Goal: Task Accomplishment & Management: Use online tool/utility

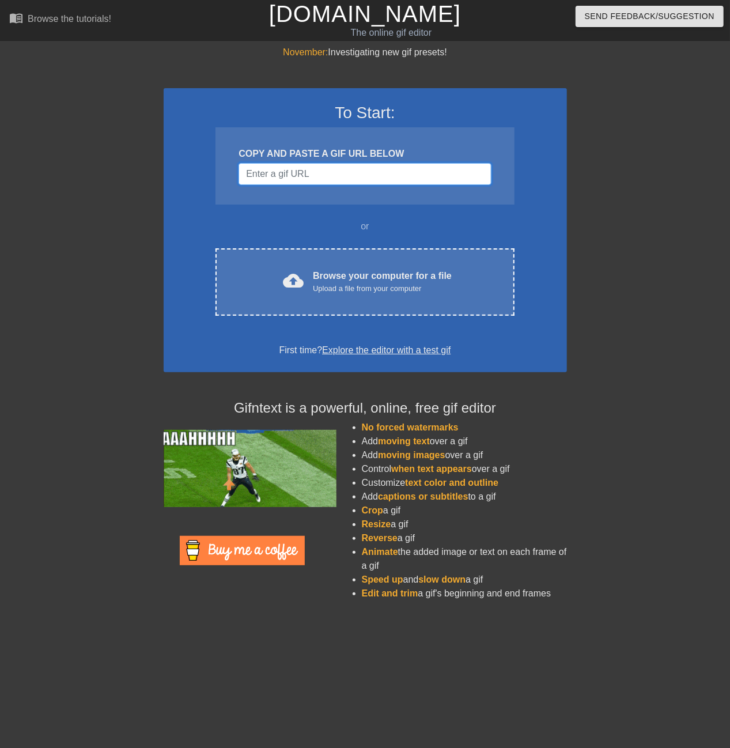
click at [306, 174] on input "Username" at bounding box center [365, 174] width 253 height 22
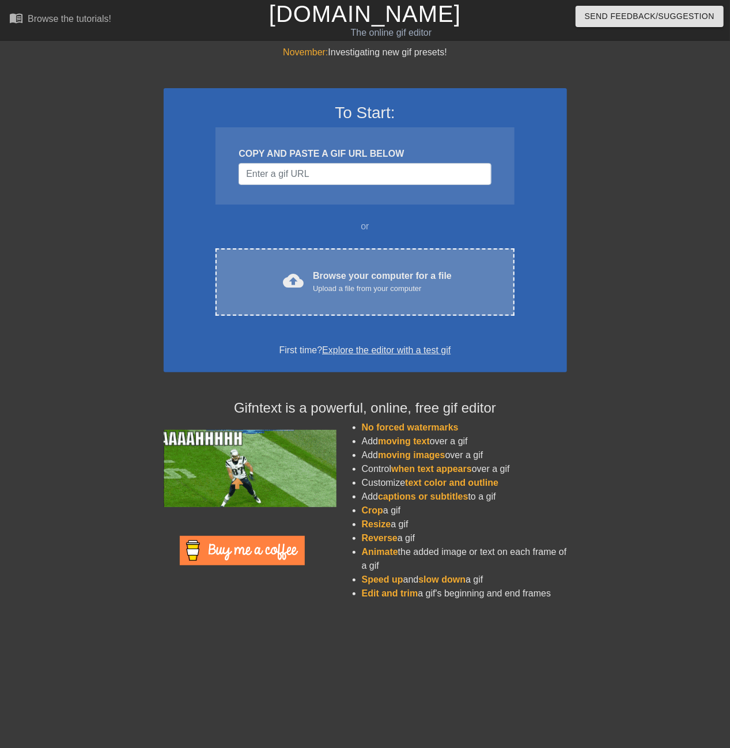
click at [333, 268] on div "cloud_upload Browse your computer for a file Upload a file from your computer C…" at bounding box center [365, 281] width 299 height 67
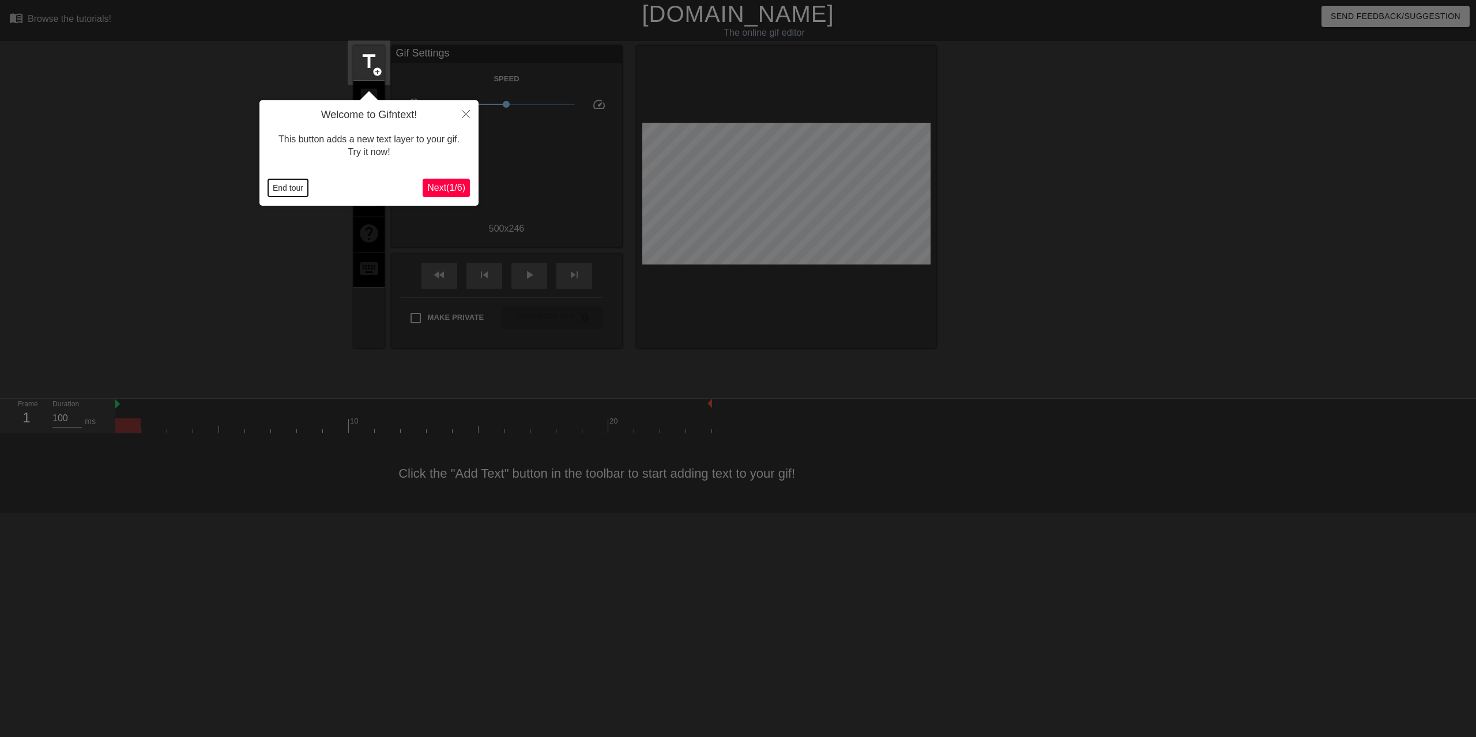
click at [289, 188] on button "End tour" at bounding box center [288, 187] width 40 height 17
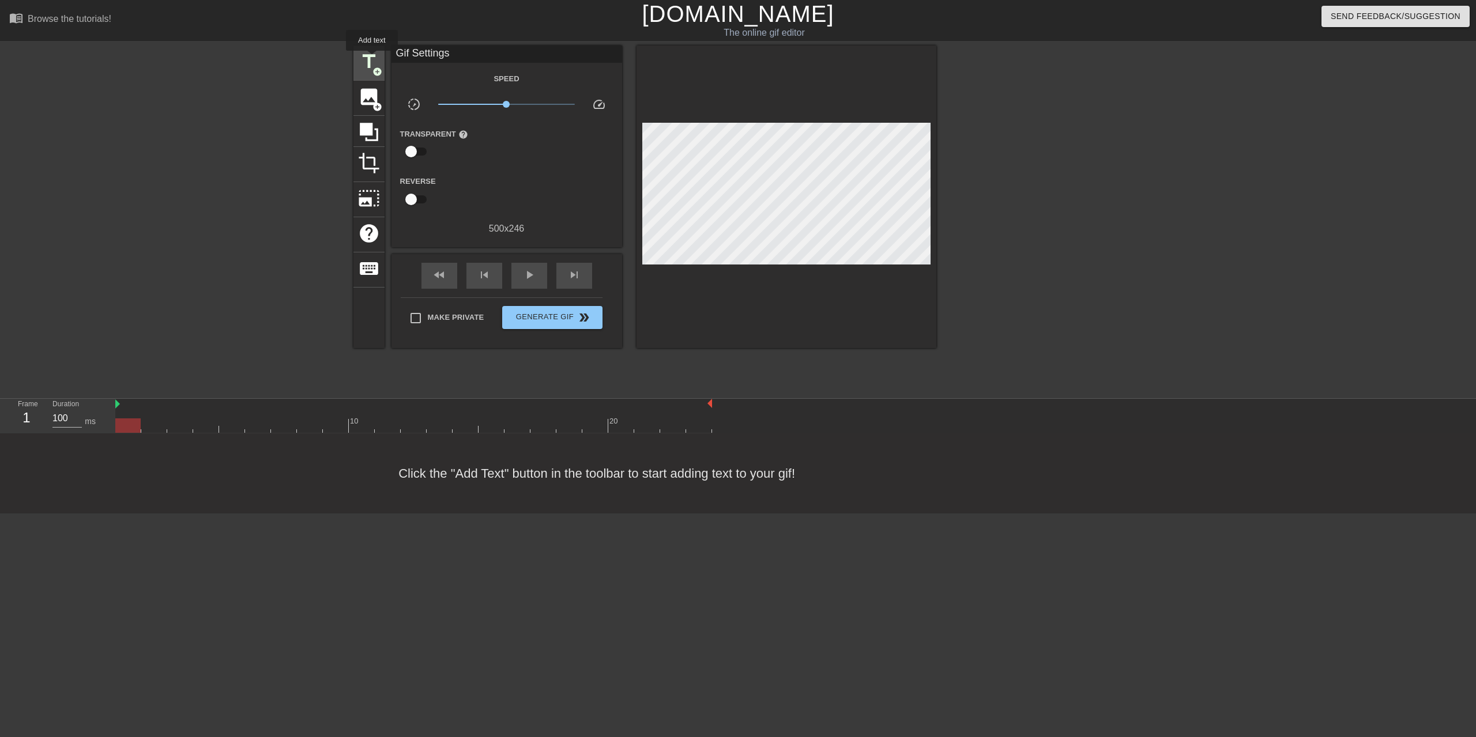
click at [372, 59] on span "title" at bounding box center [369, 62] width 22 height 22
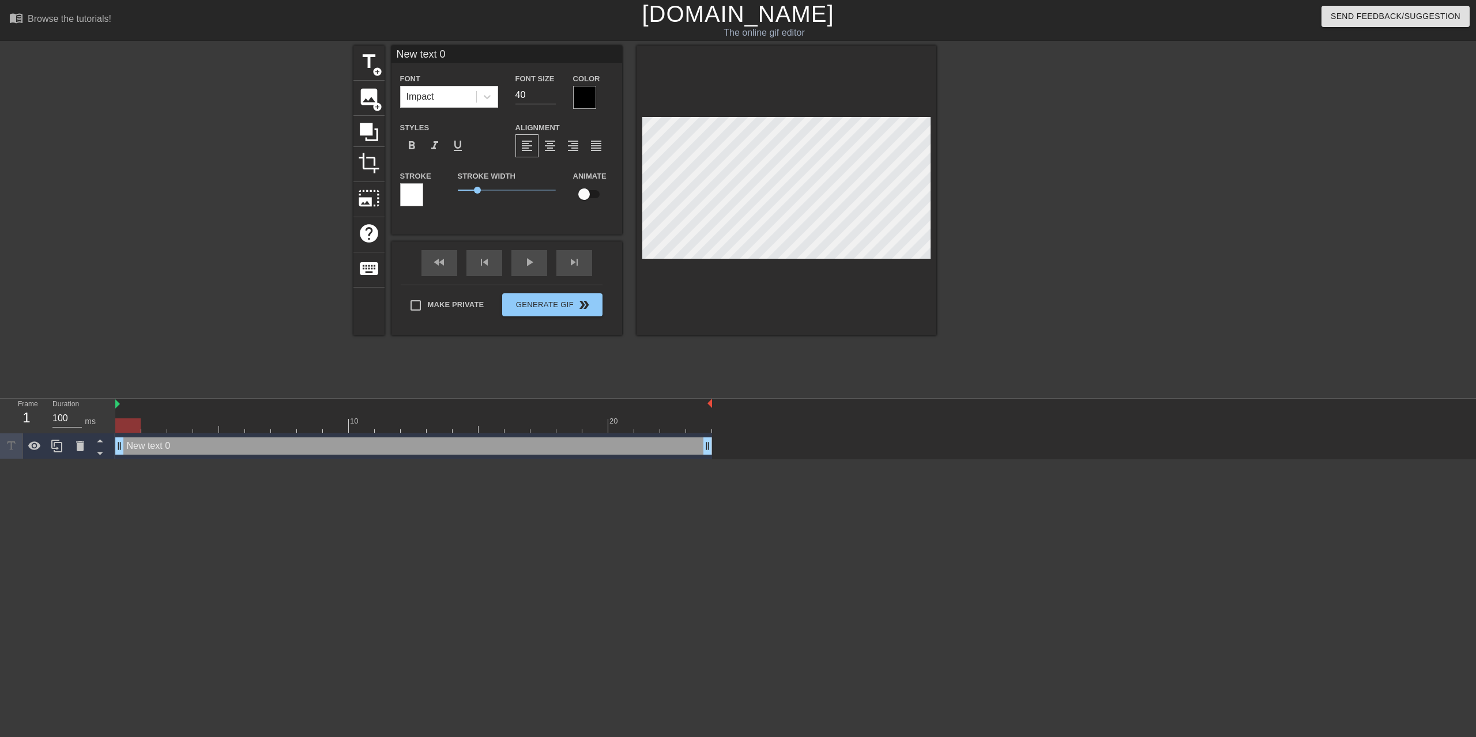
scroll to position [0, 1]
type input "ext 0"
type textarea "ext 0"
type input "1"
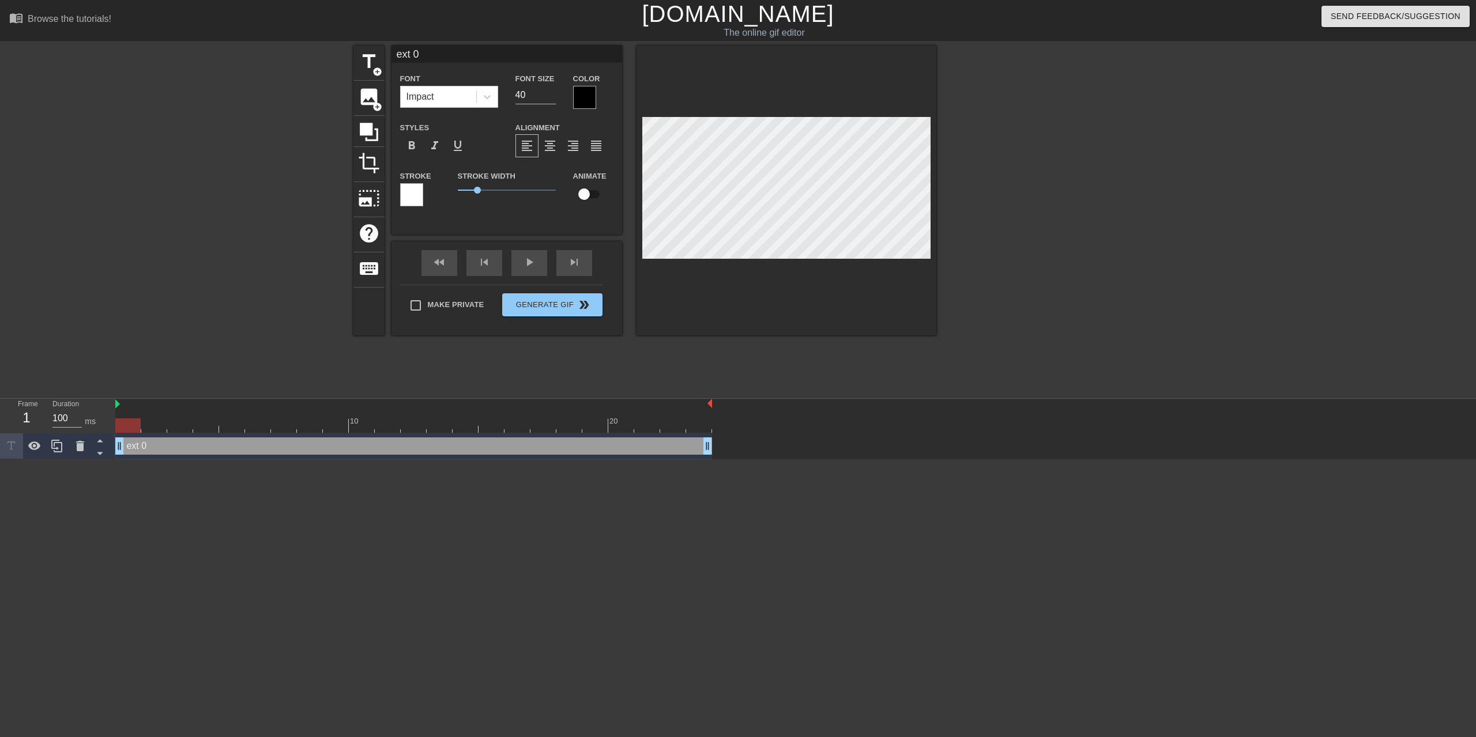
type textarea "1"
type input "14"
type textarea "14"
type input "140"
type textarea "140"
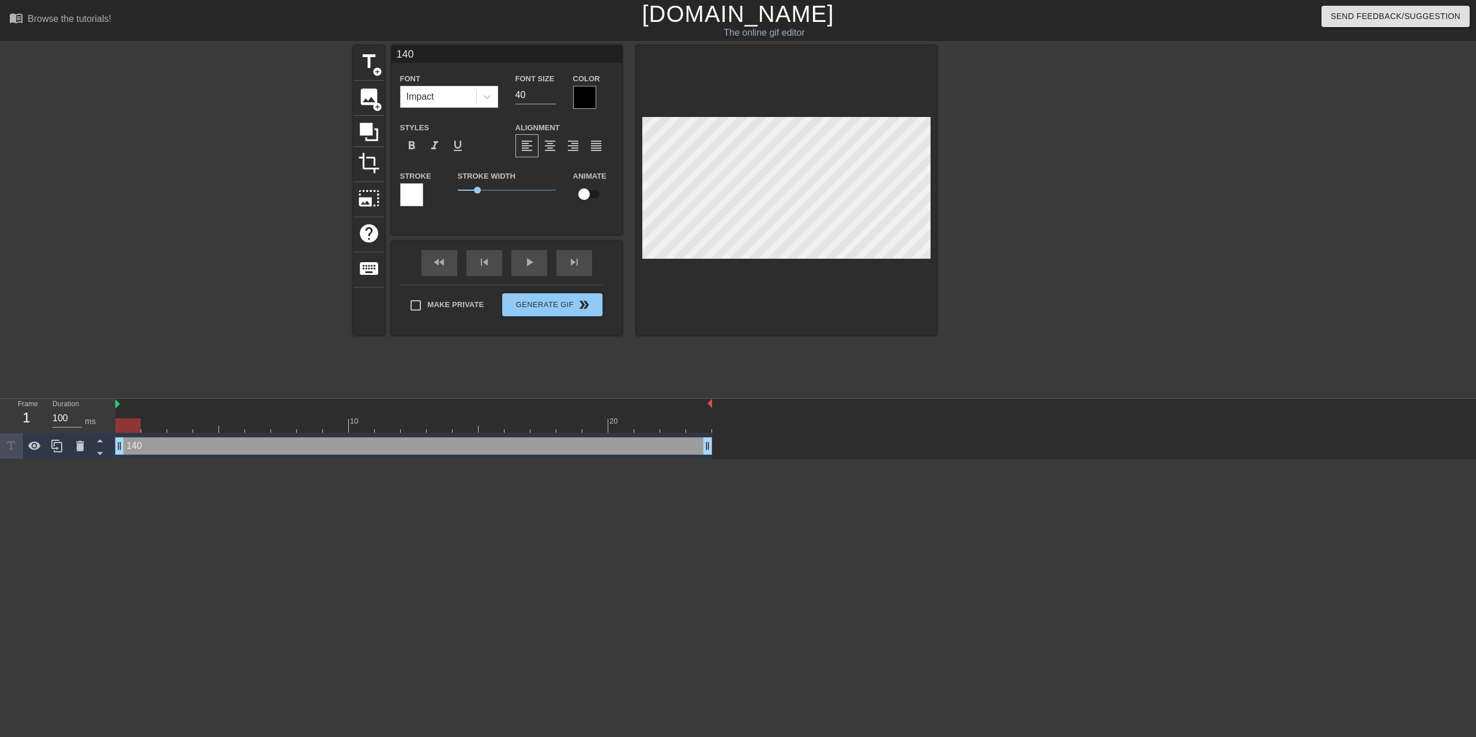
type input "1400"
type textarea "1400"
type input "1400"
type textarea "1400"
type input "1400 m"
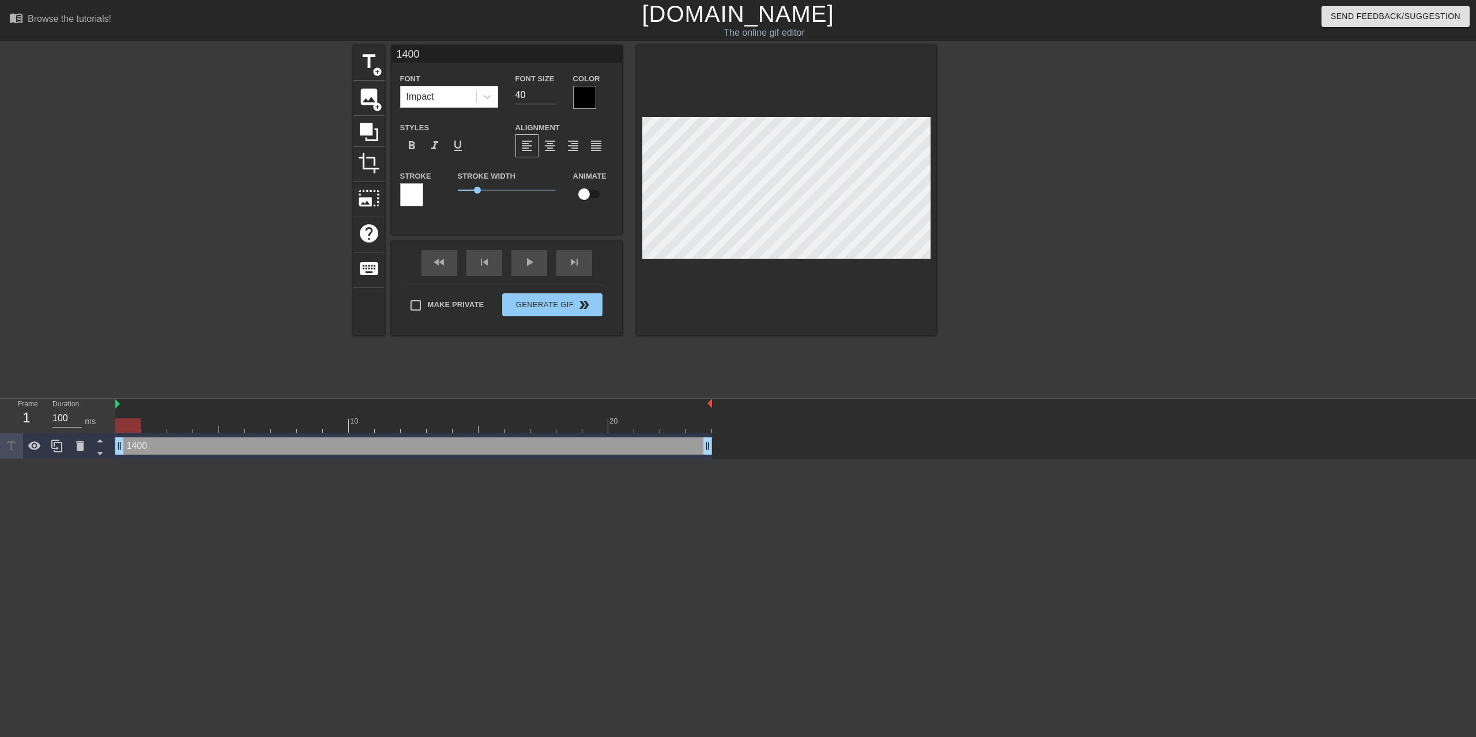
type textarea "1400 m"
type input "1400 mo"
type textarea "1400 mo"
type input "1400 mod"
type textarea "1400 mod"
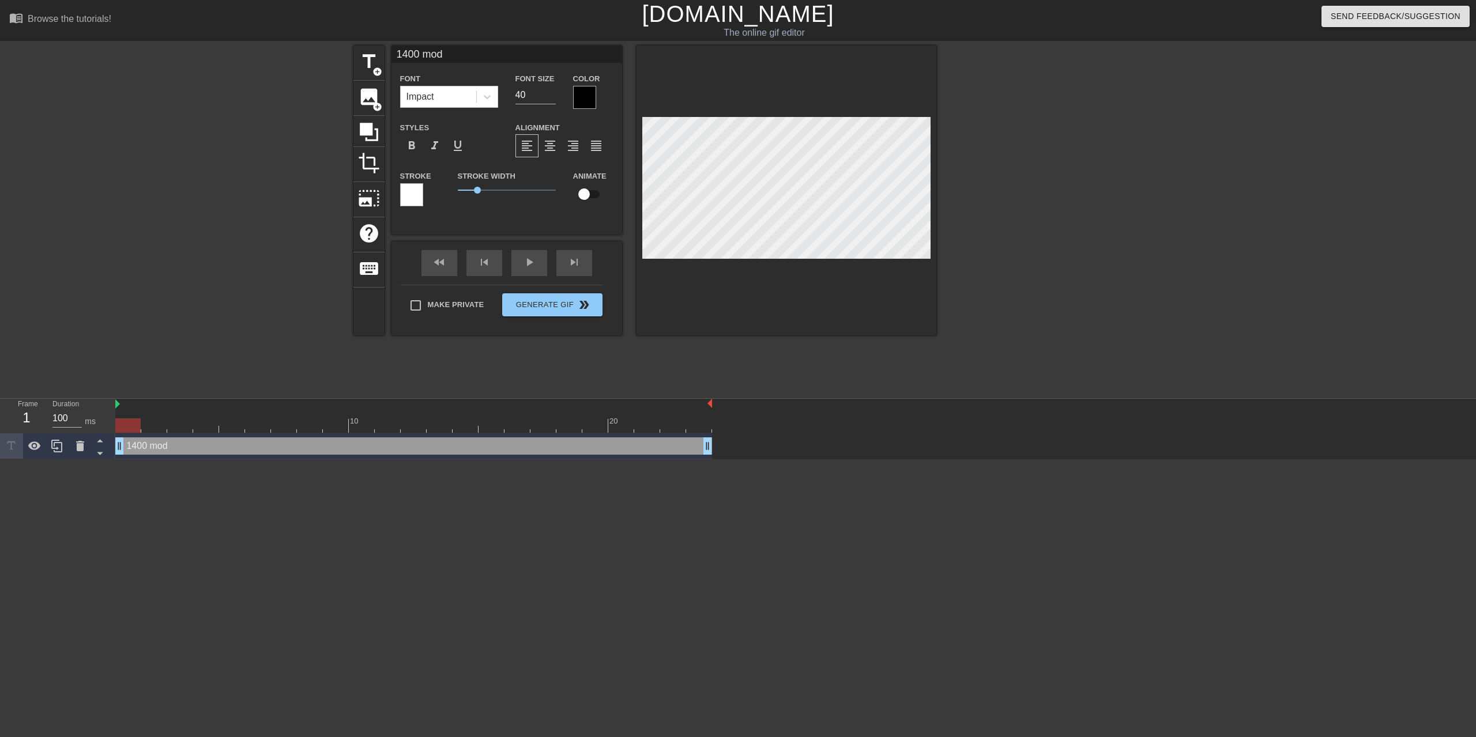
type input "1400 mo"
type textarea "1400 mo"
type input "1400 m"
type textarea "1400 m"
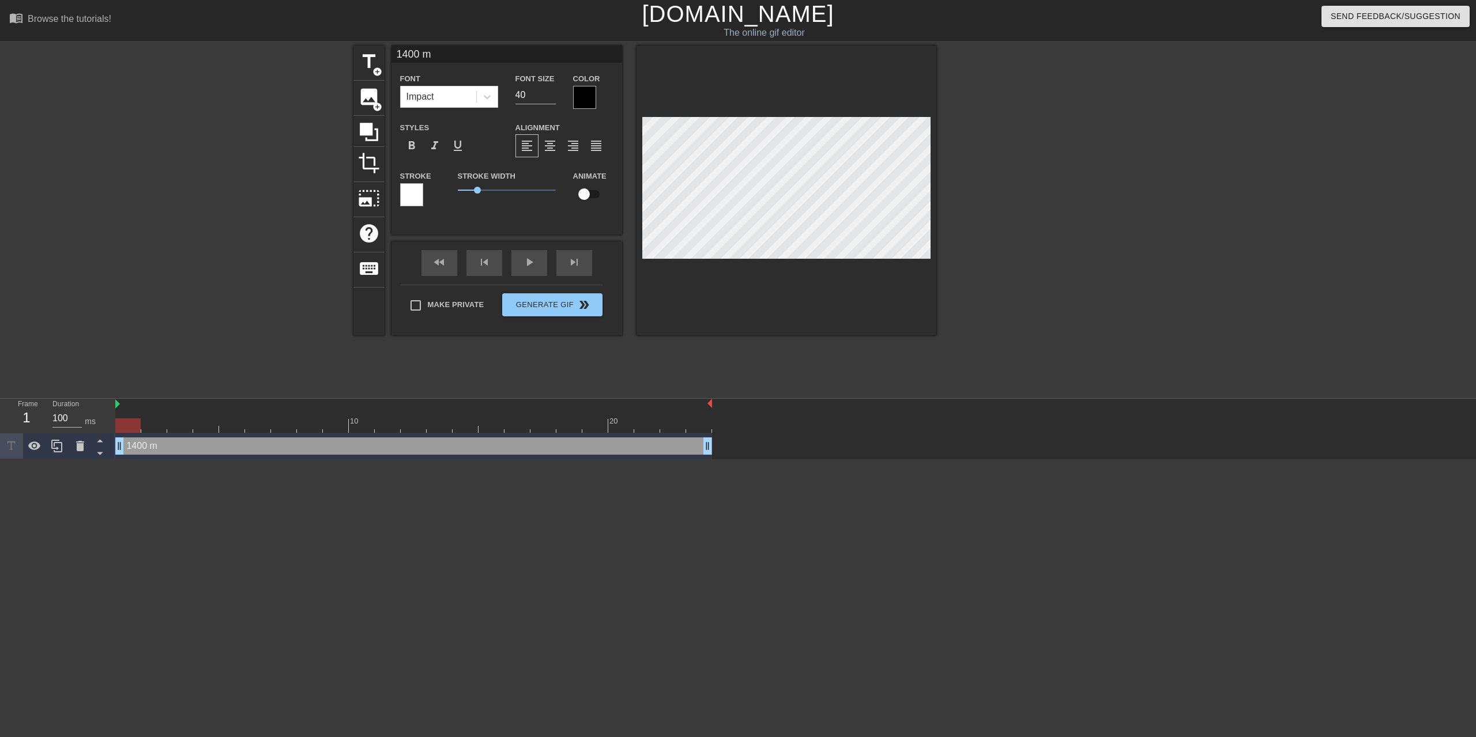
type input "1400"
type textarea "1400"
type input "1400 M"
type textarea "1400 M"
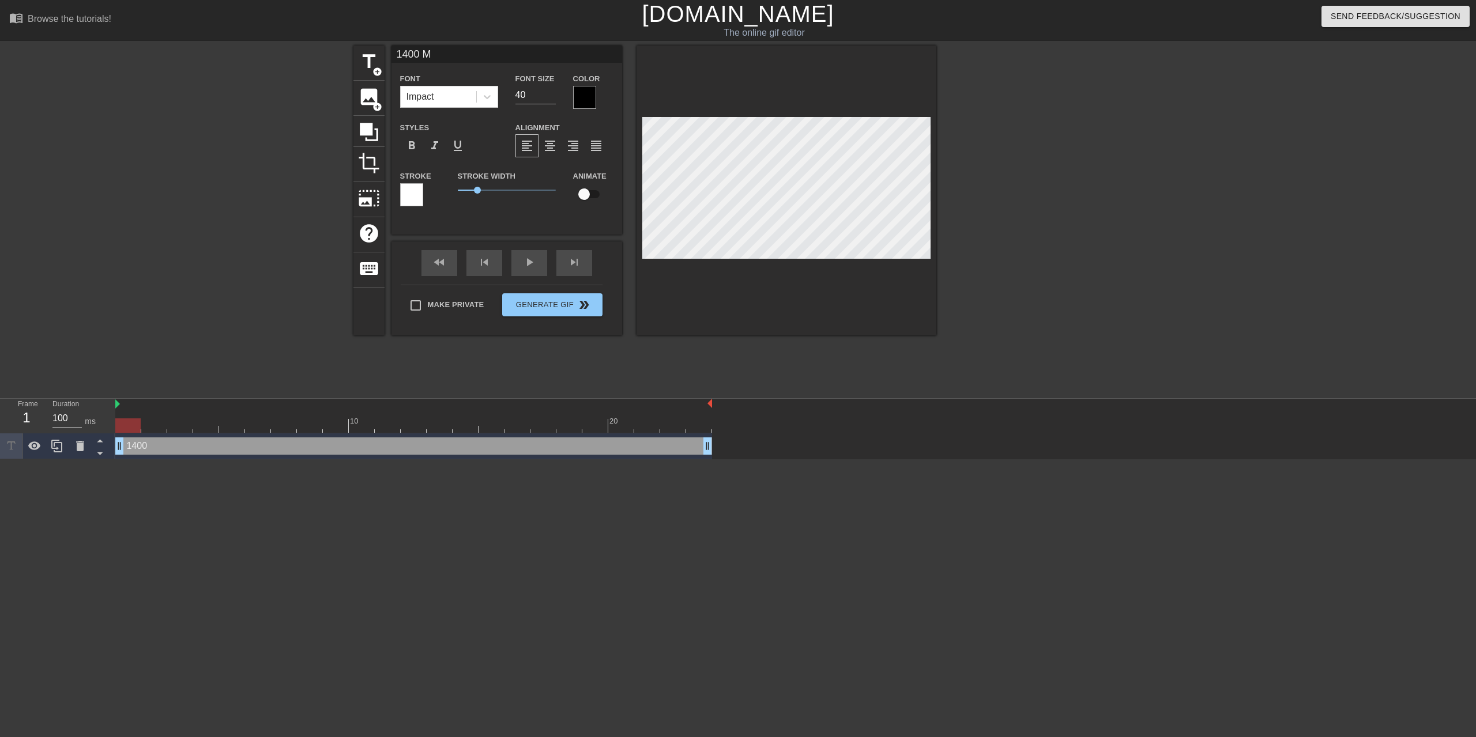
type input "1400 Mo"
type textarea "1400 Mo"
type input "1400 Mod"
type textarea "1400 Mod"
type input "1400 Mod"
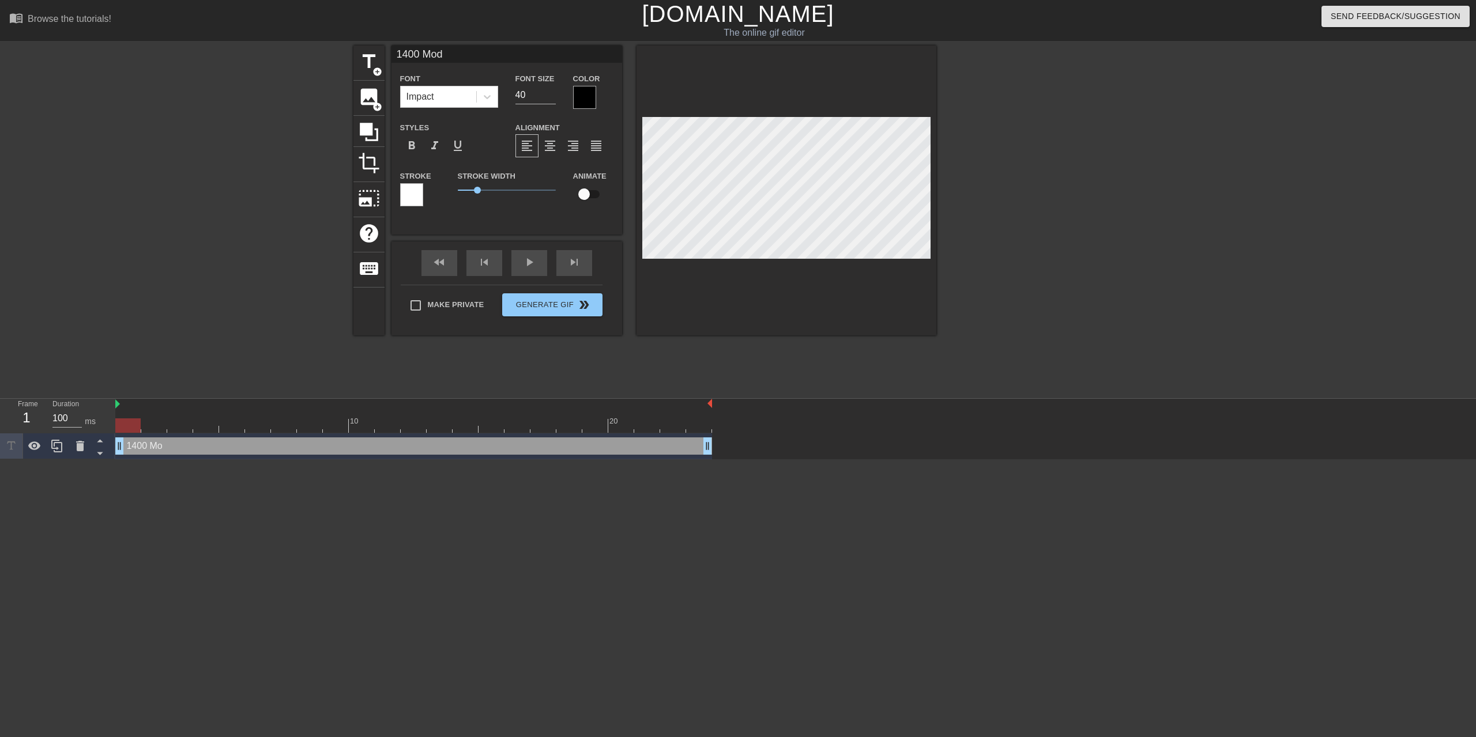
type textarea "1400 Mod"
type input "1400 Mod L"
type textarea "1400 Mod L"
type input "1400 Mod Li"
type textarea "1400 Mod Li"
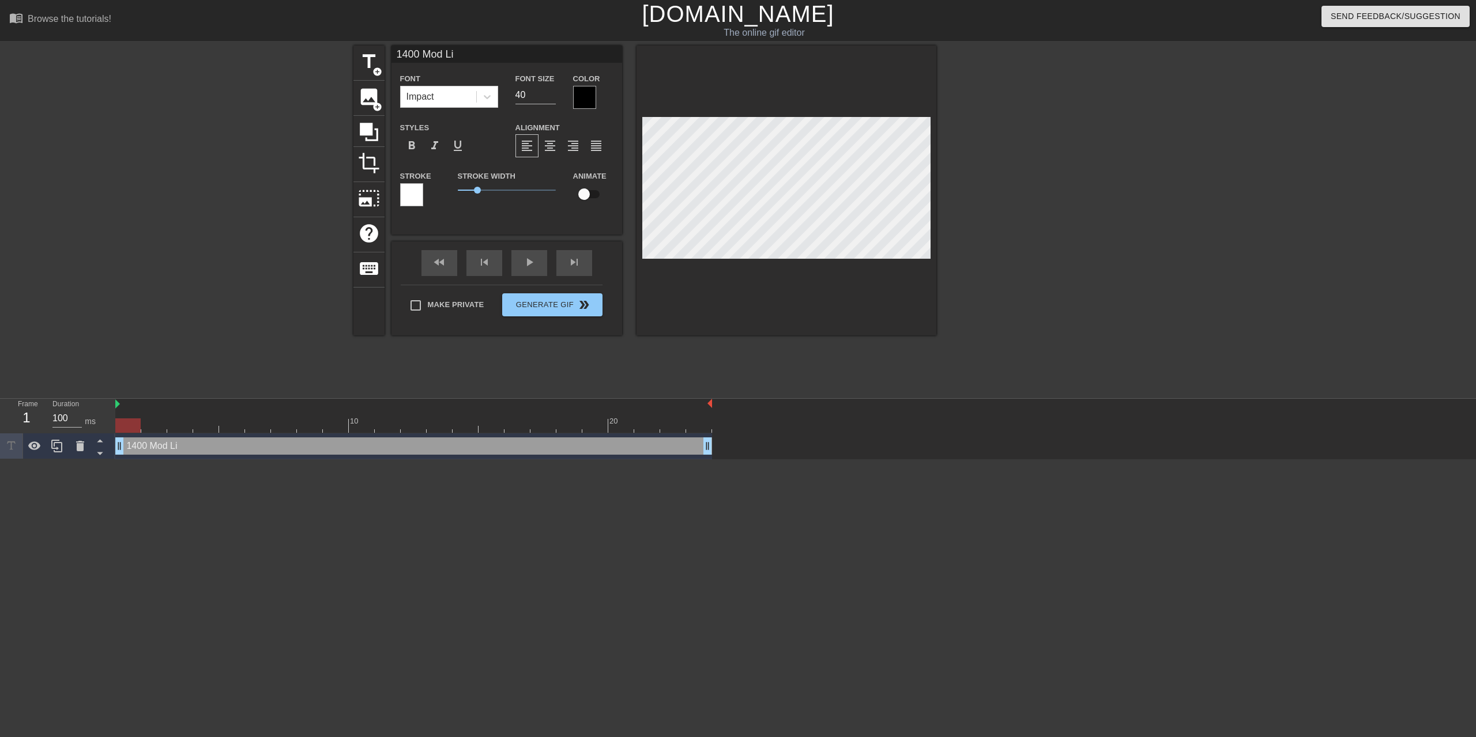
type input "1400 Mod Lis"
type textarea "1400 Mod Lis"
type input "1400 Mod Li"
type textarea "1400 Mod Li"
type input "1400 Mod L"
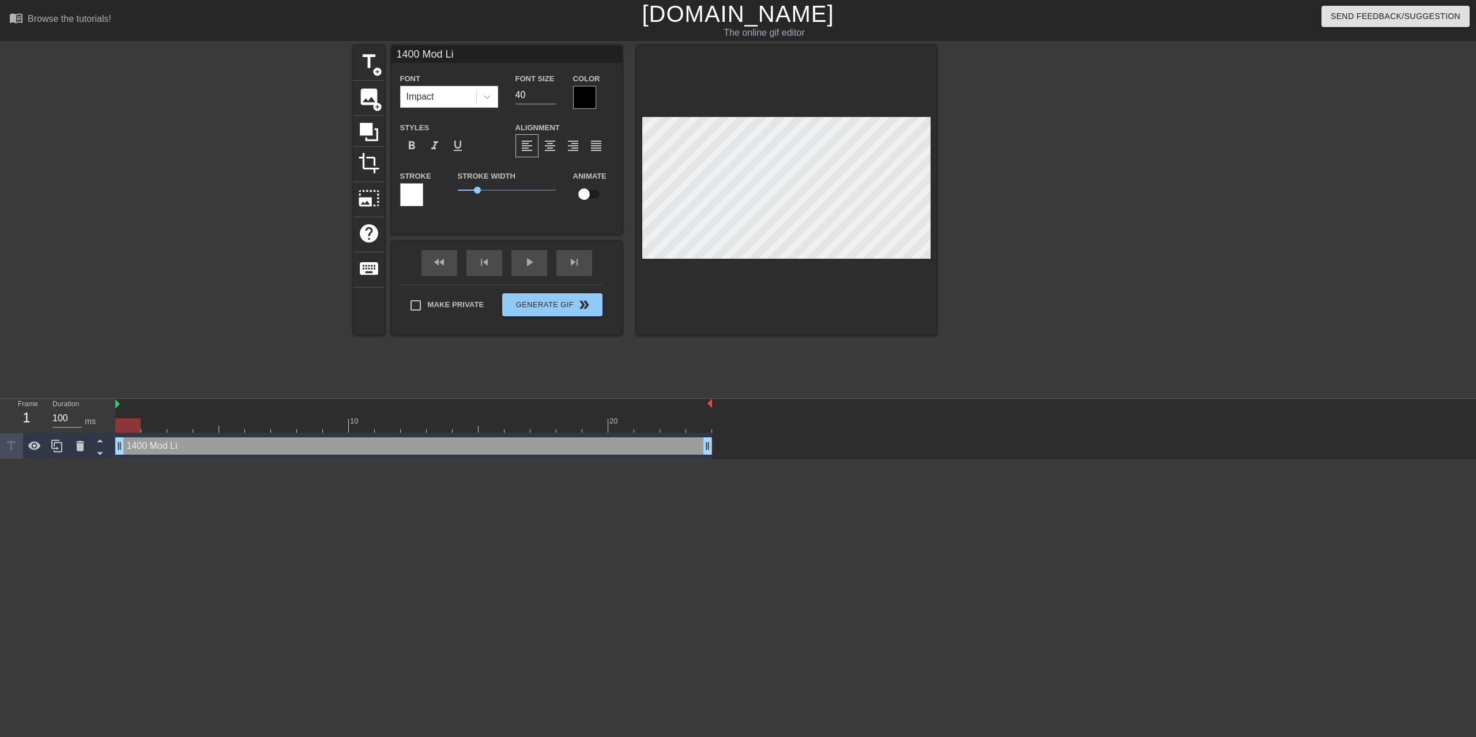
type textarea "1400 Mod L"
type input "1400 Mod"
type textarea "1400 Mod"
type input "1400 Mod"
type textarea "1400 Mod"
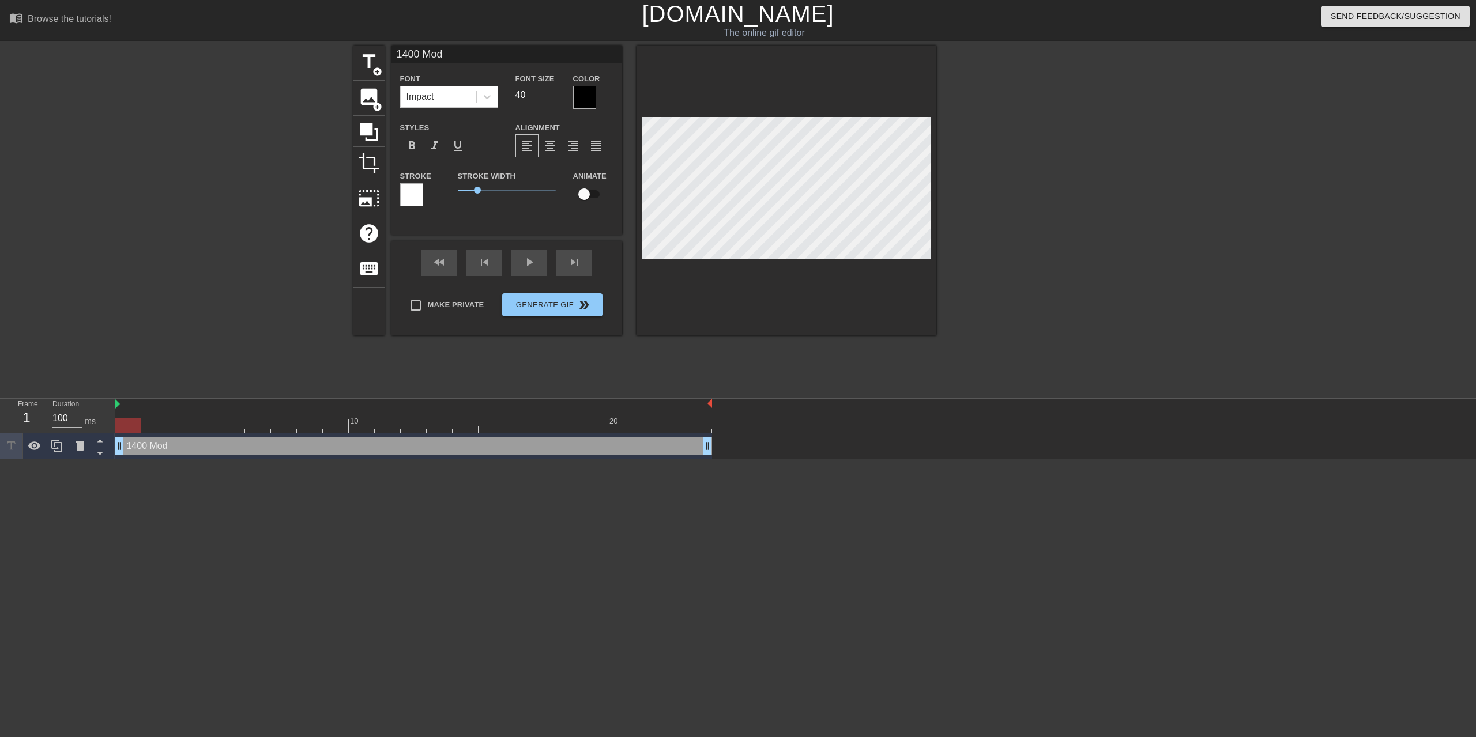
type input "1400 Mo"
type textarea "1400 Mo"
type input "1400 M"
type textarea "1400 M"
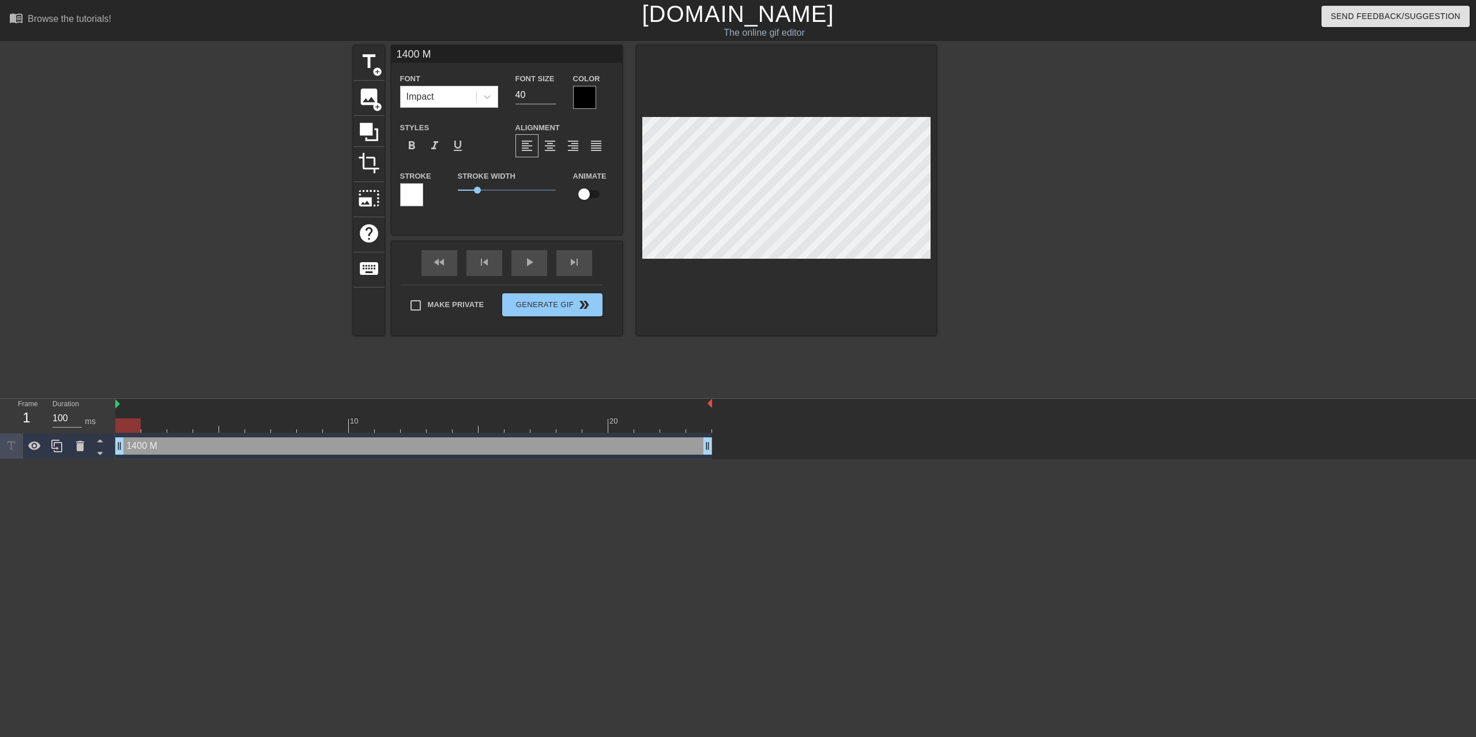
type input "1400"
type textarea "1400"
type input "1400 m"
type textarea "1400 m"
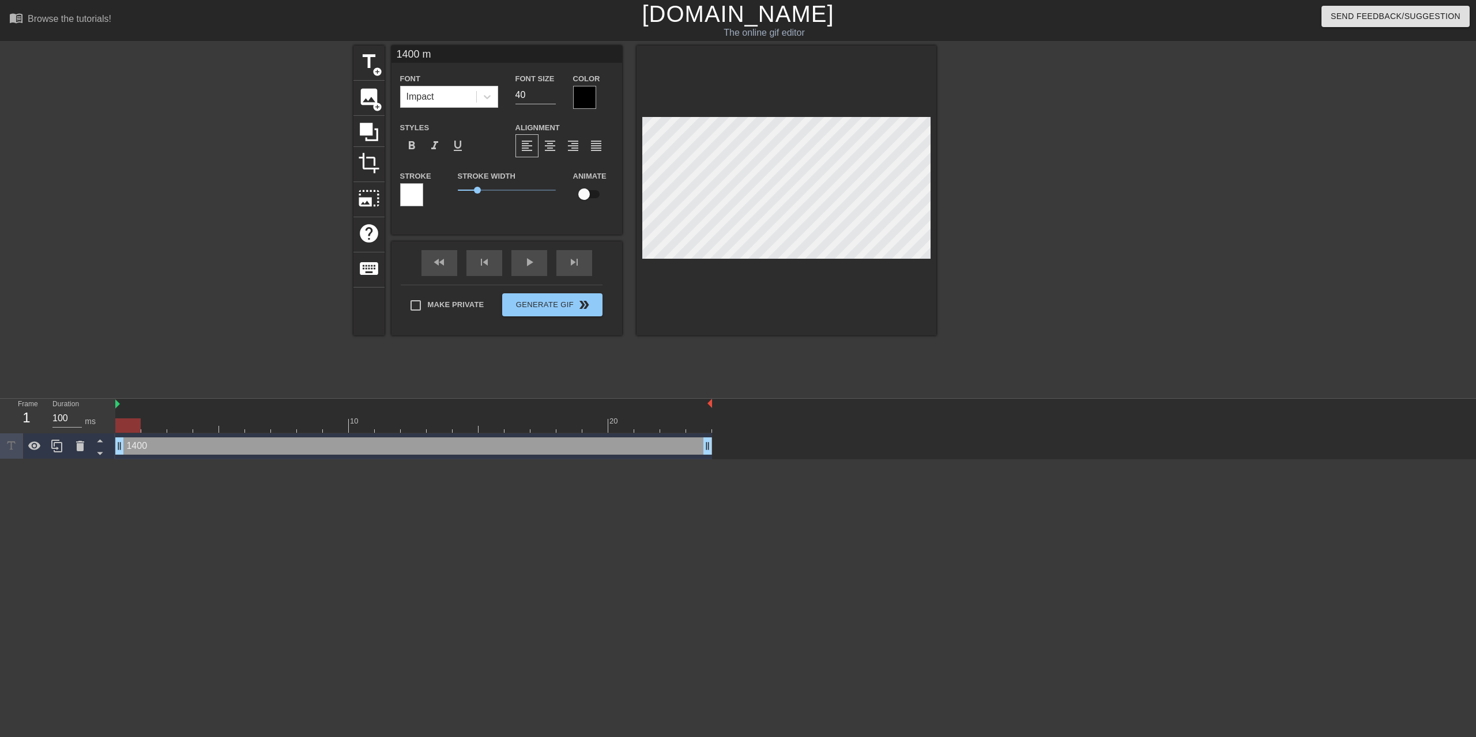
type input "1400 mo"
type textarea "1400 mo"
type input "1400 mod"
type textarea "1400 mod"
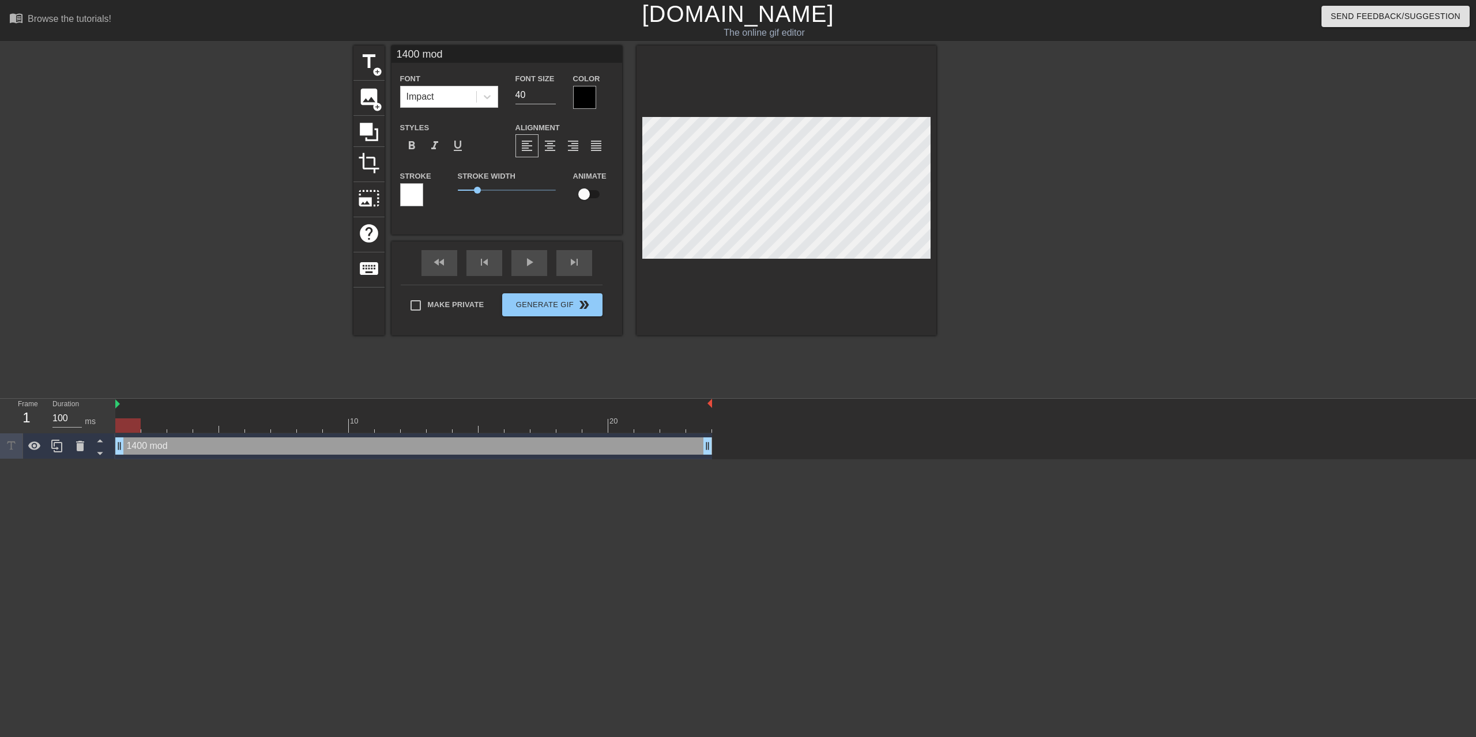
type input "1400 mods"
type textarea "1400 mods"
click at [584, 94] on div at bounding box center [584, 97] width 23 height 23
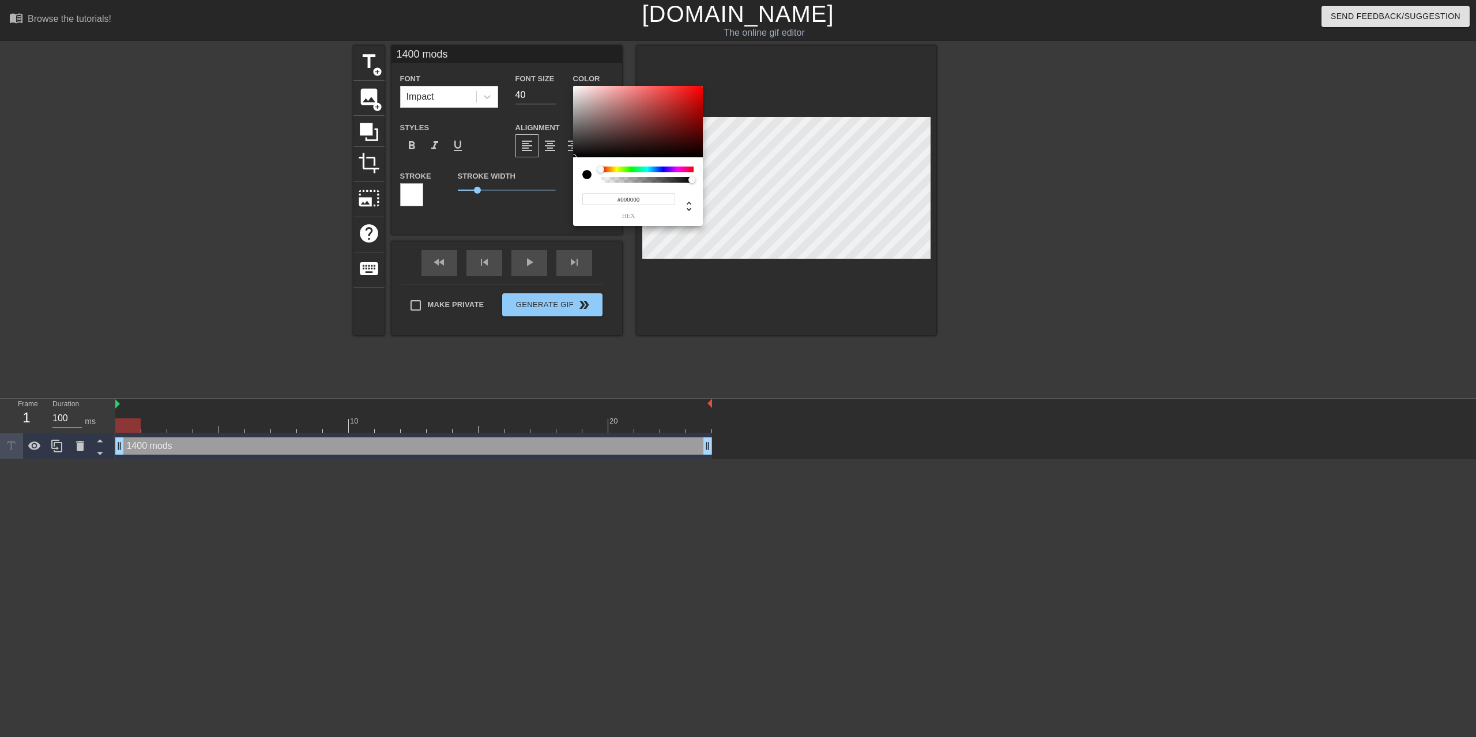
type input "0"
drag, startPoint x: 691, startPoint y: 181, endPoint x: 527, endPoint y: 180, distance: 163.7
click at [573, 180] on div "0 r 0 g 0 b 0 a" at bounding box center [638, 156] width 130 height 140
drag, startPoint x: 601, startPoint y: 180, endPoint x: 416, endPoint y: 180, distance: 184.5
click at [573, 180] on div "0 r 0 g 0 b 0 a" at bounding box center [638, 156] width 130 height 140
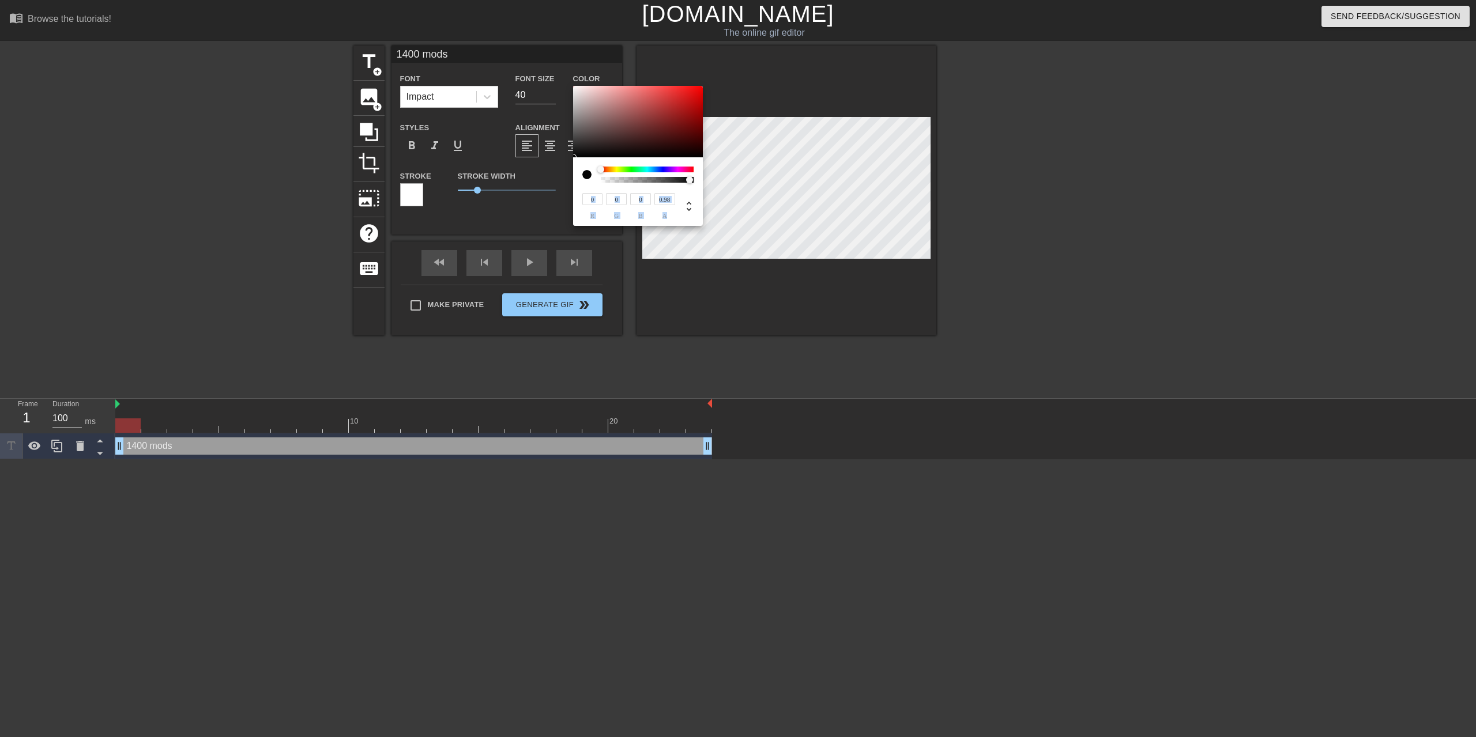
type input "1"
drag, startPoint x: 601, startPoint y: 180, endPoint x: 717, endPoint y: 193, distance: 116.0
click at [703, 193] on div "0 r 0 g 0 b 1 a" at bounding box center [638, 156] width 130 height 140
type input "78"
type input "50"
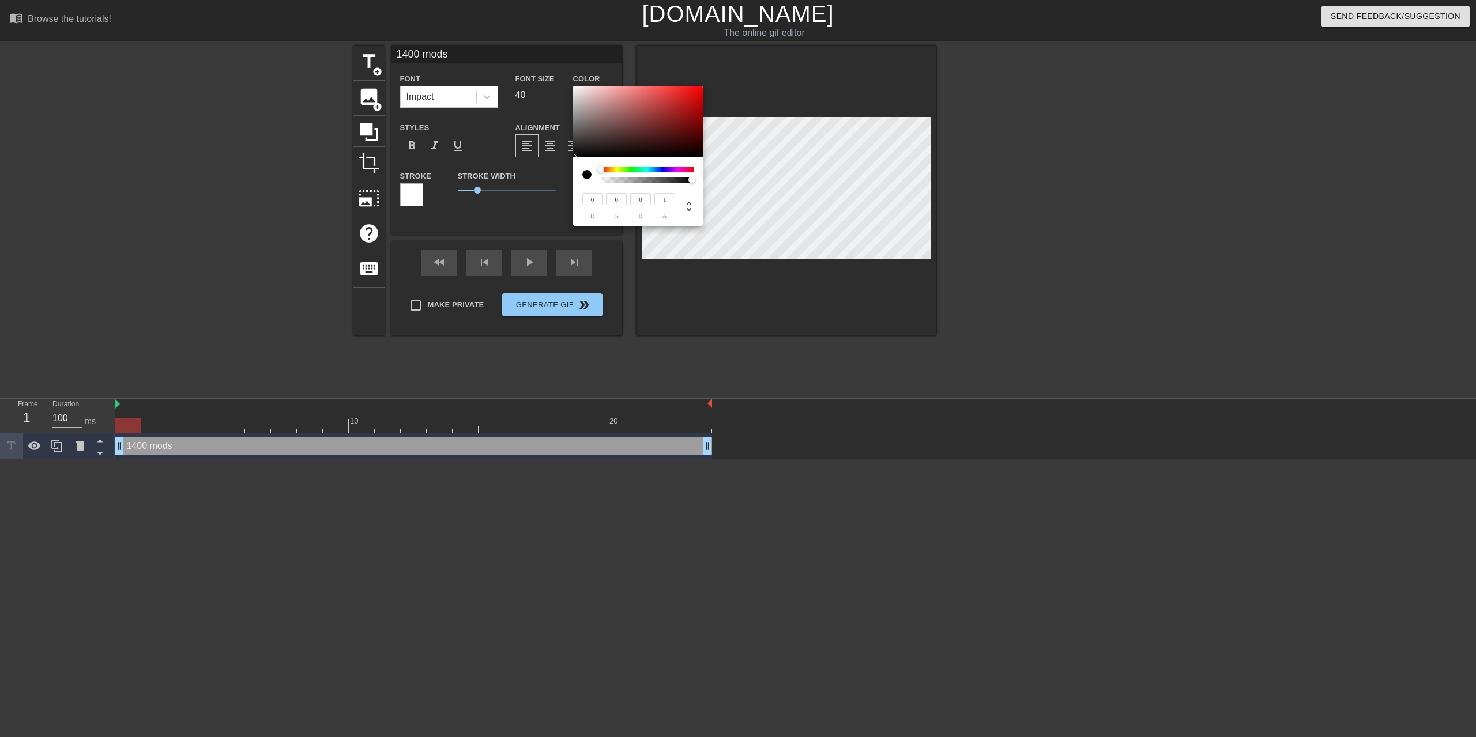
type input "50"
type input "82"
type input "53"
type input "54"
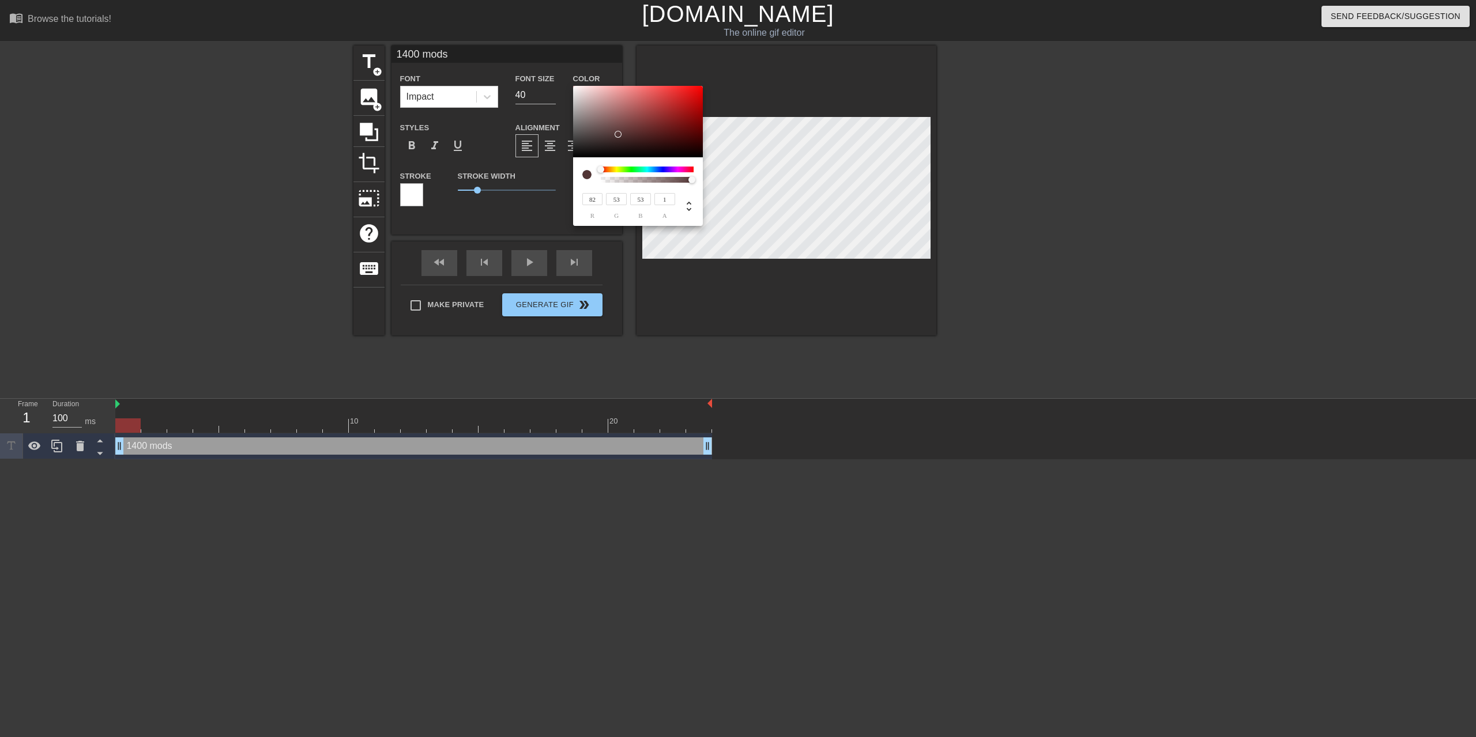
type input "54"
type input "193"
type input "168"
type input "197"
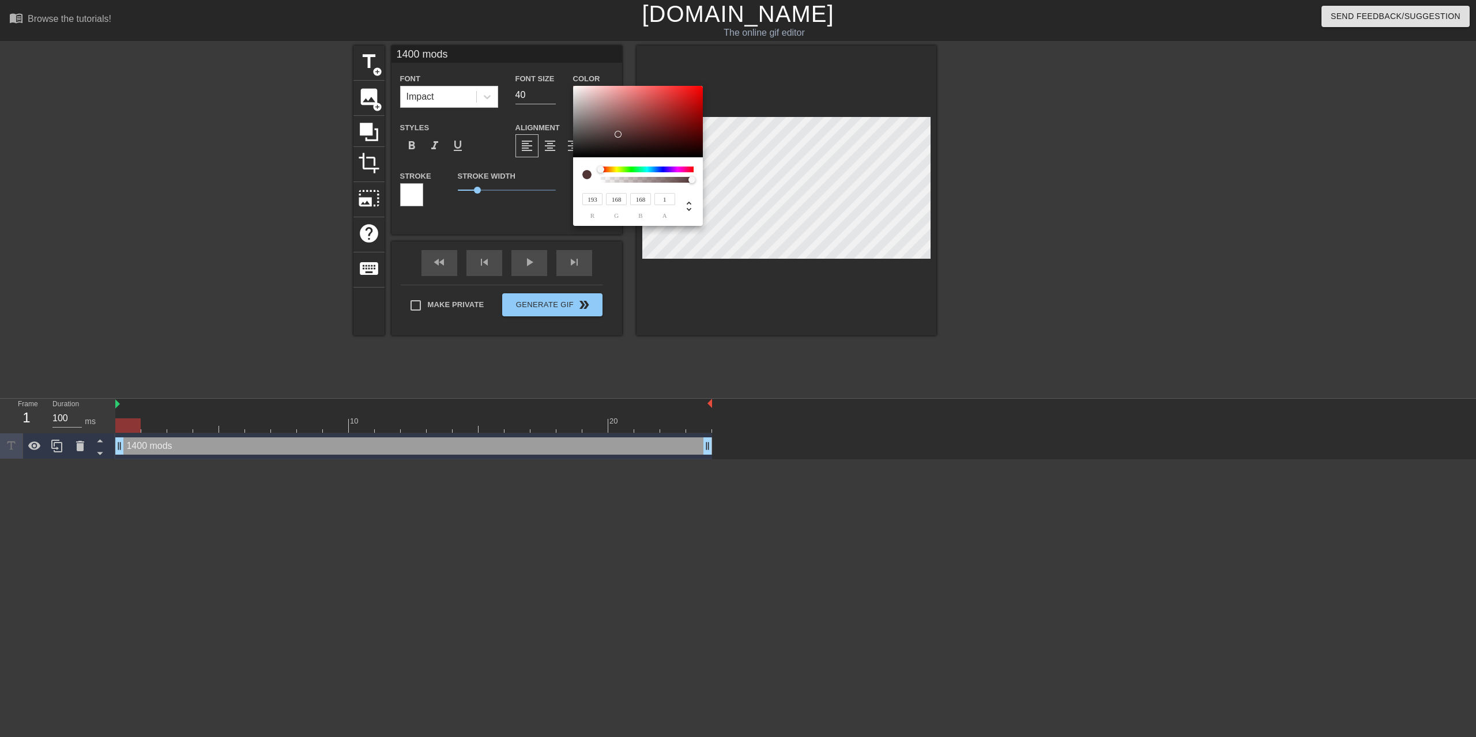
type input "174"
type input "200"
type input "180"
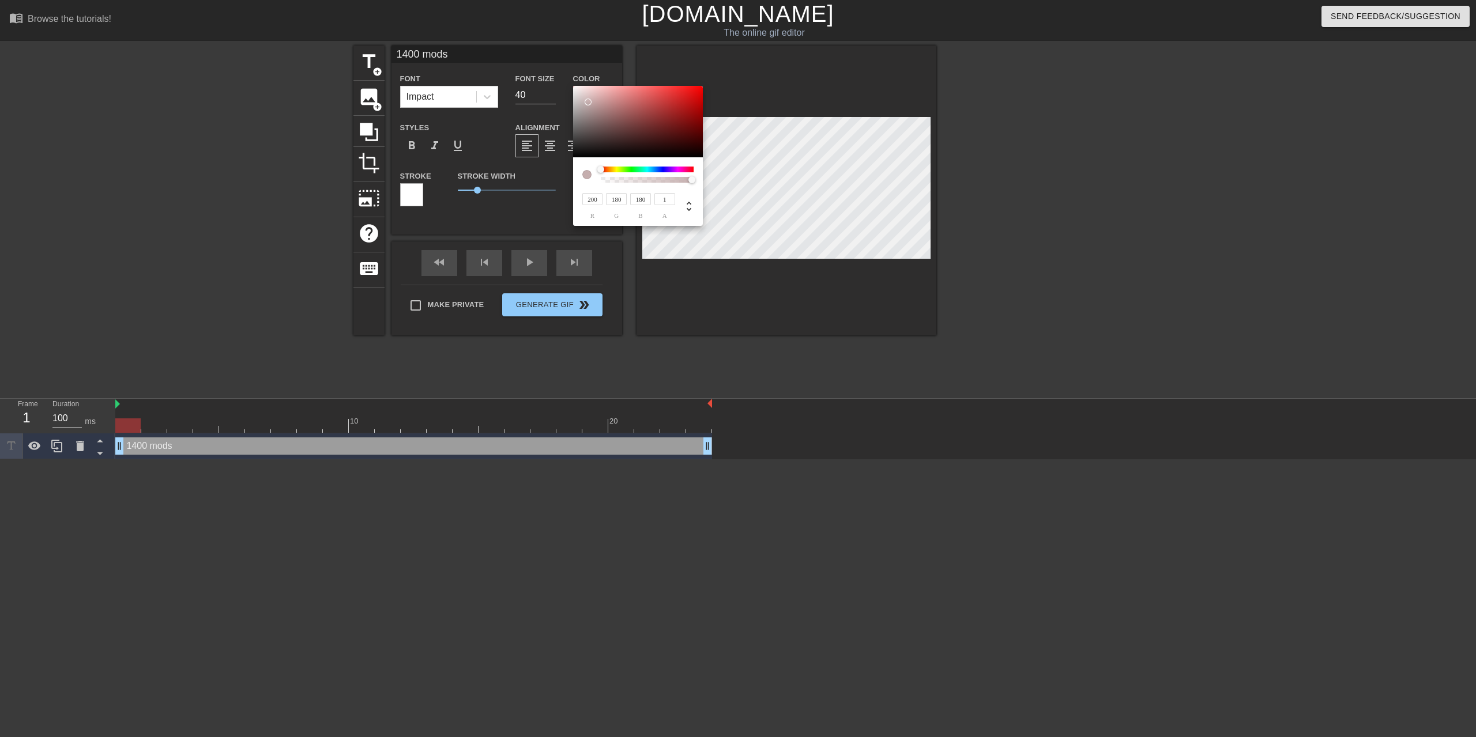
type input "204"
type input "184"
type input "208"
type input "190"
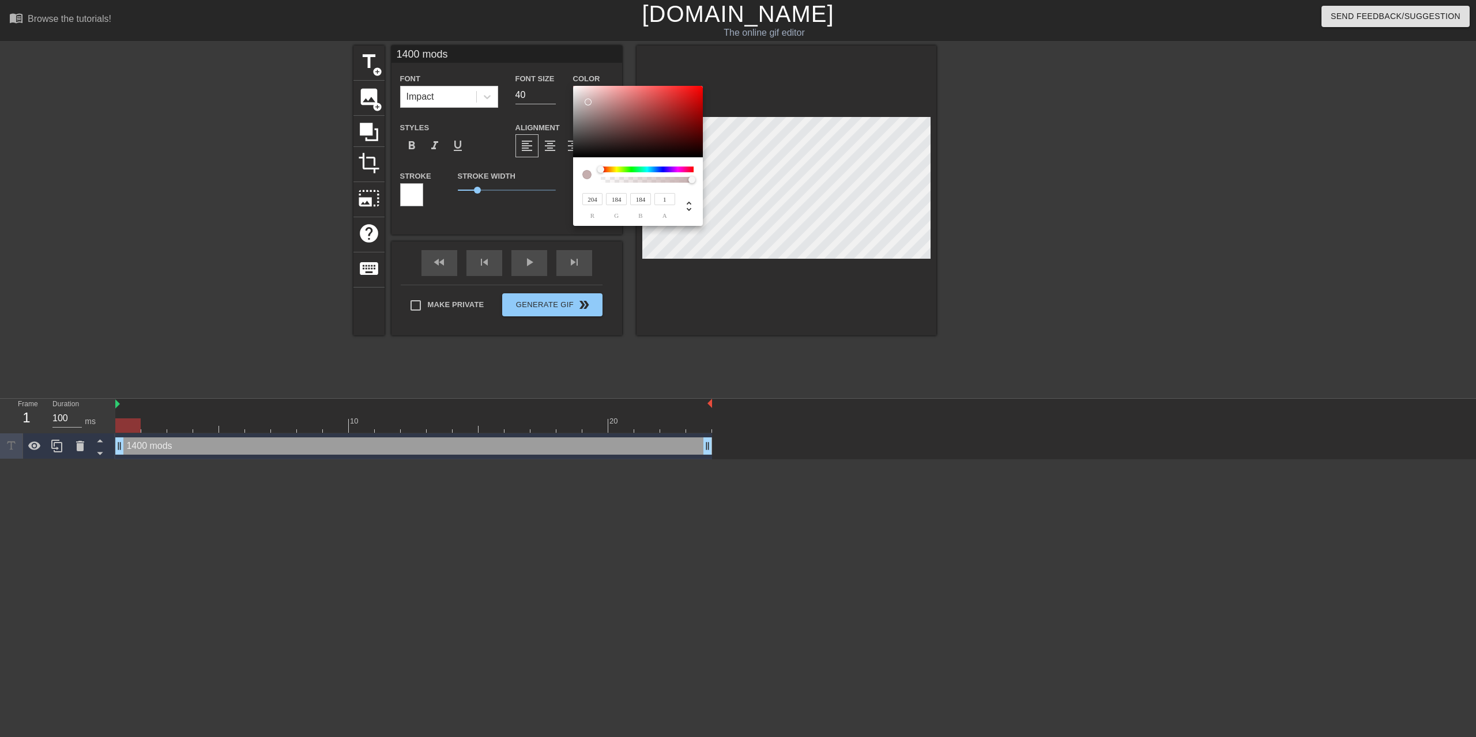
type input "190"
type input "214"
type input "197"
type input "218"
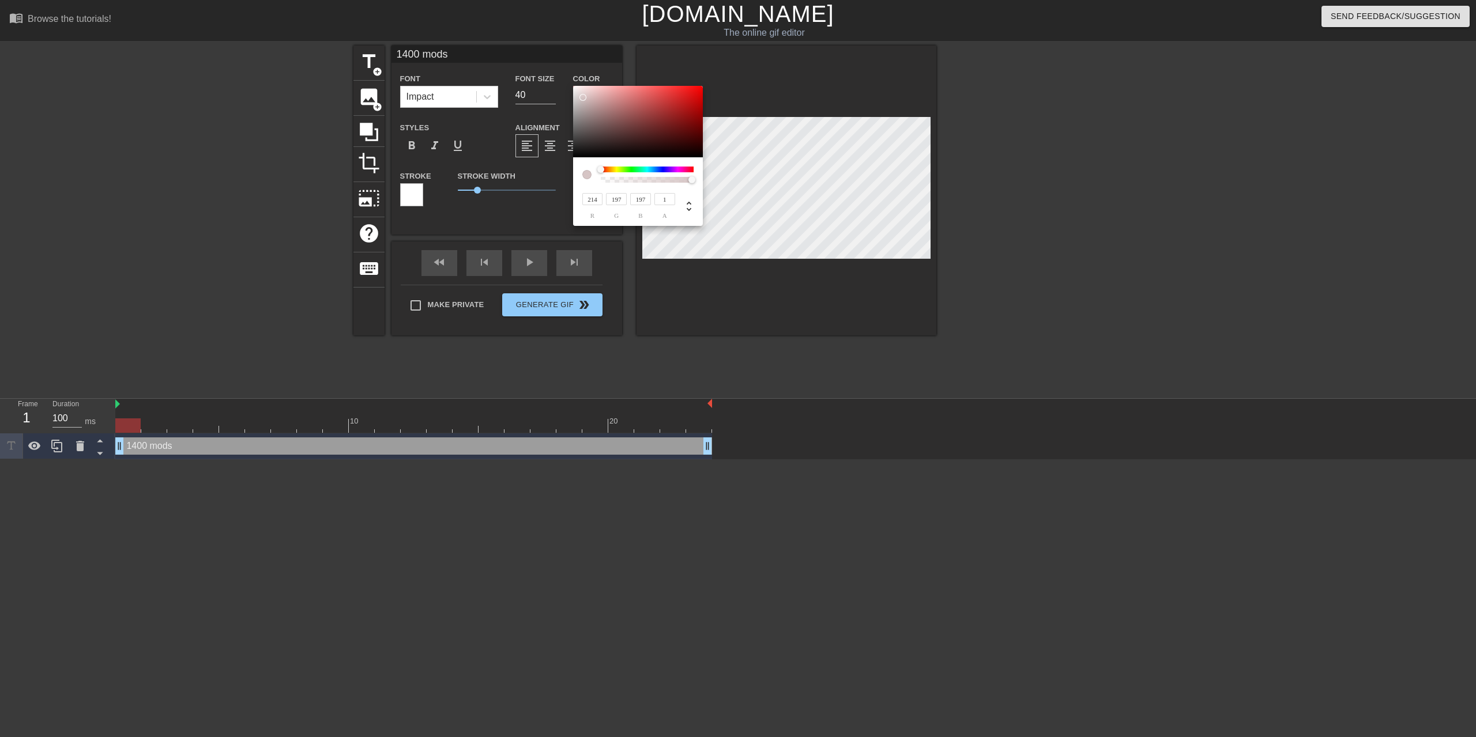
type input "203"
type input "226"
type input "214"
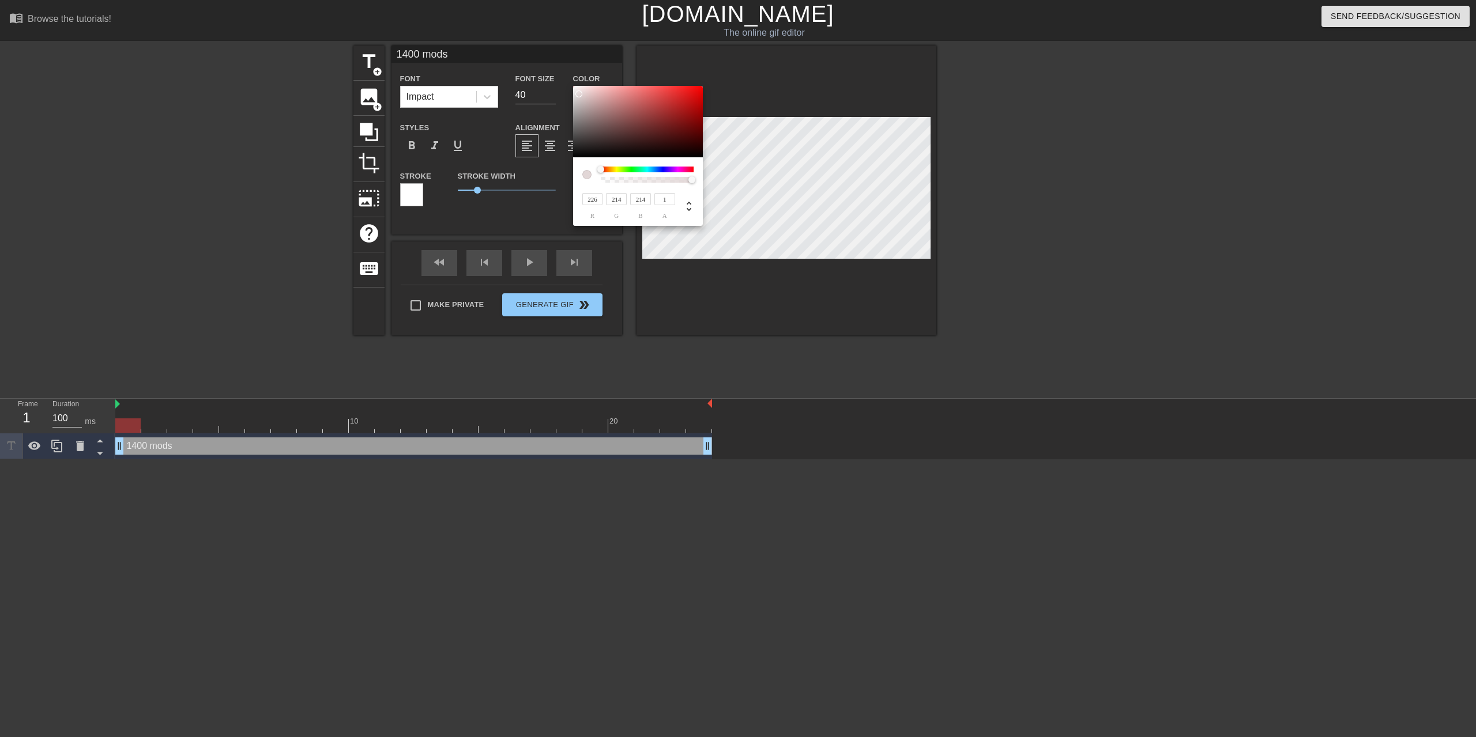
type input "215"
type input "228"
type input "217"
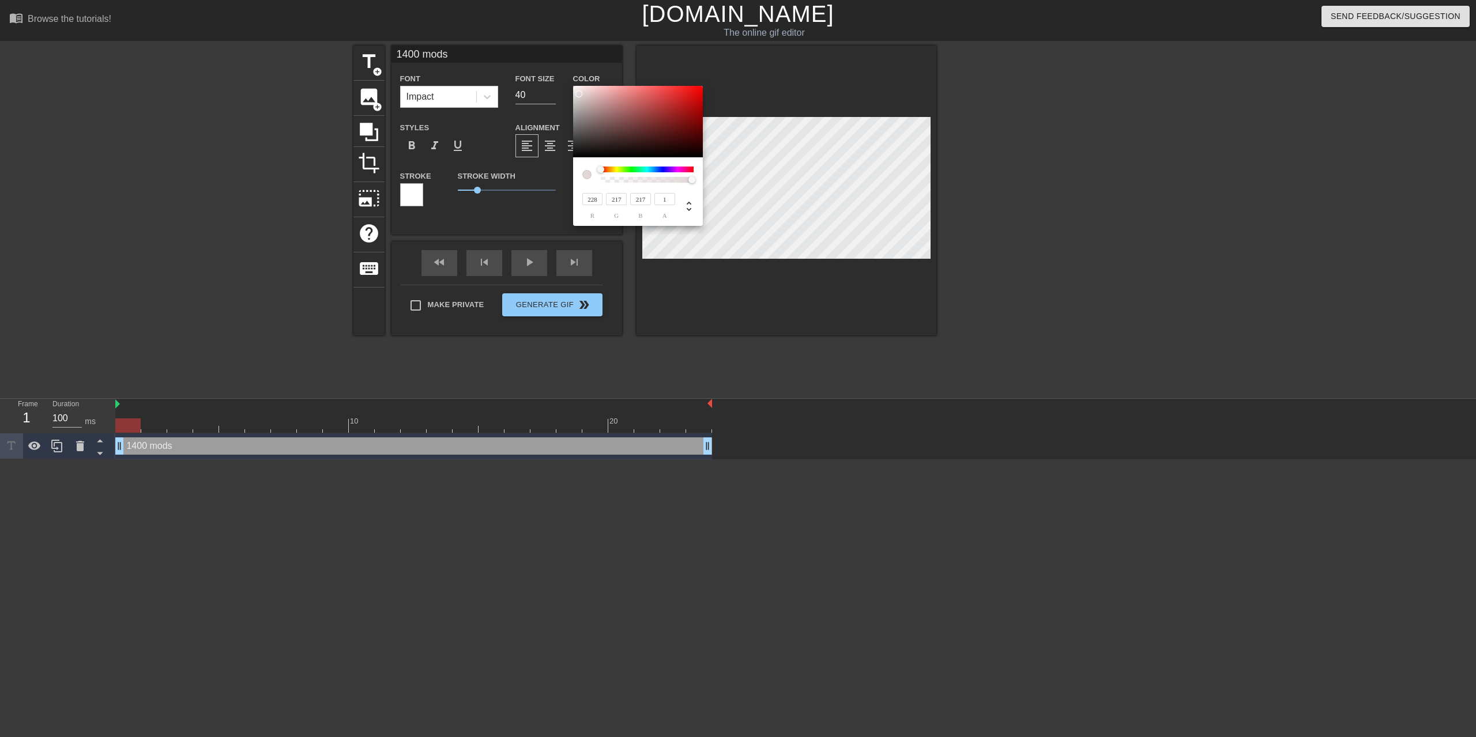
type input "233"
type input "221"
type input "235"
type input "223"
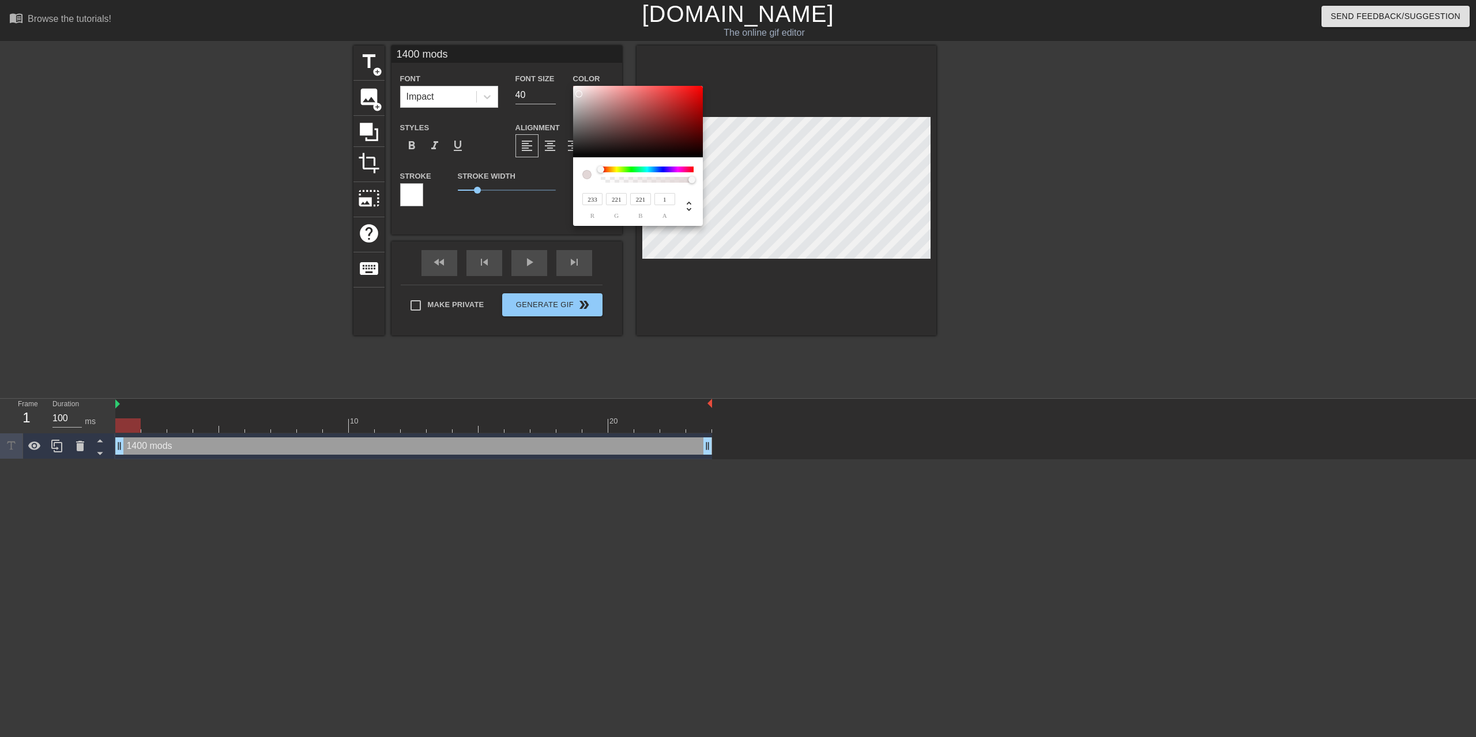
type input "223"
type input "239"
type input "231"
type input "241"
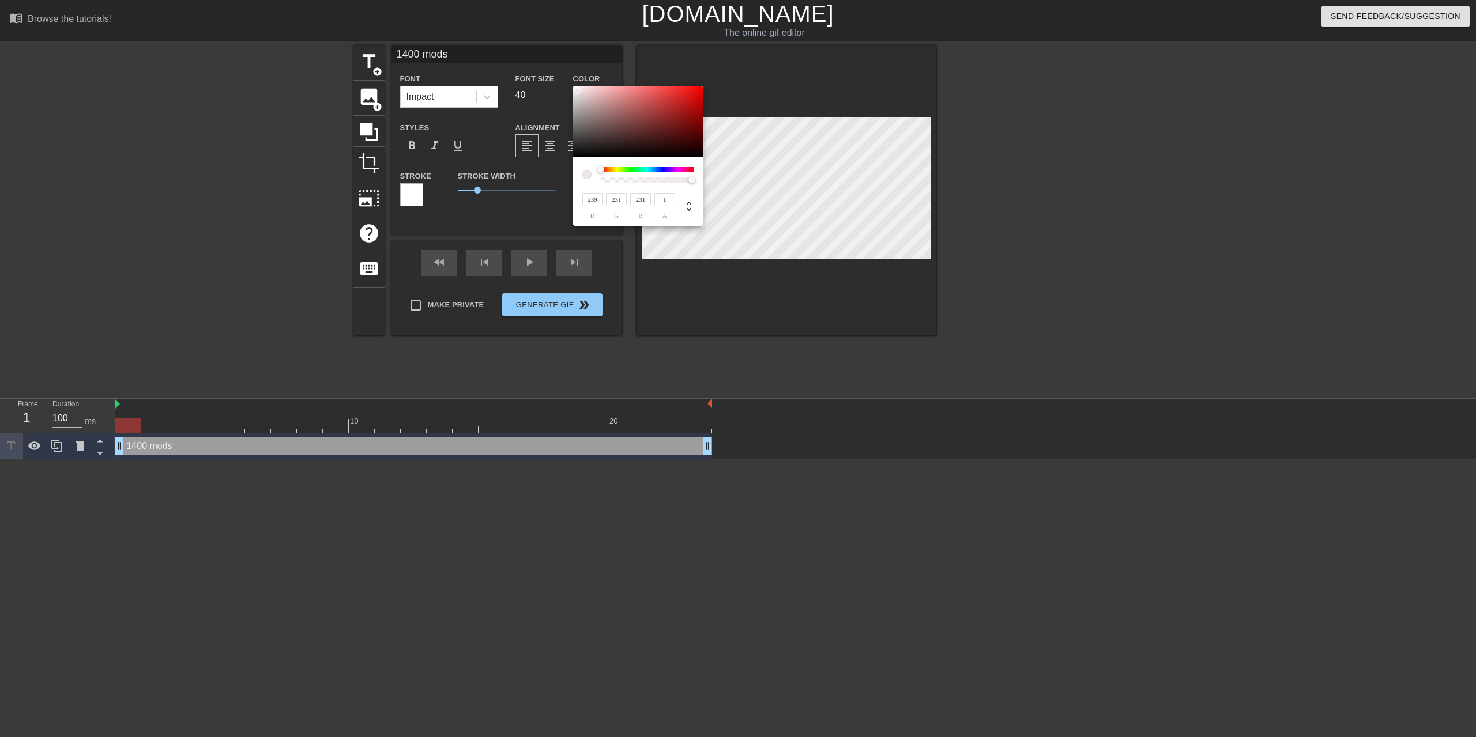
type input "233"
type input "255"
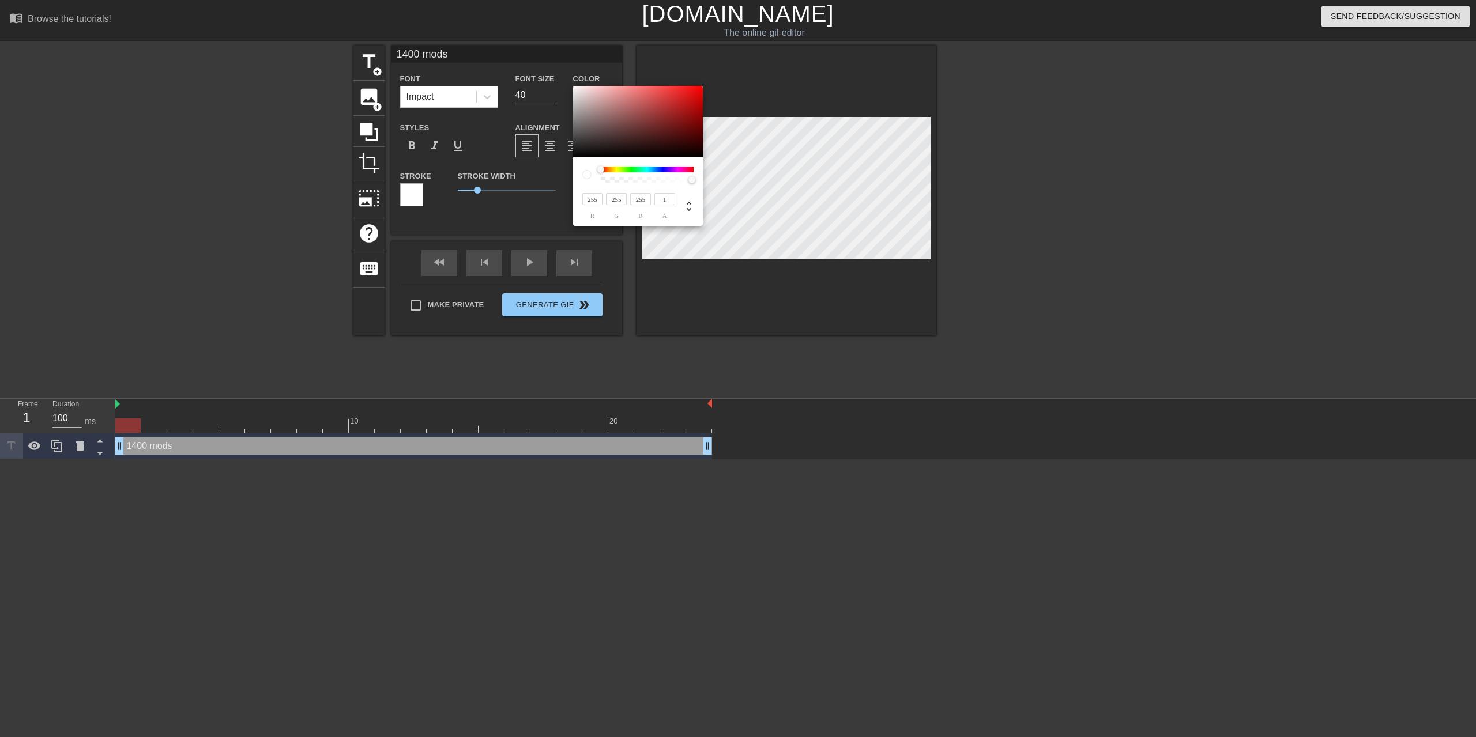
type input "253"
type input "251"
type input "84"
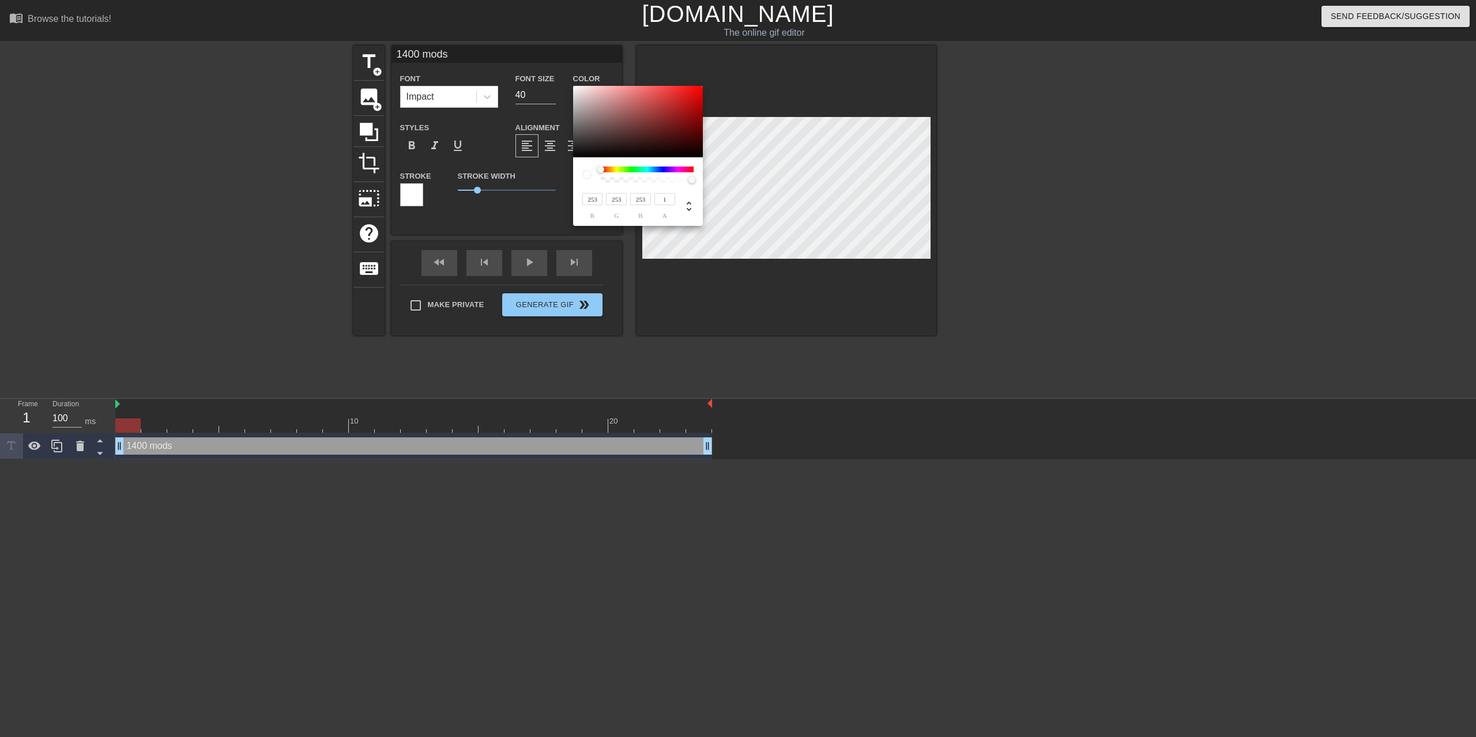
type input "84"
type input "245"
type input "82"
type input "243"
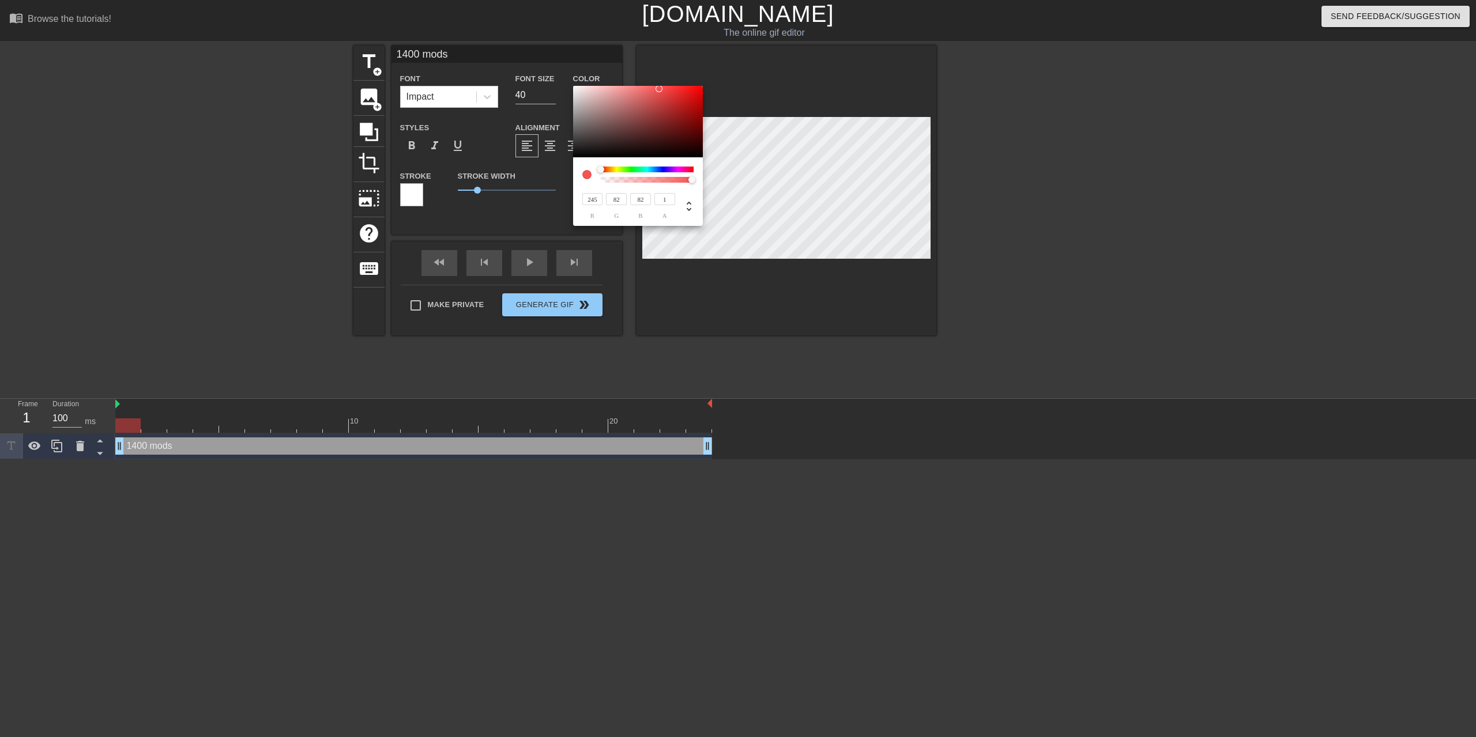
type input "81"
type input "240"
click at [574, 89] on div at bounding box center [574, 89] width 7 height 7
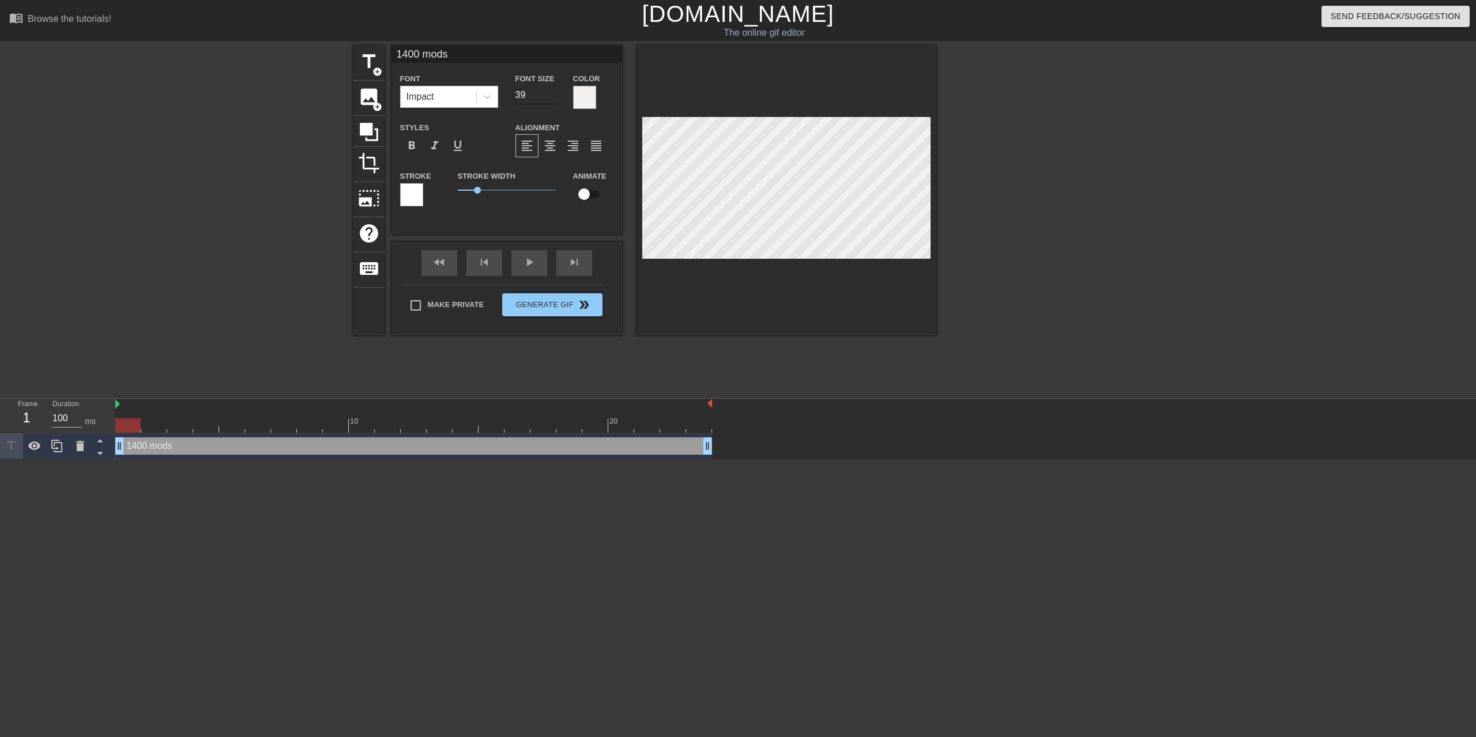
click at [551, 99] on input "39" at bounding box center [535, 95] width 40 height 18
click at [551, 99] on input "38" at bounding box center [535, 95] width 40 height 18
click at [551, 99] on input "37" at bounding box center [535, 95] width 40 height 18
type input "36"
click at [551, 99] on input "36" at bounding box center [535, 95] width 40 height 18
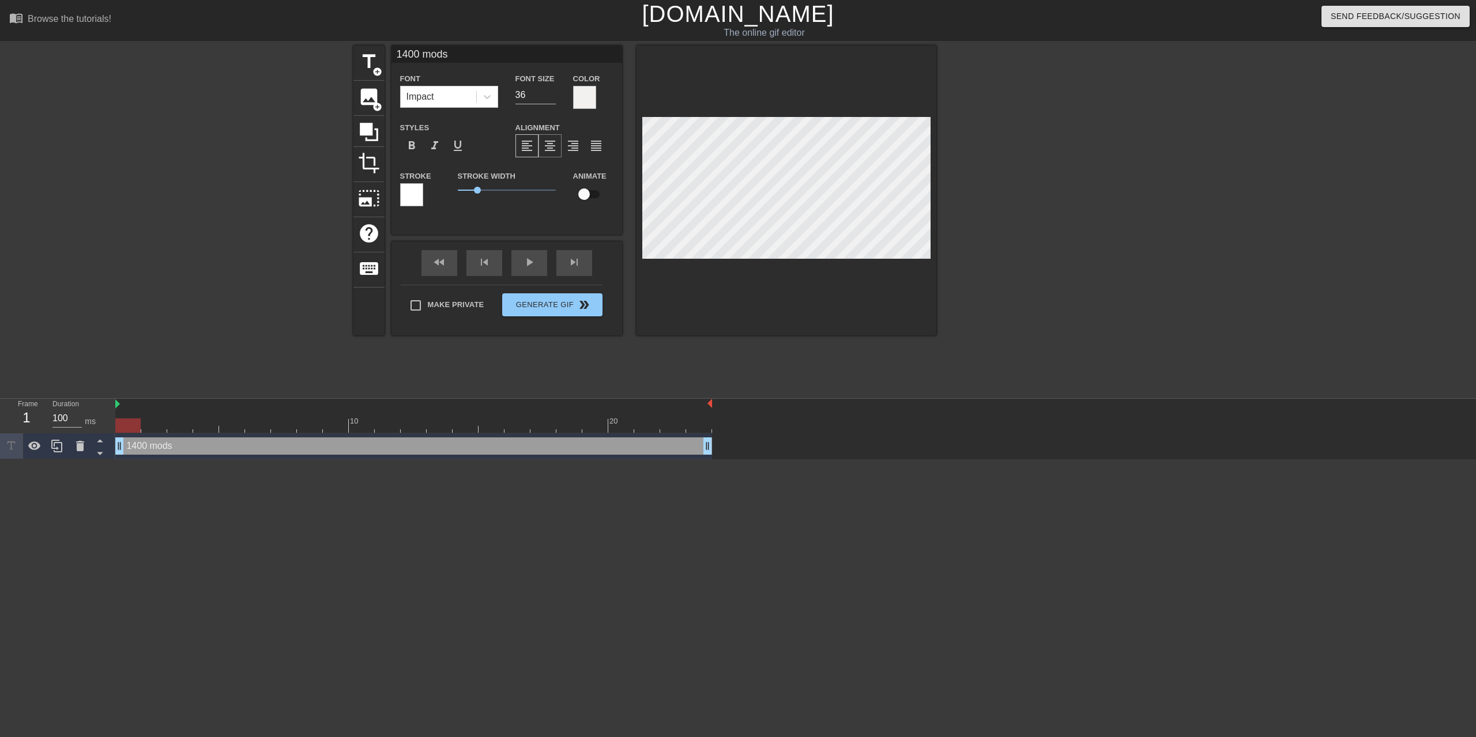
click at [553, 149] on span "format_align_center" at bounding box center [550, 146] width 14 height 14
click at [523, 148] on span "format_align_left" at bounding box center [527, 146] width 14 height 14
drag, startPoint x: 477, startPoint y: 191, endPoint x: 465, endPoint y: 195, distance: 13.0
click at [465, 195] on span "0.35" at bounding box center [507, 190] width 98 height 14
click at [582, 194] on input "checkbox" at bounding box center [584, 194] width 66 height 22
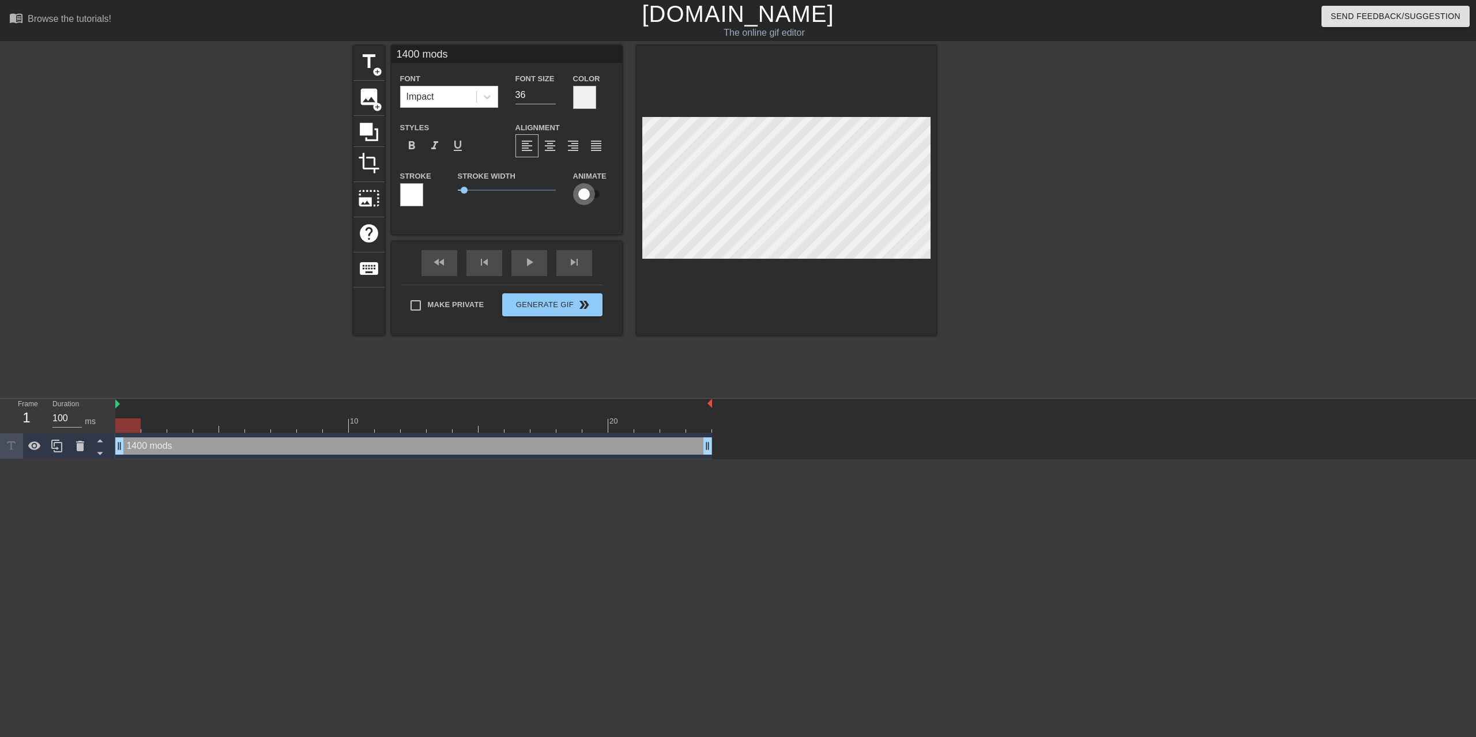
checkbox input "true"
click at [153, 427] on div at bounding box center [413, 426] width 597 height 14
click at [132, 424] on div at bounding box center [413, 426] width 597 height 14
click at [173, 420] on div at bounding box center [413, 426] width 597 height 14
click at [204, 427] on div at bounding box center [413, 426] width 597 height 14
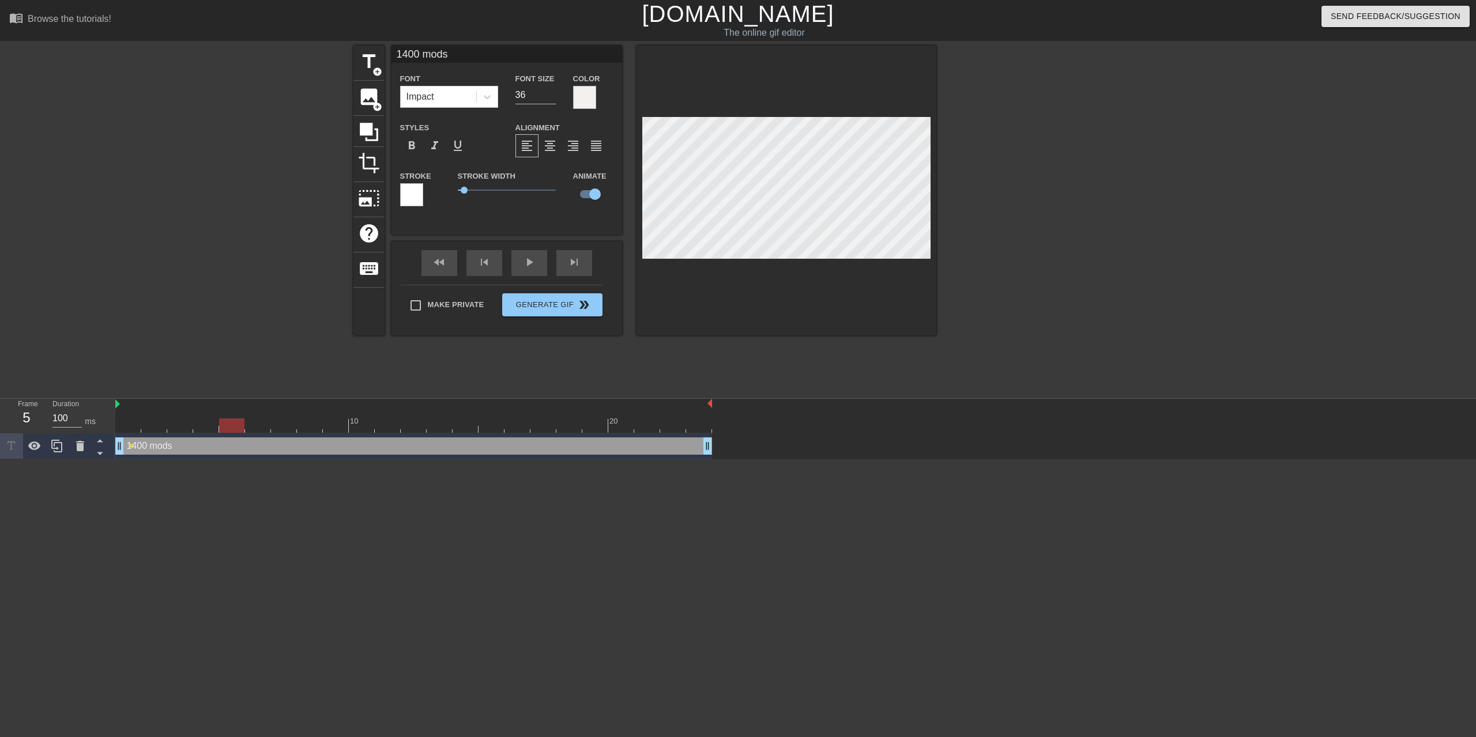
click at [236, 420] on div at bounding box center [413, 426] width 597 height 14
click at [251, 427] on div at bounding box center [413, 426] width 597 height 14
click at [205, 420] on div at bounding box center [413, 426] width 597 height 14
click at [176, 430] on div at bounding box center [413, 426] width 597 height 14
click at [204, 423] on div at bounding box center [413, 426] width 597 height 14
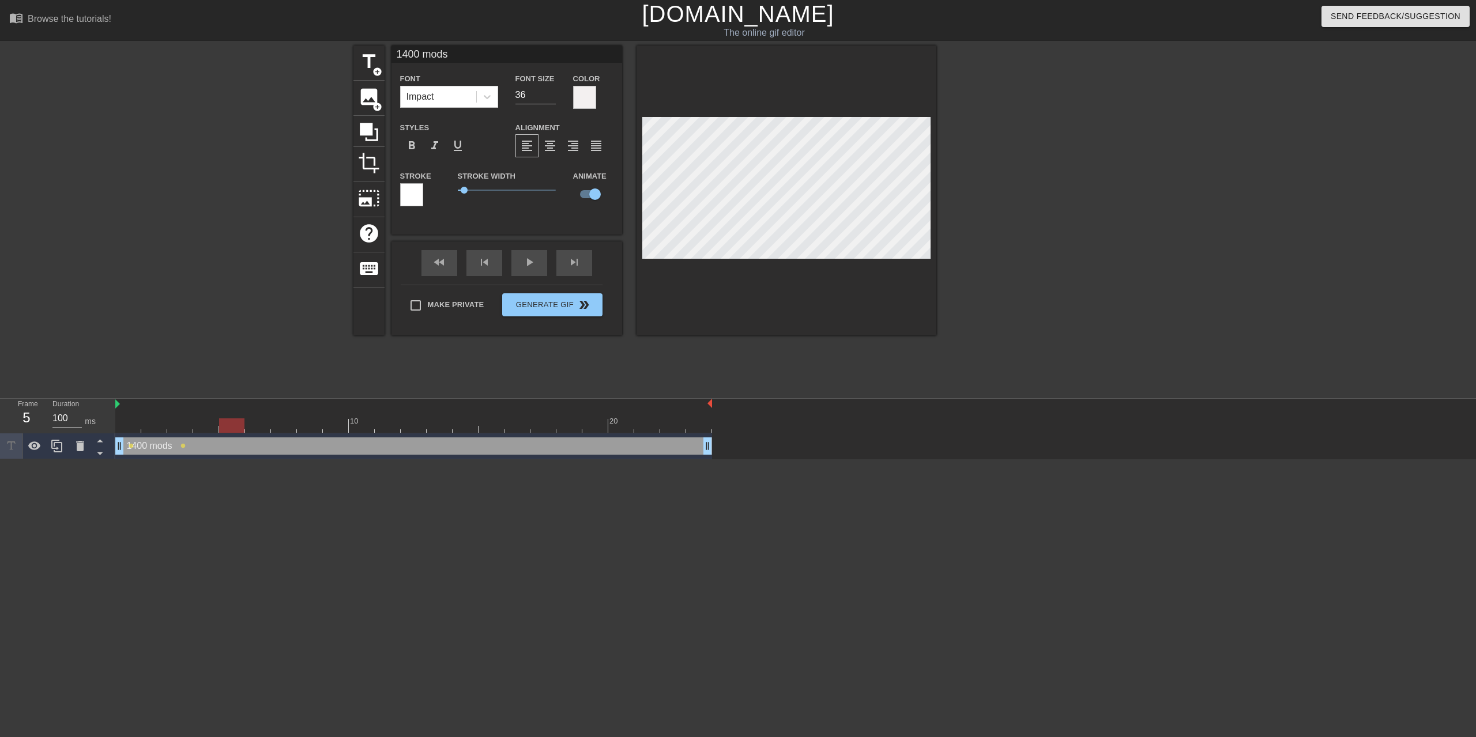
click at [232, 425] on div at bounding box center [413, 426] width 597 height 14
click at [261, 428] on div at bounding box center [413, 426] width 597 height 14
click at [285, 428] on div at bounding box center [413, 426] width 597 height 14
click at [308, 427] on div at bounding box center [413, 426] width 597 height 14
click at [624, 239] on div "title add_circle image add_circle crop photo_size_select_large help keyboard 14…" at bounding box center [644, 191] width 583 height 290
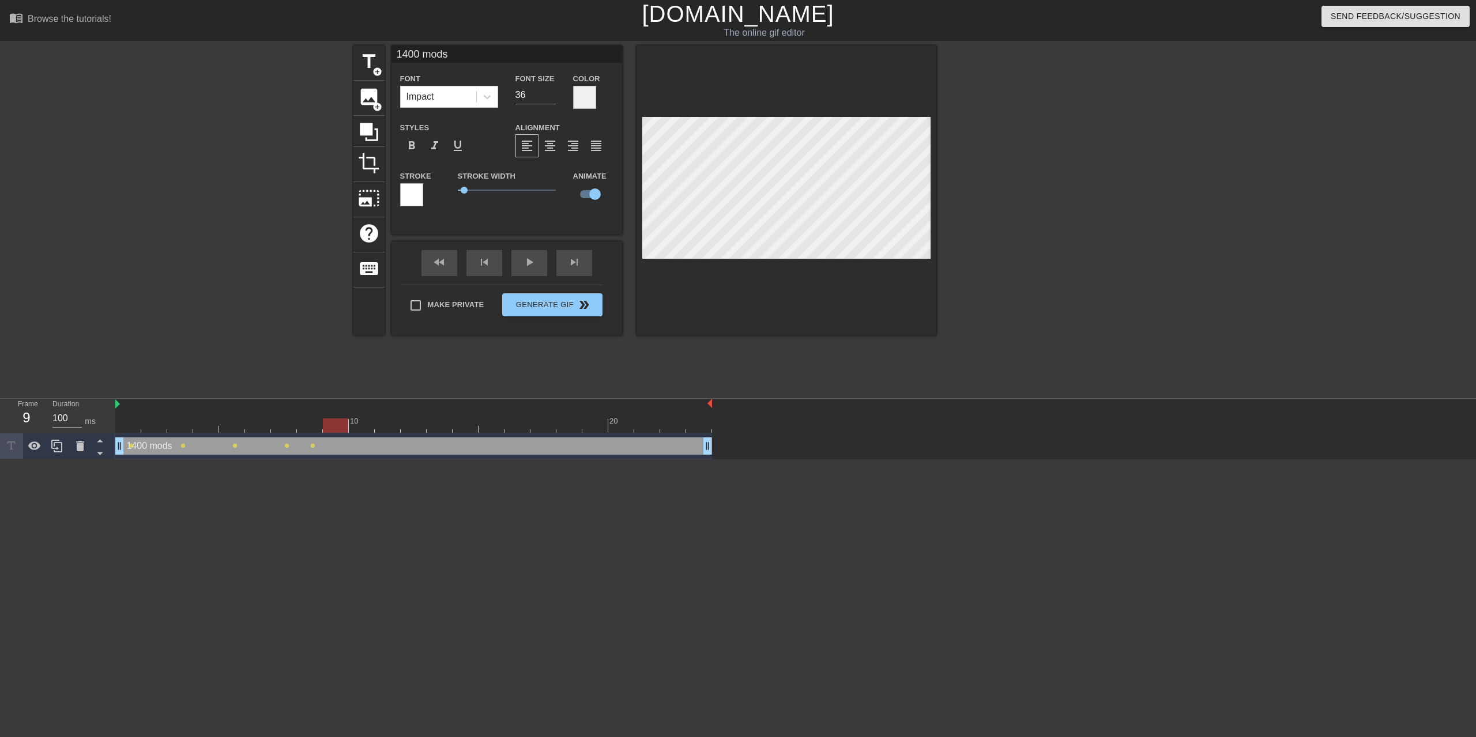
click at [334, 429] on div at bounding box center [413, 426] width 597 height 14
click at [366, 426] on div at bounding box center [413, 426] width 597 height 14
click at [392, 420] on div at bounding box center [413, 426] width 597 height 14
click at [640, 244] on div at bounding box center [786, 191] width 300 height 290
click at [412, 424] on div at bounding box center [413, 426] width 597 height 14
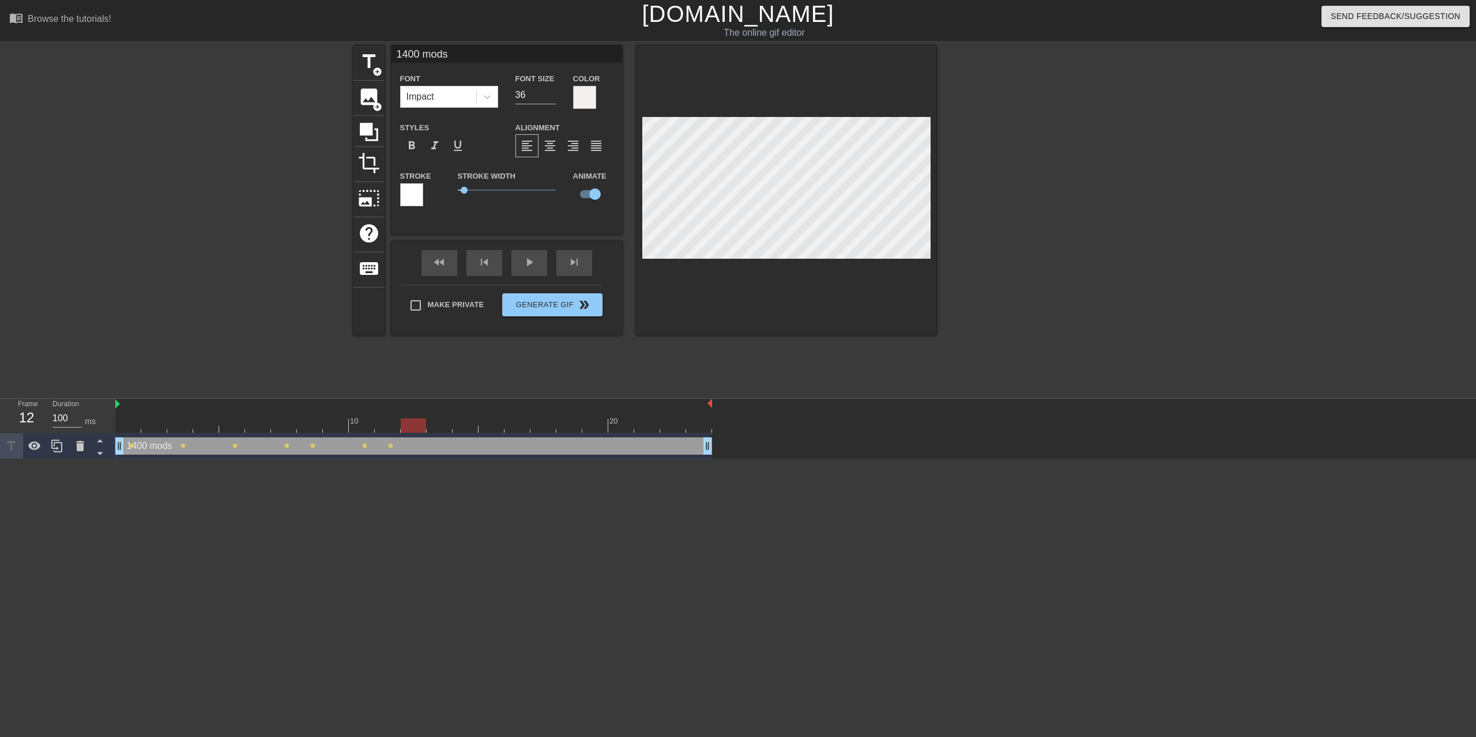
click at [440, 425] on div at bounding box center [413, 426] width 597 height 14
click at [641, 241] on div at bounding box center [786, 191] width 300 height 290
click at [468, 420] on div at bounding box center [413, 426] width 597 height 14
click at [493, 423] on div at bounding box center [413, 426] width 597 height 14
click at [526, 423] on div at bounding box center [413, 426] width 597 height 14
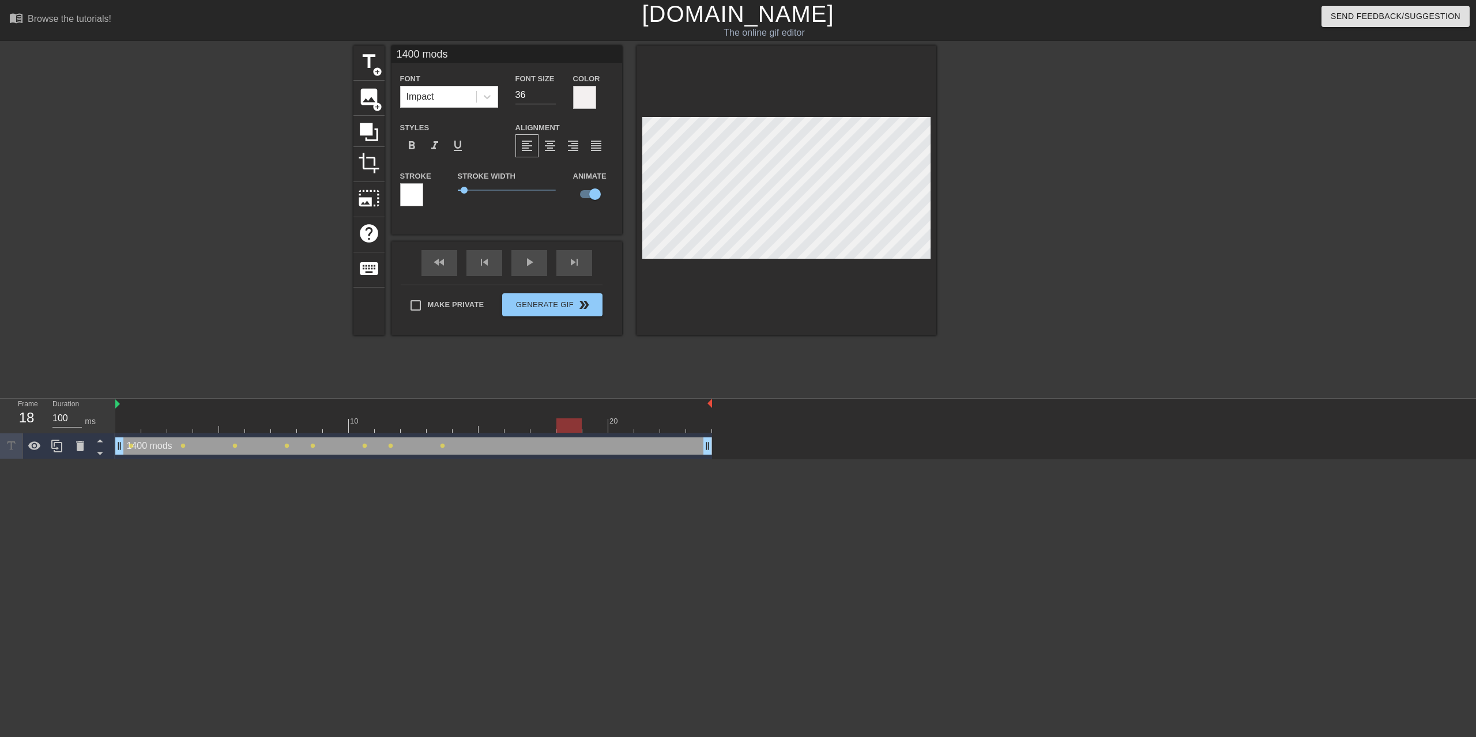
click at [563, 418] on div at bounding box center [569, 417] width 26 height 14
click at [590, 421] on div at bounding box center [413, 426] width 597 height 14
click at [636, 431] on div at bounding box center [413, 426] width 597 height 14
click at [638, 242] on div at bounding box center [786, 191] width 300 height 290
click at [670, 427] on div at bounding box center [413, 426] width 597 height 14
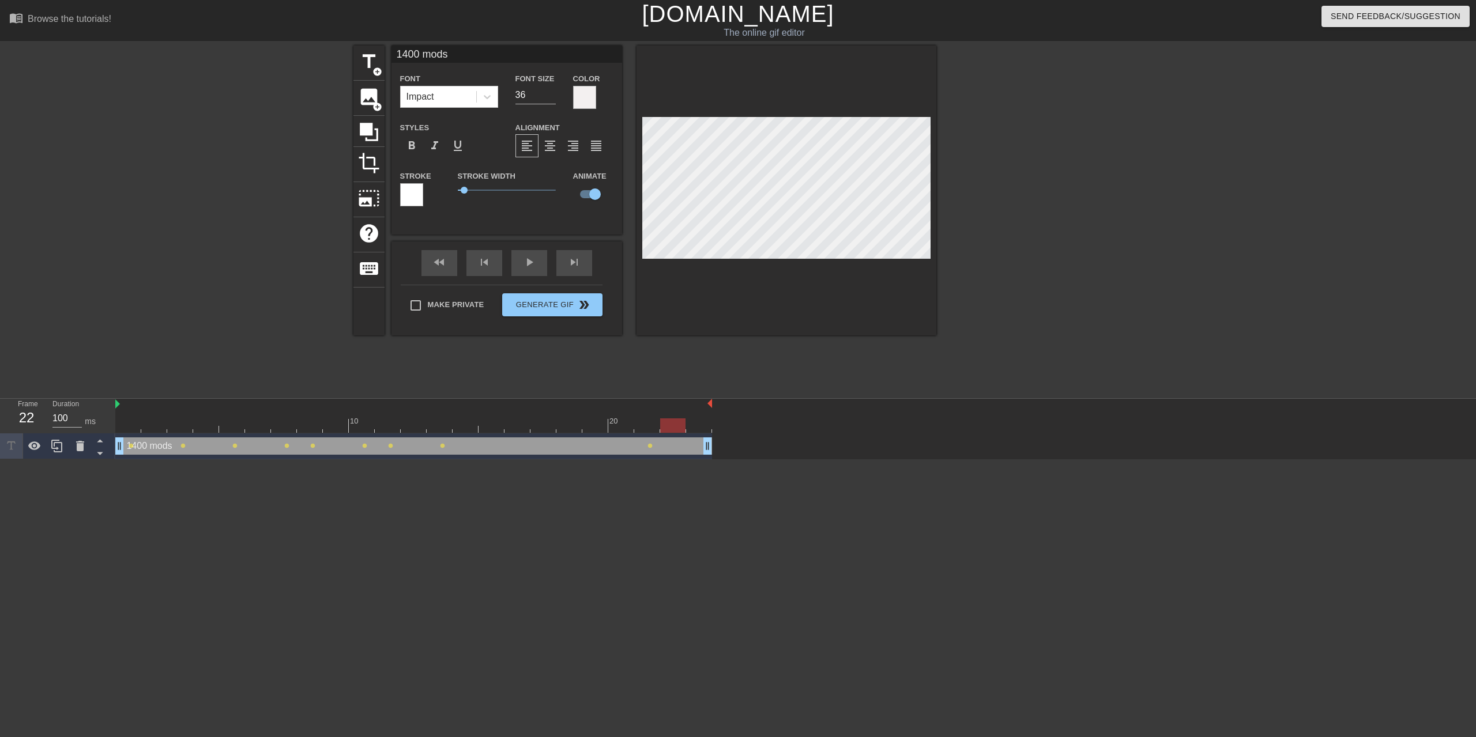
click at [690, 429] on div at bounding box center [413, 426] width 597 height 14
click at [521, 261] on div "fast_rewind skip_previous play_arrow skip_next" at bounding box center [507, 263] width 188 height 43
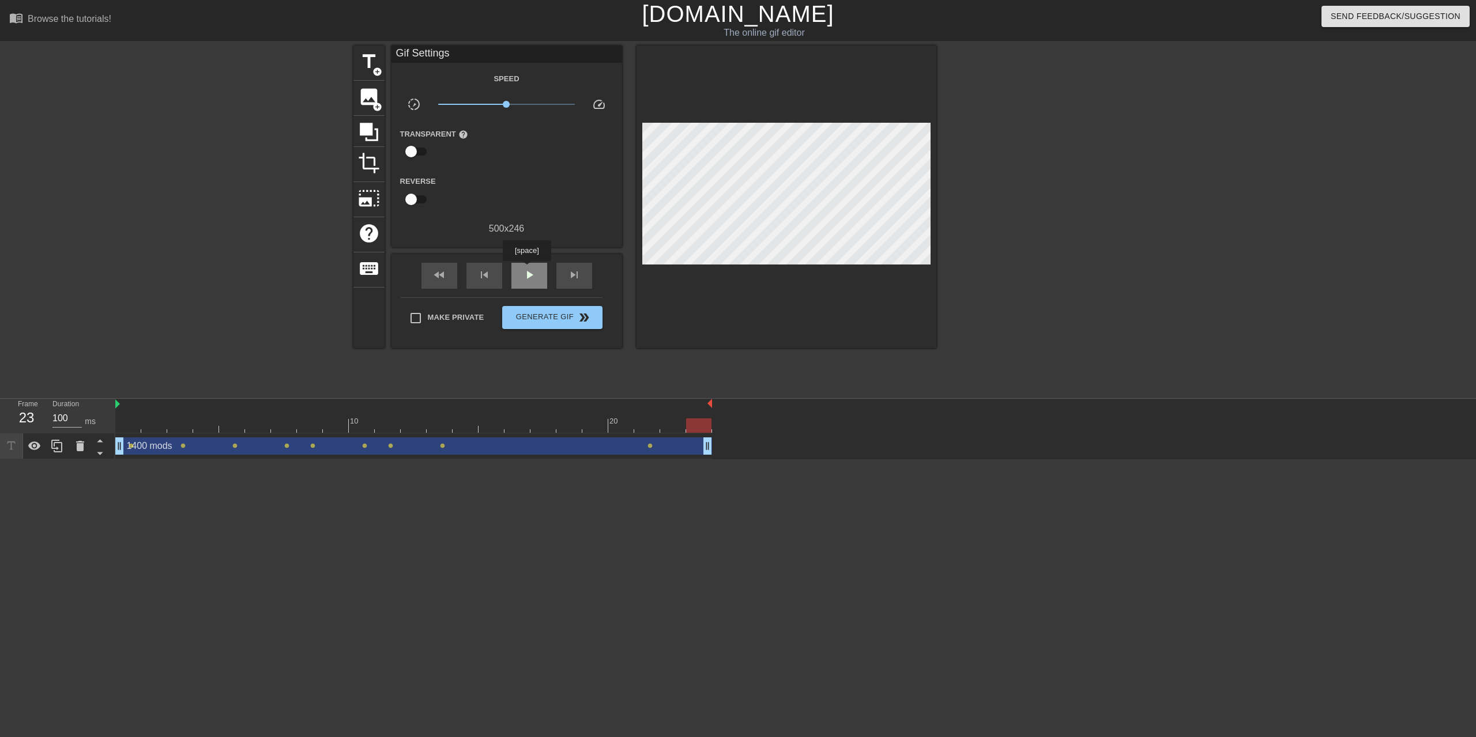
click at [526, 269] on span "play_arrow" at bounding box center [529, 275] width 14 height 14
click at [529, 276] on span "pause" at bounding box center [529, 275] width 14 height 14
click at [439, 425] on div at bounding box center [413, 426] width 597 height 14
click at [442, 431] on div at bounding box center [439, 426] width 25 height 14
click at [411, 423] on div at bounding box center [413, 426] width 597 height 14
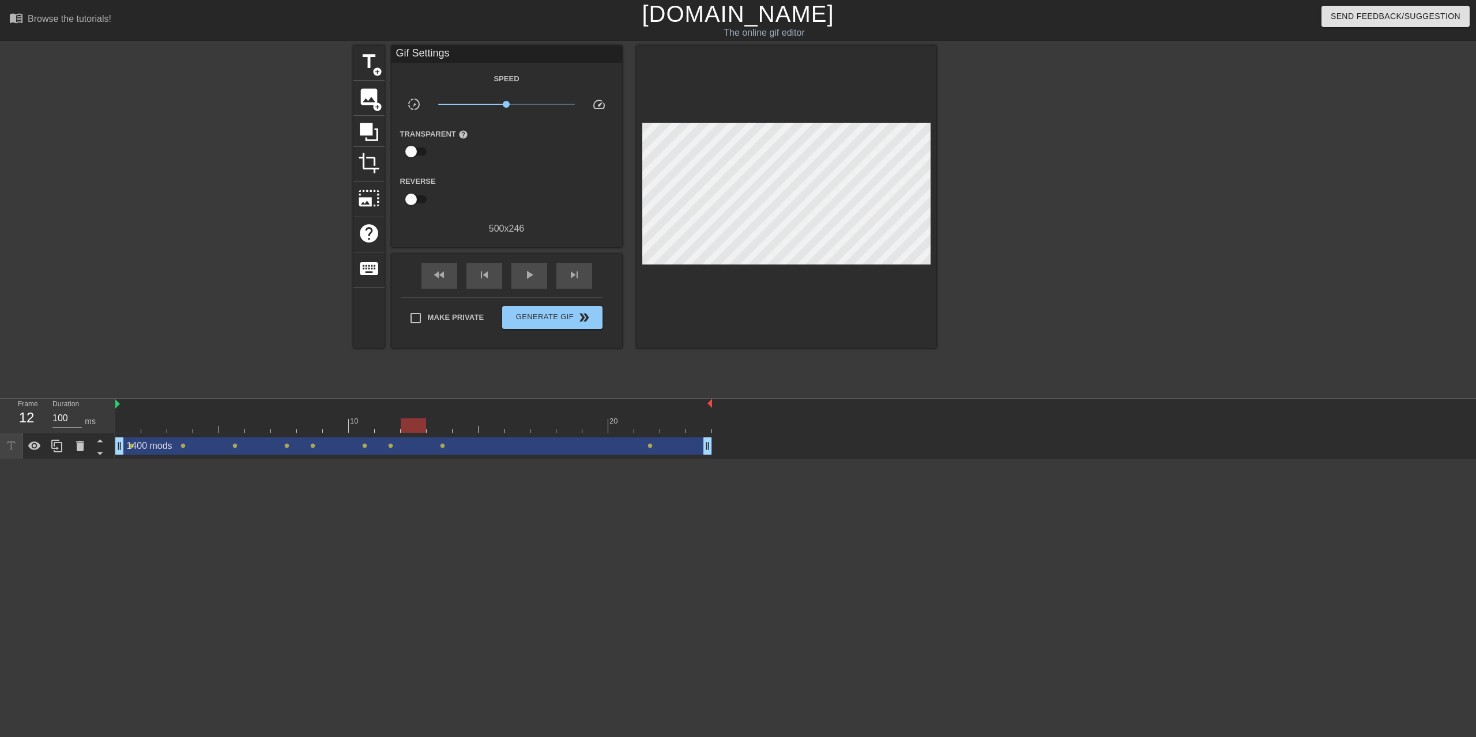
click at [448, 421] on div at bounding box center [413, 426] width 597 height 14
click at [475, 426] on div at bounding box center [413, 426] width 597 height 14
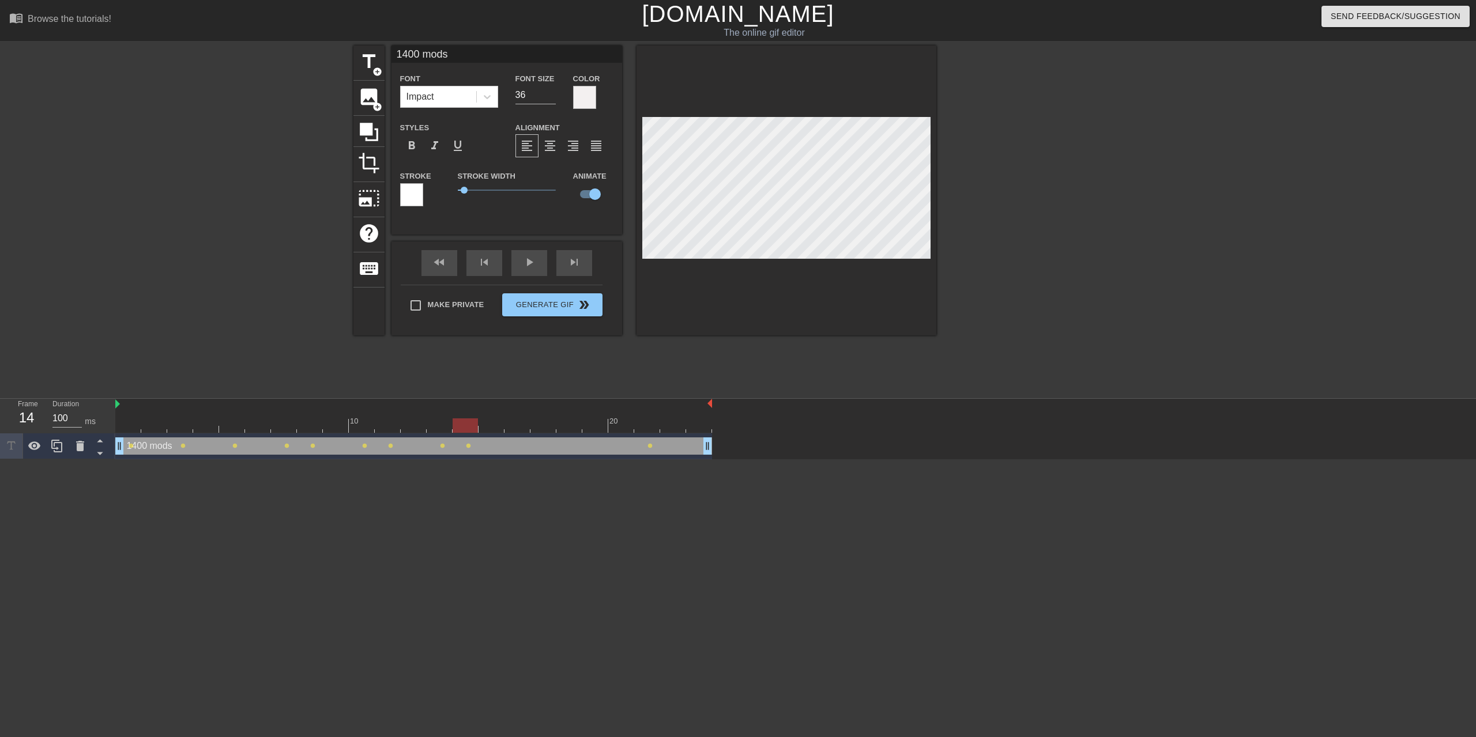
click at [497, 424] on div at bounding box center [413, 426] width 597 height 14
click at [641, 244] on div at bounding box center [786, 191] width 300 height 290
click at [517, 427] on div at bounding box center [413, 426] width 597 height 14
click at [539, 430] on div at bounding box center [413, 426] width 597 height 14
click at [591, 426] on div at bounding box center [413, 426] width 597 height 14
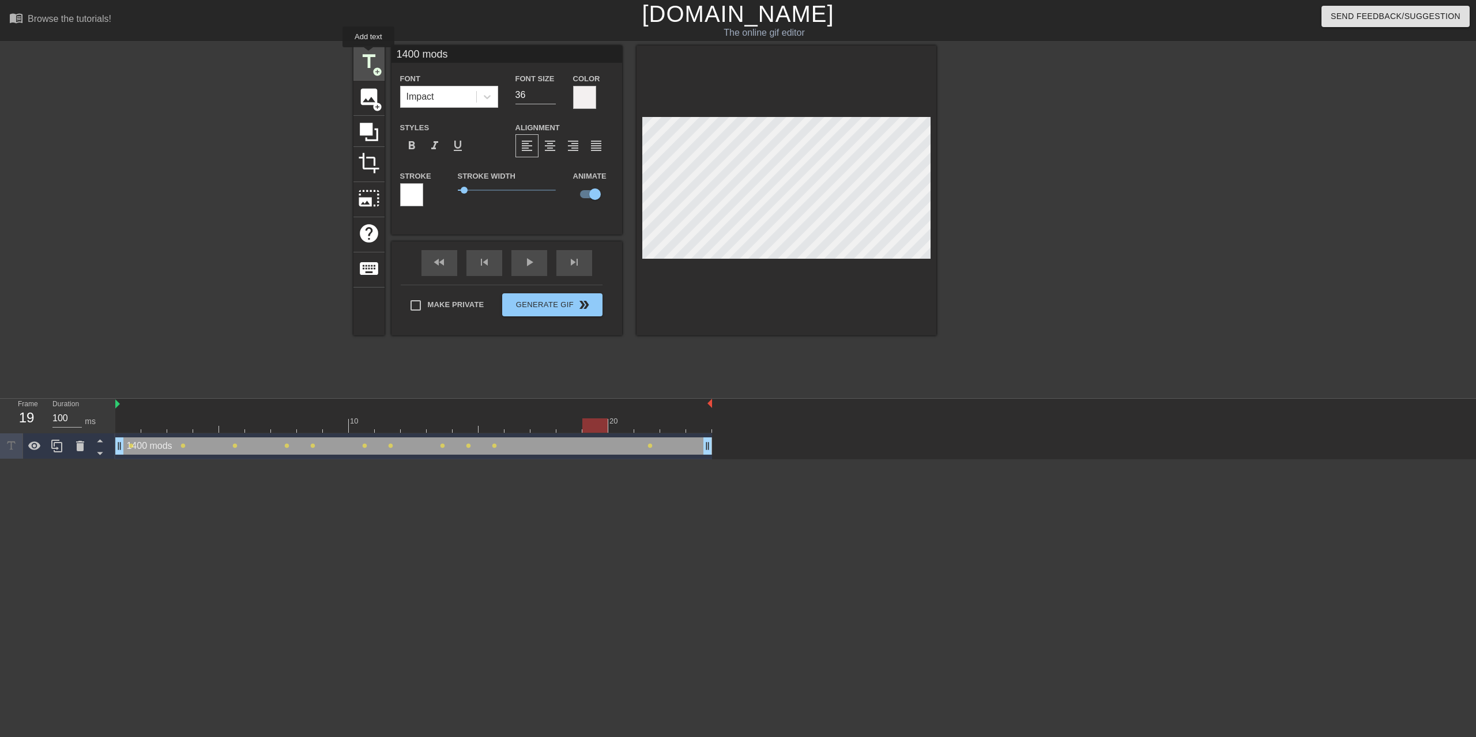
click at [368, 55] on span "title" at bounding box center [369, 62] width 22 height 22
type input "New text 1"
type input "40"
checkbox input "false"
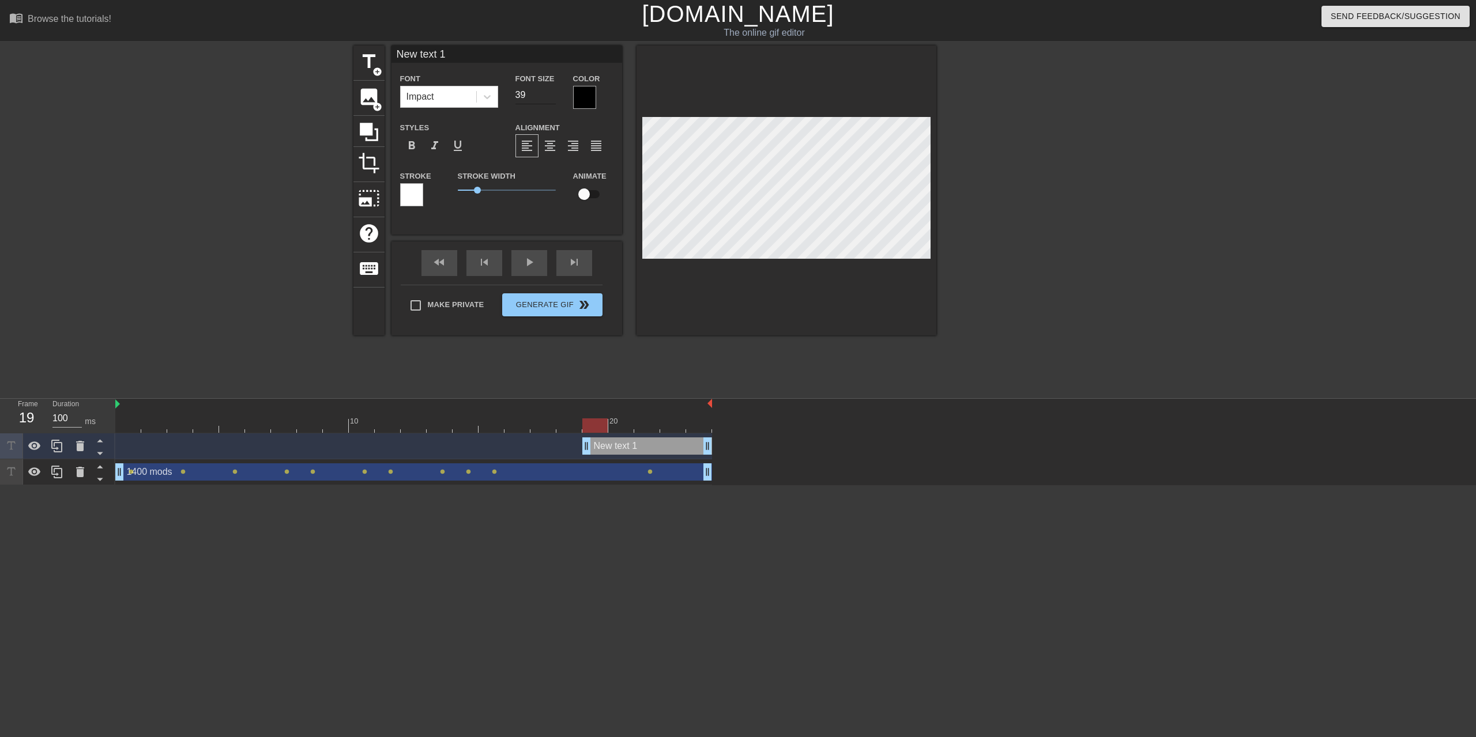
click at [552, 96] on input "39" at bounding box center [535, 95] width 40 height 18
type input "38"
click at [552, 96] on input "38" at bounding box center [535, 95] width 40 height 18
drag, startPoint x: 475, startPoint y: 189, endPoint x: 446, endPoint y: 189, distance: 28.8
click at [446, 189] on div "Stroke Stroke Width 0 Animate" at bounding box center [506, 193] width 231 height 48
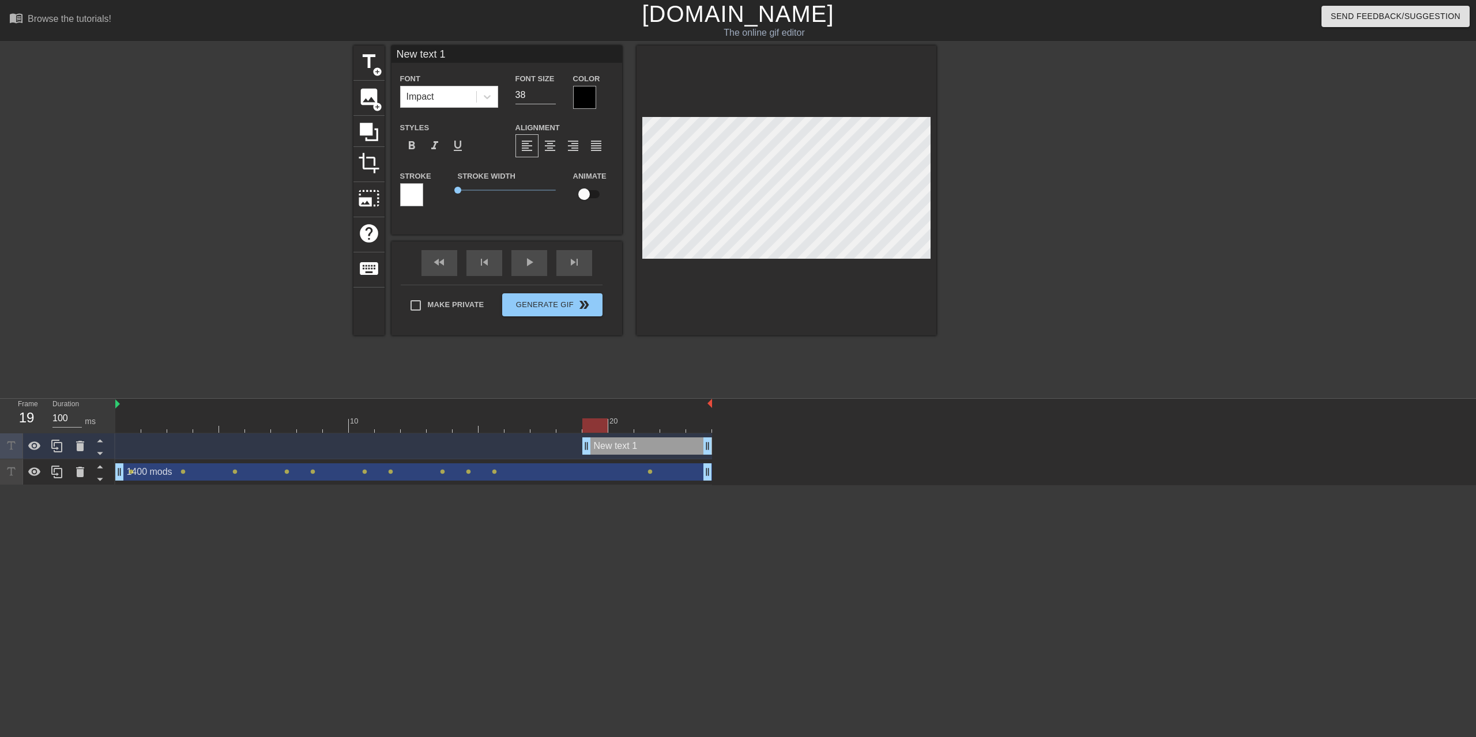
click at [584, 104] on div at bounding box center [584, 97] width 23 height 23
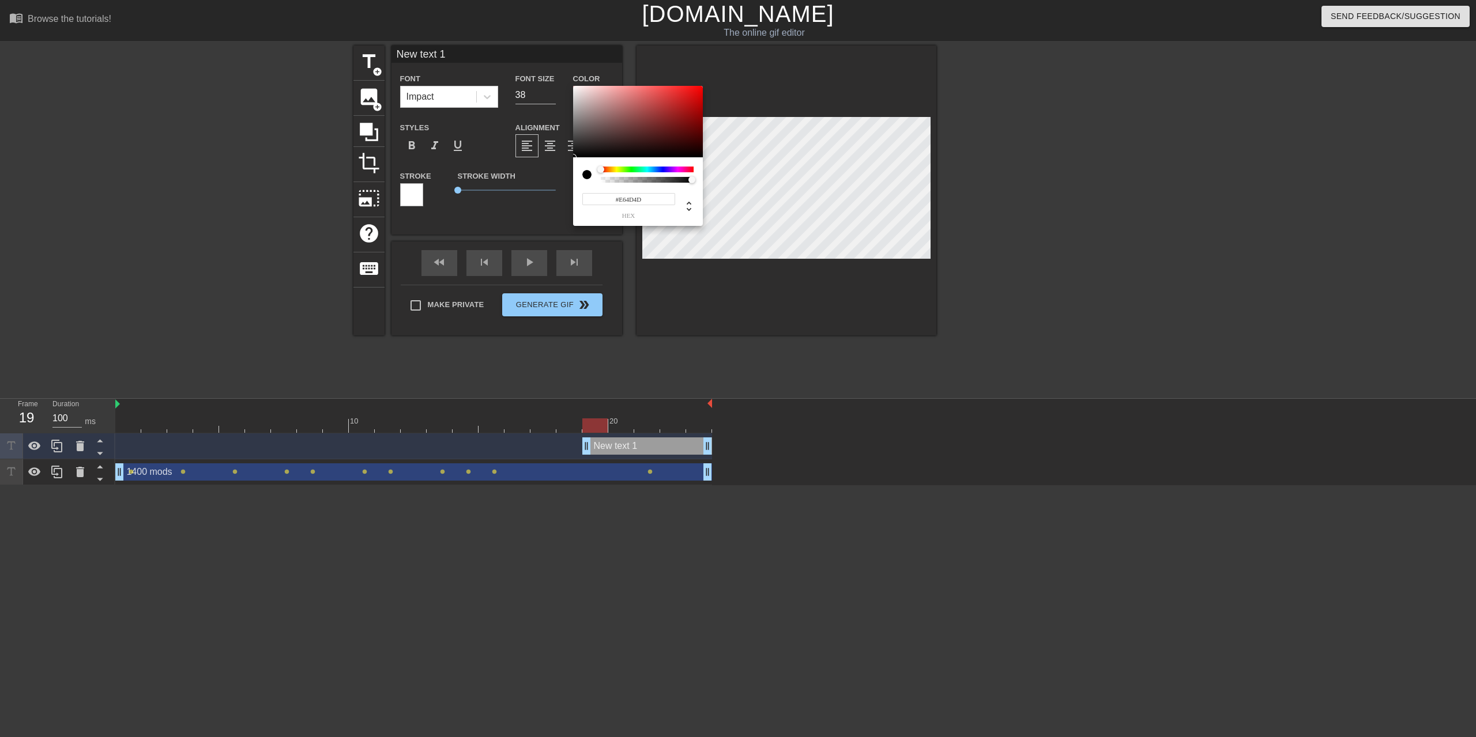
click at [574, 93] on div at bounding box center [638, 121] width 130 height 71
type input "#F3F0F0"
click at [574, 89] on div at bounding box center [638, 121] width 130 height 71
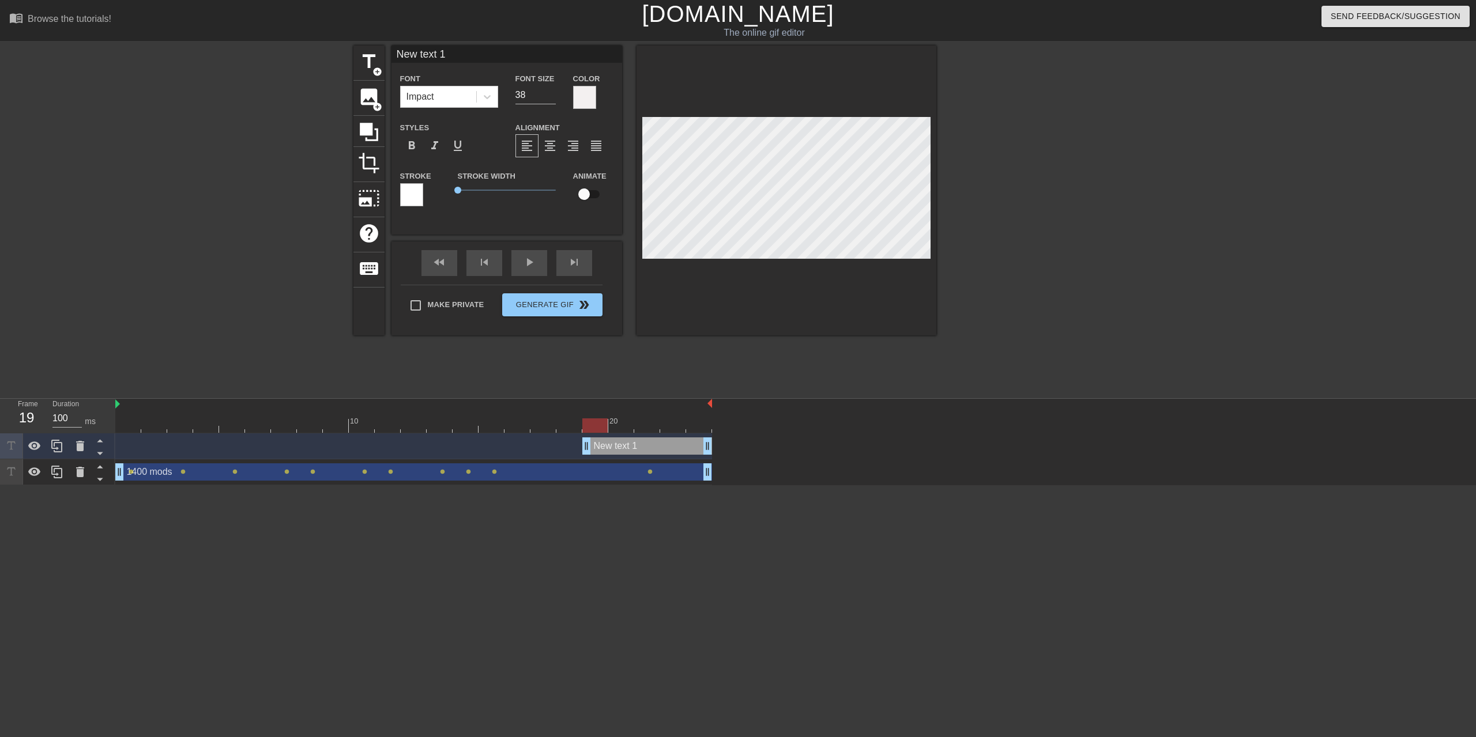
type input "F"
type textarea "F"
type input "Fa"
type textarea "Fa"
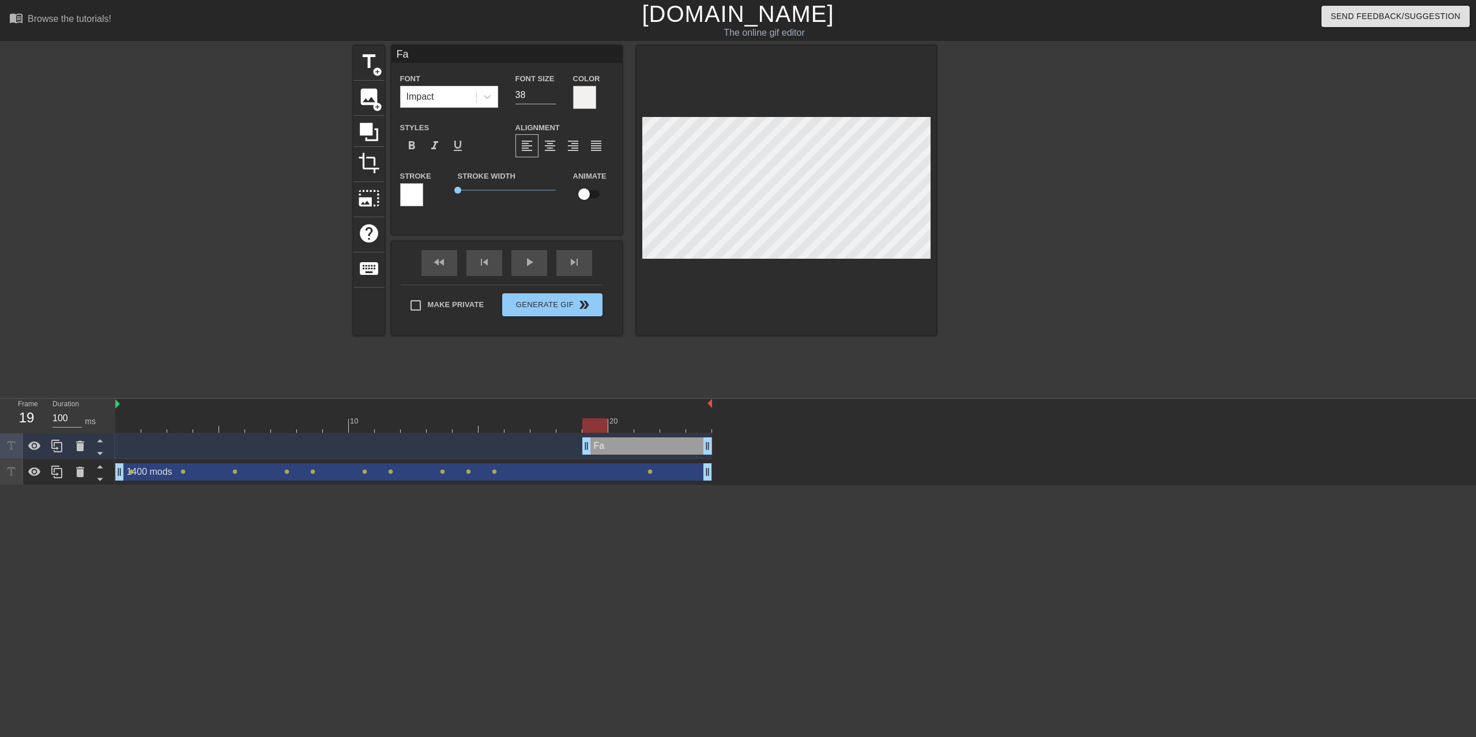
type input "Fal"
type textarea "Fal"
type input "Fall"
type textarea "Fall"
type input "Fal"
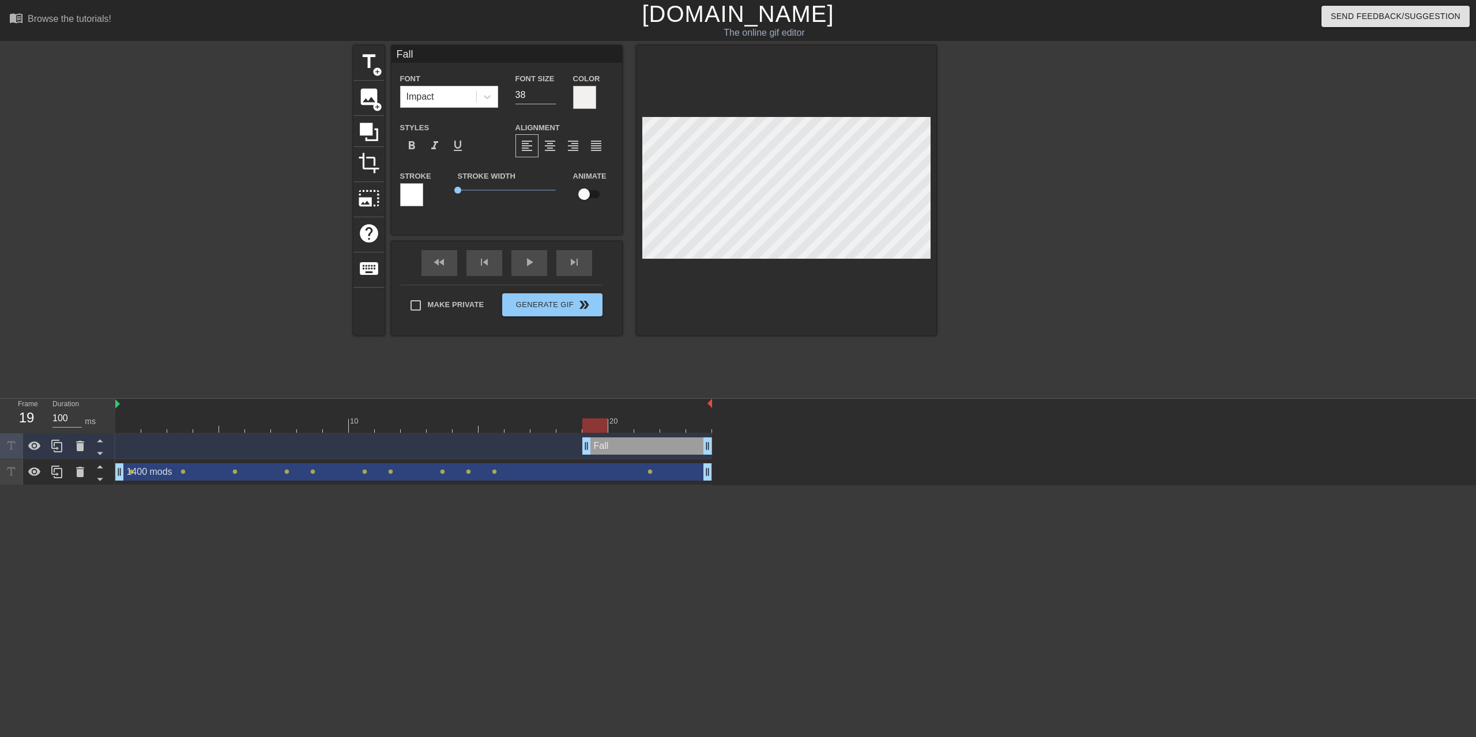
type textarea "Fal"
type input "Fa"
type textarea "Fa"
type input "F"
type textarea "F"
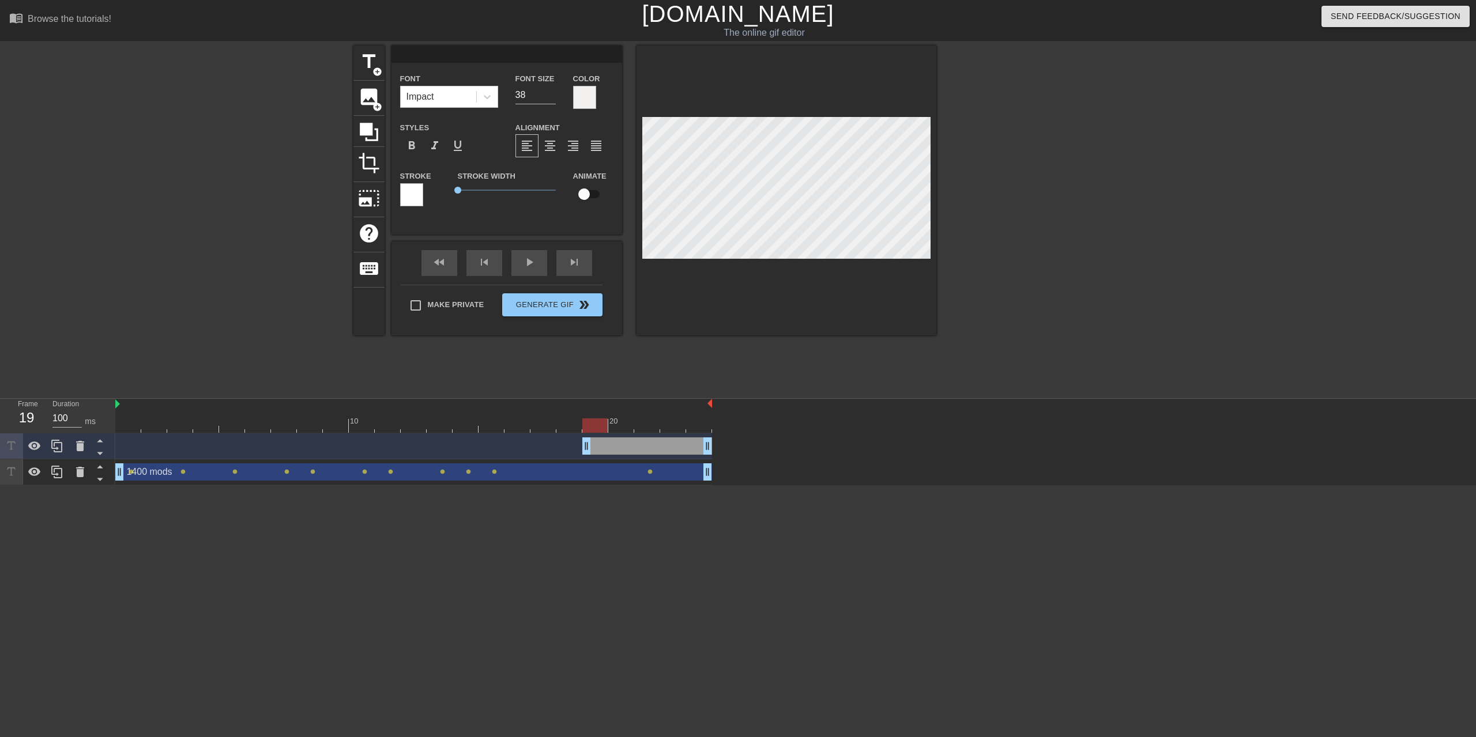
type input "N"
type textarea "N"
type input "Ne"
type textarea "Ne"
type input "New"
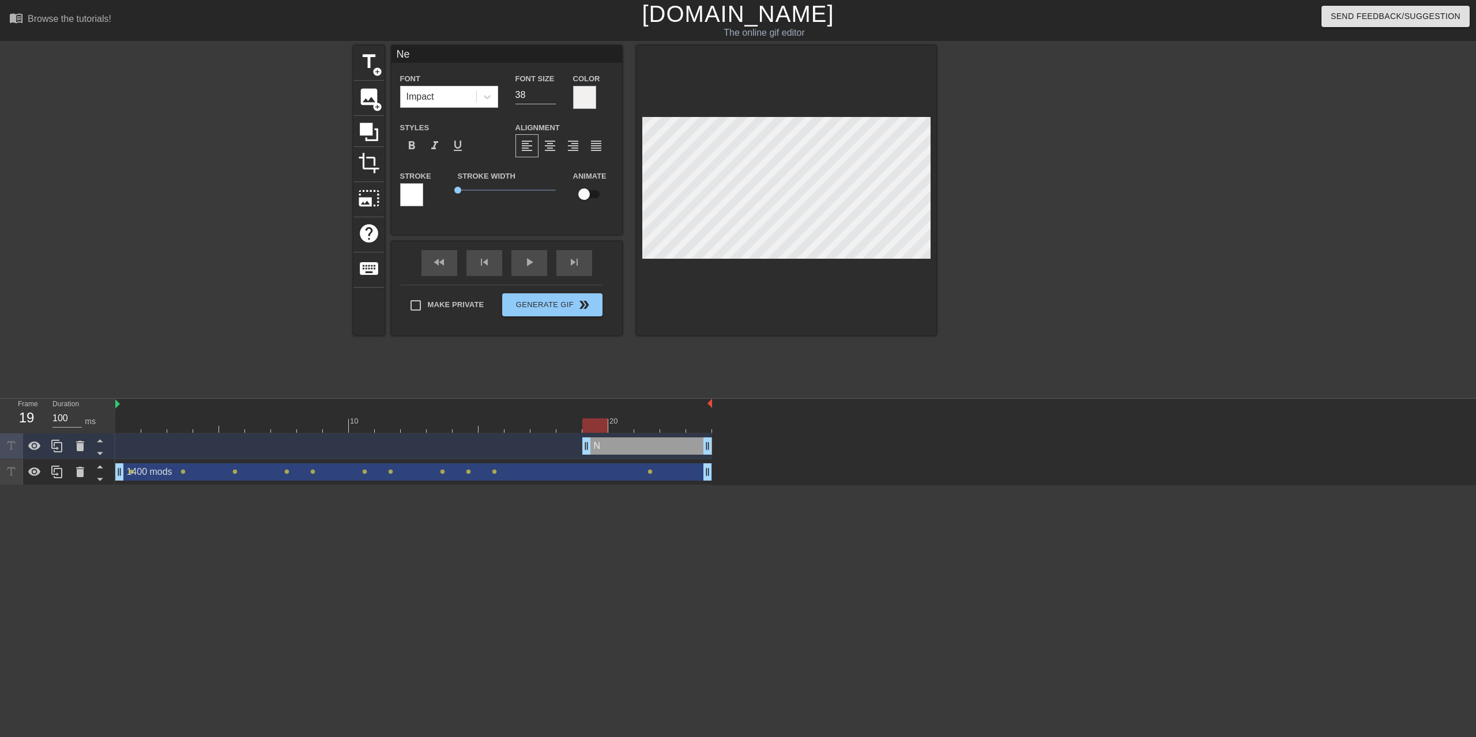
type textarea "New"
type input "New"
type textarea "New"
type input "New V"
type textarea "New V"
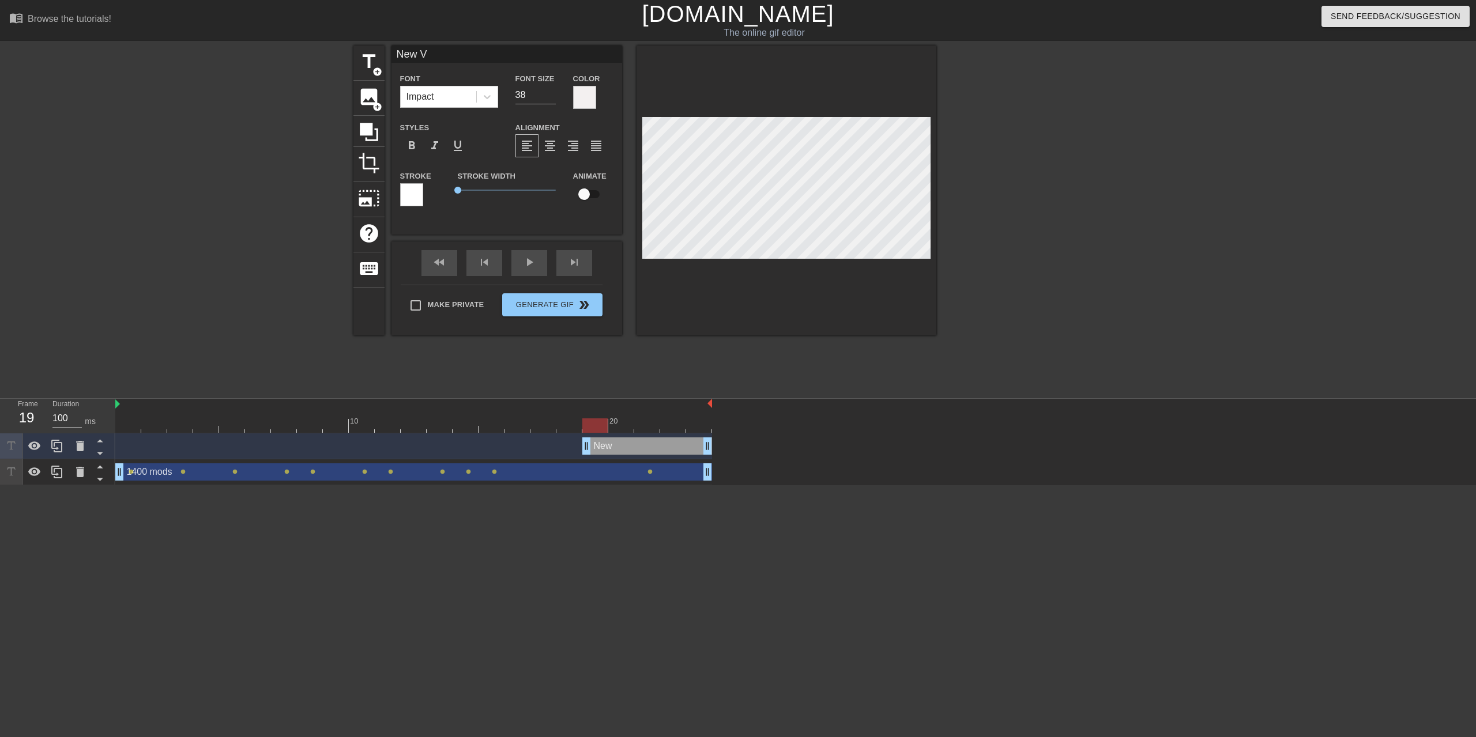
type input "New Ve"
type textarea "New Ve"
type input "New Veg"
type textarea "New Veg"
type input "New [PERSON_NAME]"
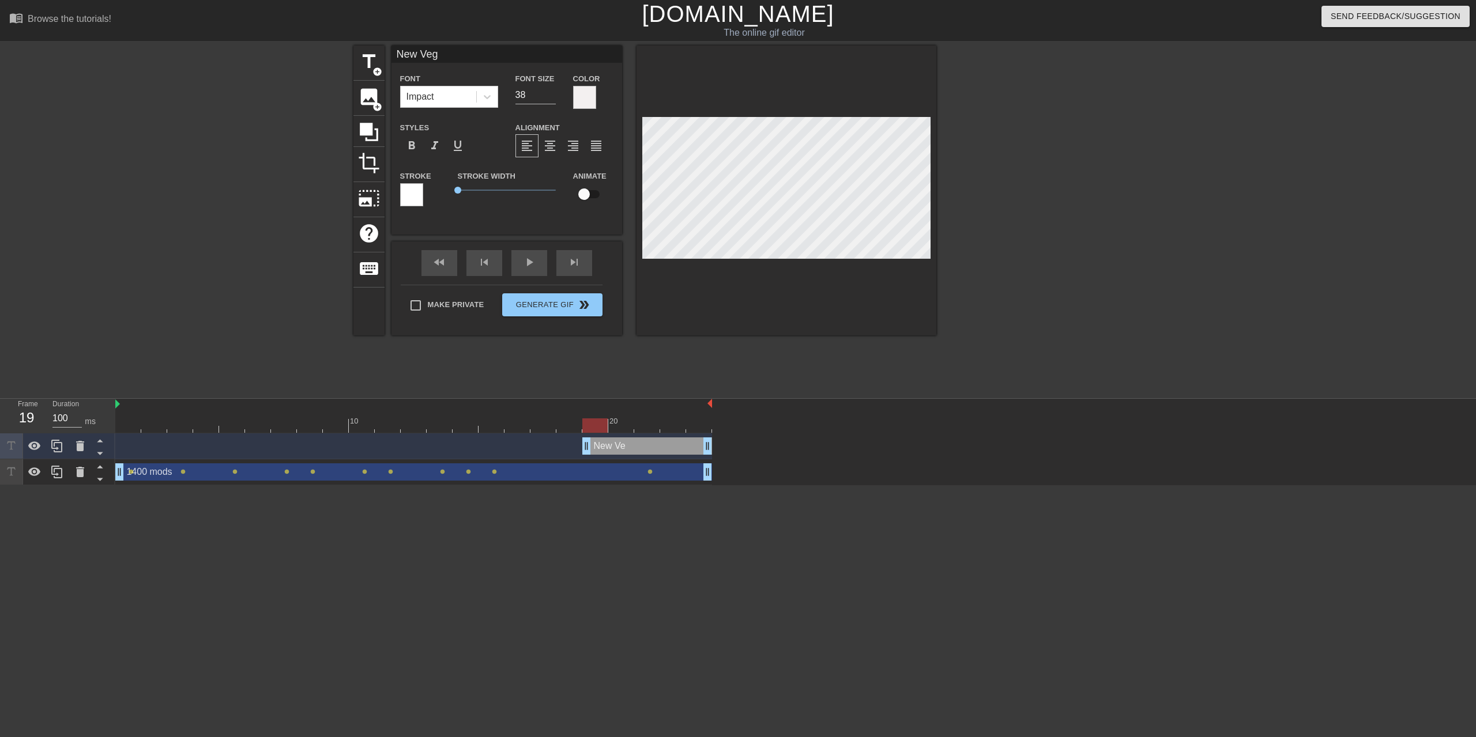
type textarea "New [PERSON_NAME]"
type input "[GEOGRAPHIC_DATA]"
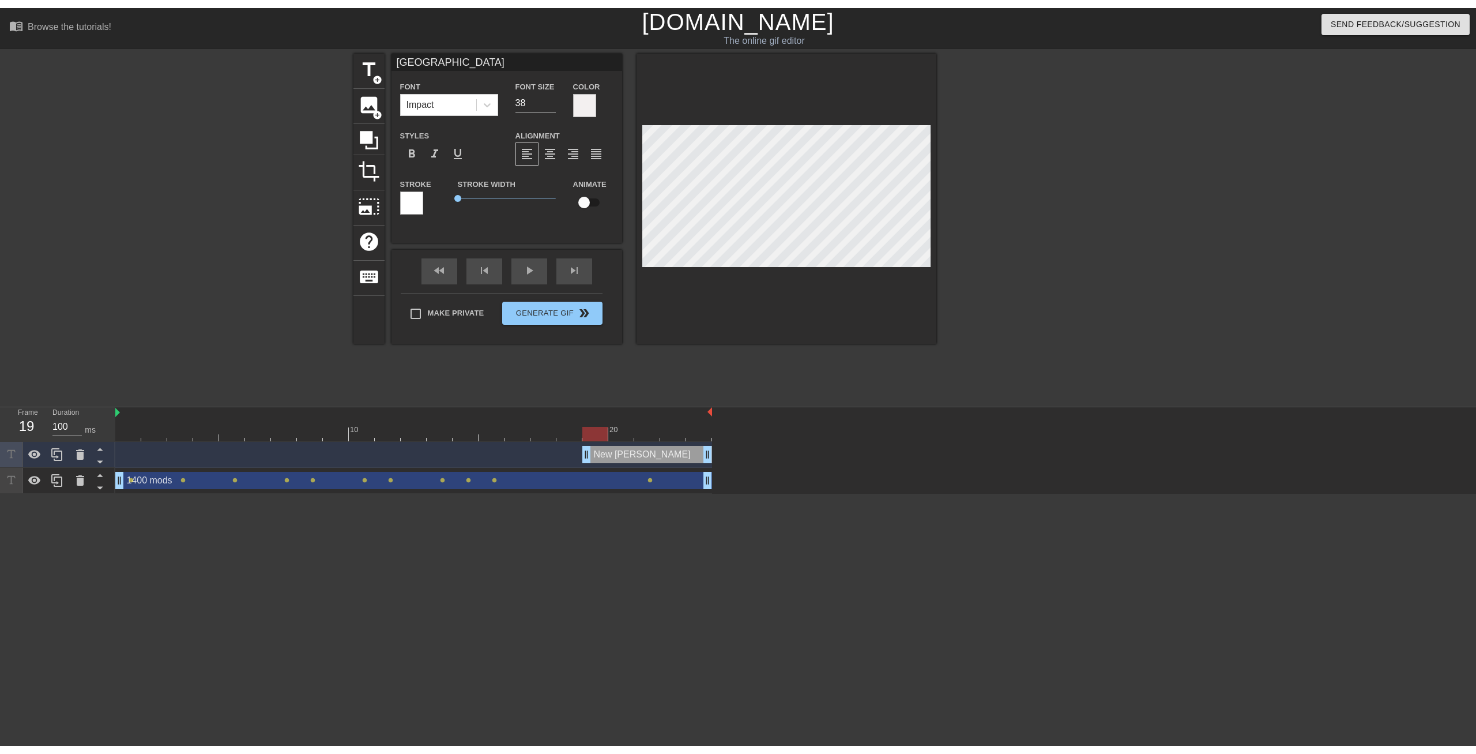
scroll to position [0, 1]
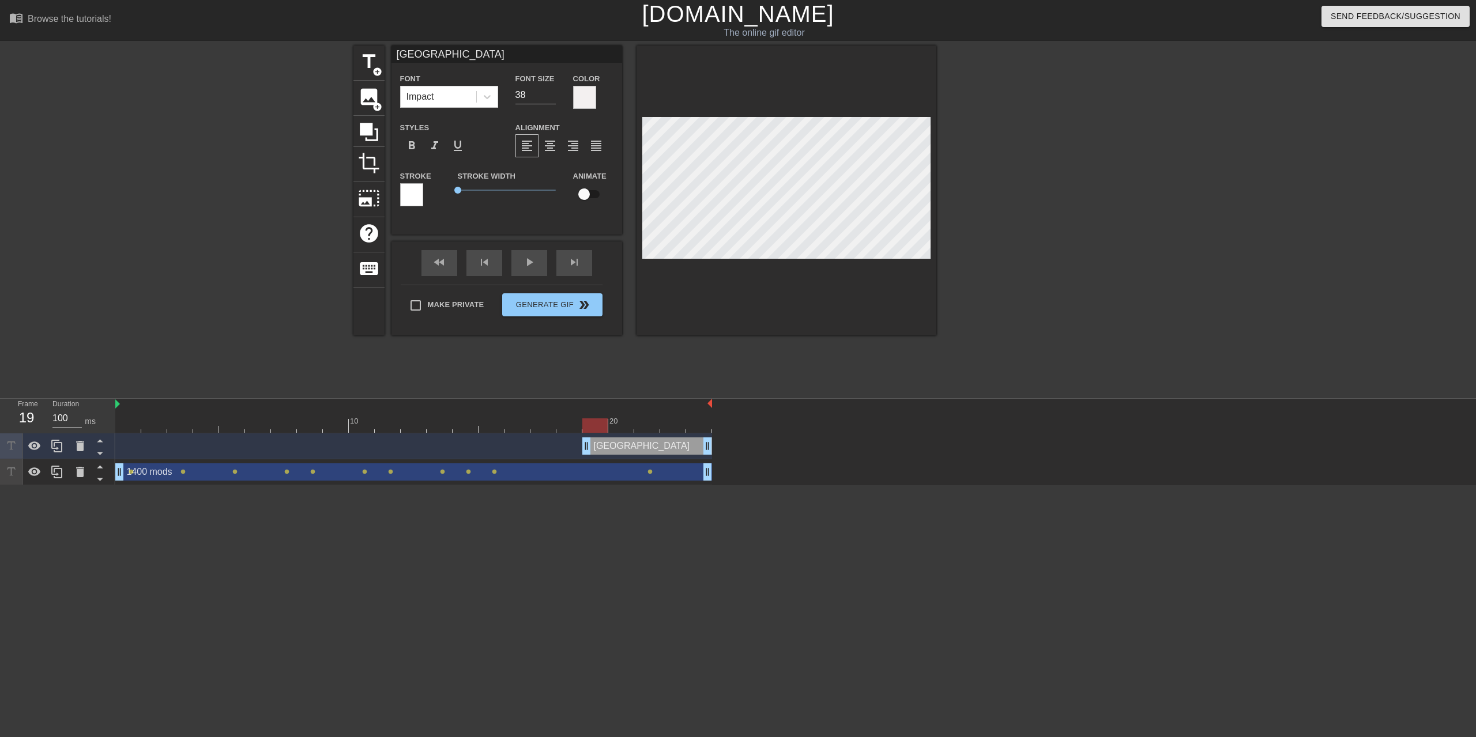
type textarea "[GEOGRAPHIC_DATA]"
drag, startPoint x: 589, startPoint y: 447, endPoint x: 295, endPoint y: 432, distance: 294.4
click at [295, 432] on div "10 20 New Vegas drag_handle drag_handle 1400 mods drag_handle drag_handle lens …" at bounding box center [795, 442] width 1361 height 86
click at [583, 194] on input "checkbox" at bounding box center [584, 194] width 66 height 22
checkbox input "true"
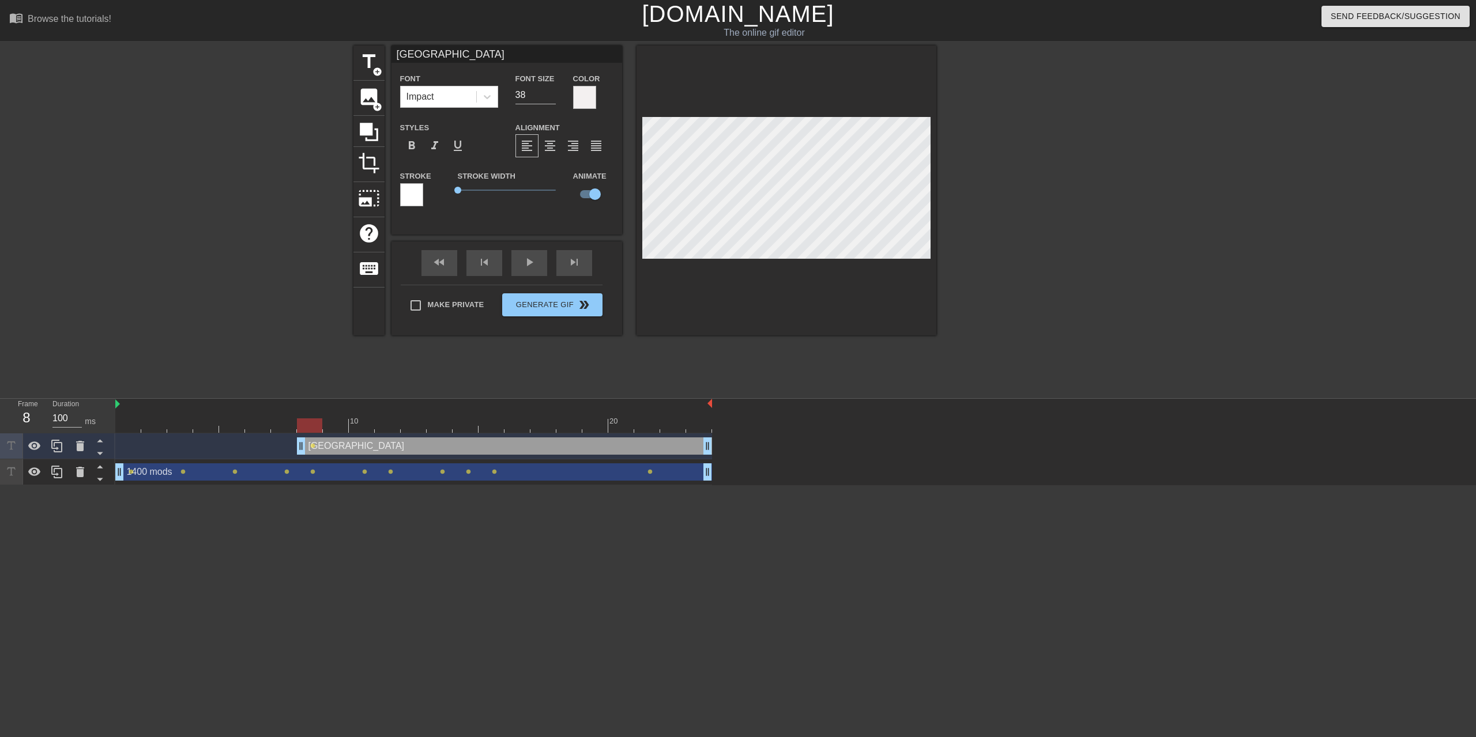
click at [333, 420] on div at bounding box center [413, 426] width 597 height 14
click at [361, 424] on div at bounding box center [413, 426] width 597 height 14
click at [390, 418] on div at bounding box center [388, 417] width 26 height 14
click at [418, 423] on div at bounding box center [413, 426] width 597 height 14
click at [438, 424] on div at bounding box center [413, 426] width 597 height 14
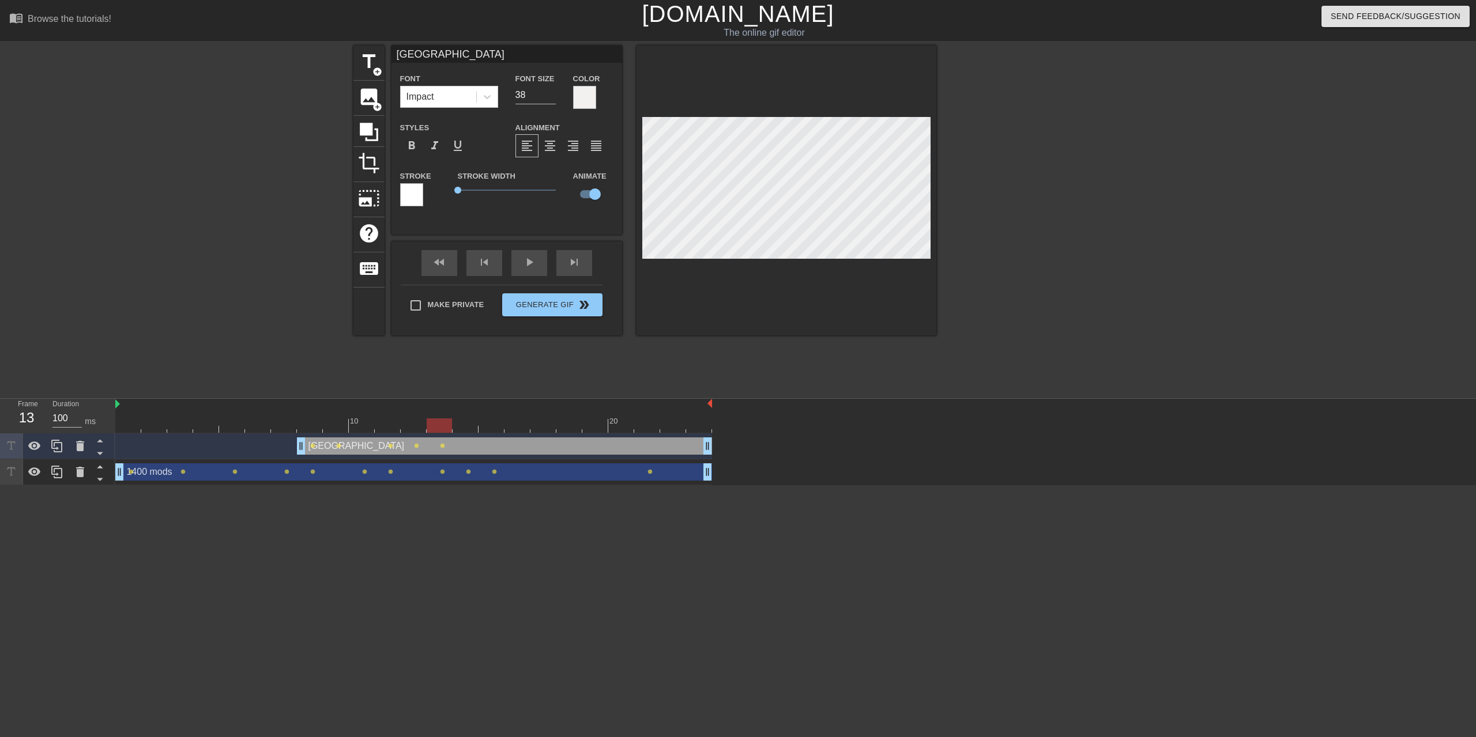
click at [466, 425] on div at bounding box center [413, 426] width 597 height 14
click at [495, 423] on div at bounding box center [413, 426] width 597 height 14
click at [519, 427] on div at bounding box center [413, 426] width 597 height 14
click at [546, 420] on div at bounding box center [413, 426] width 597 height 14
click at [572, 425] on div at bounding box center [413, 426] width 597 height 14
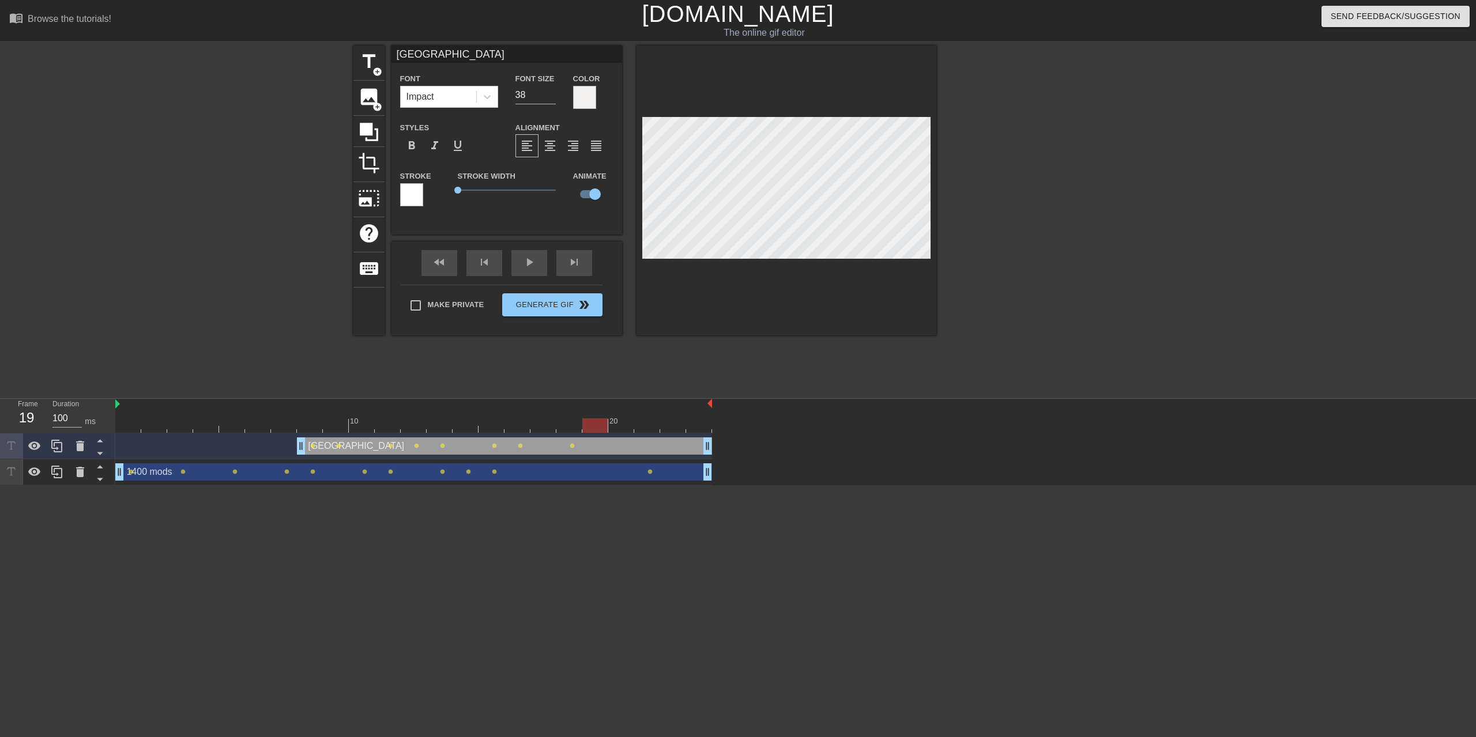
click at [598, 421] on div at bounding box center [413, 426] width 597 height 14
click at [620, 430] on div at bounding box center [413, 426] width 597 height 14
click at [650, 425] on div at bounding box center [413, 426] width 597 height 14
click at [677, 423] on div at bounding box center [413, 426] width 597 height 14
click at [705, 423] on div at bounding box center [413, 426] width 597 height 14
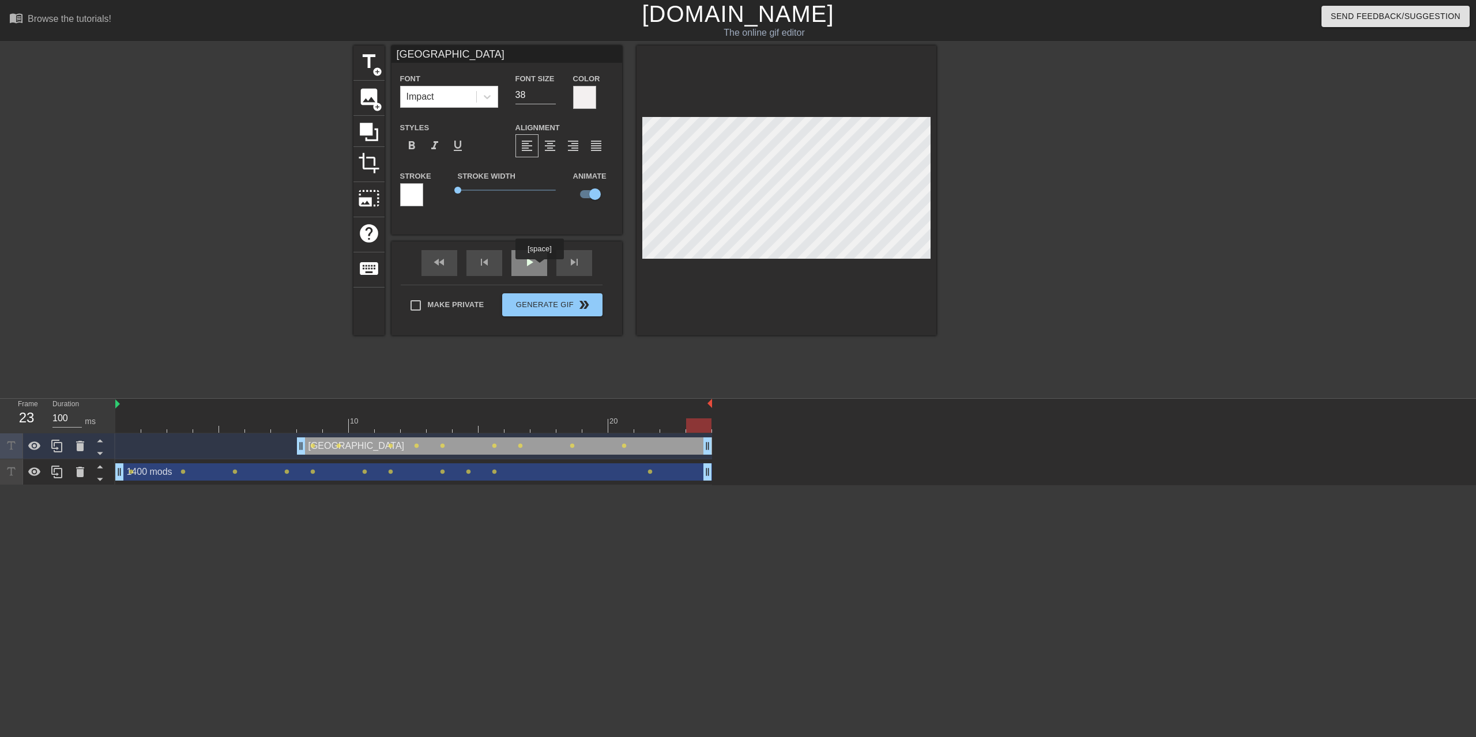
click at [537, 269] on div "play_arrow" at bounding box center [529, 263] width 36 height 26
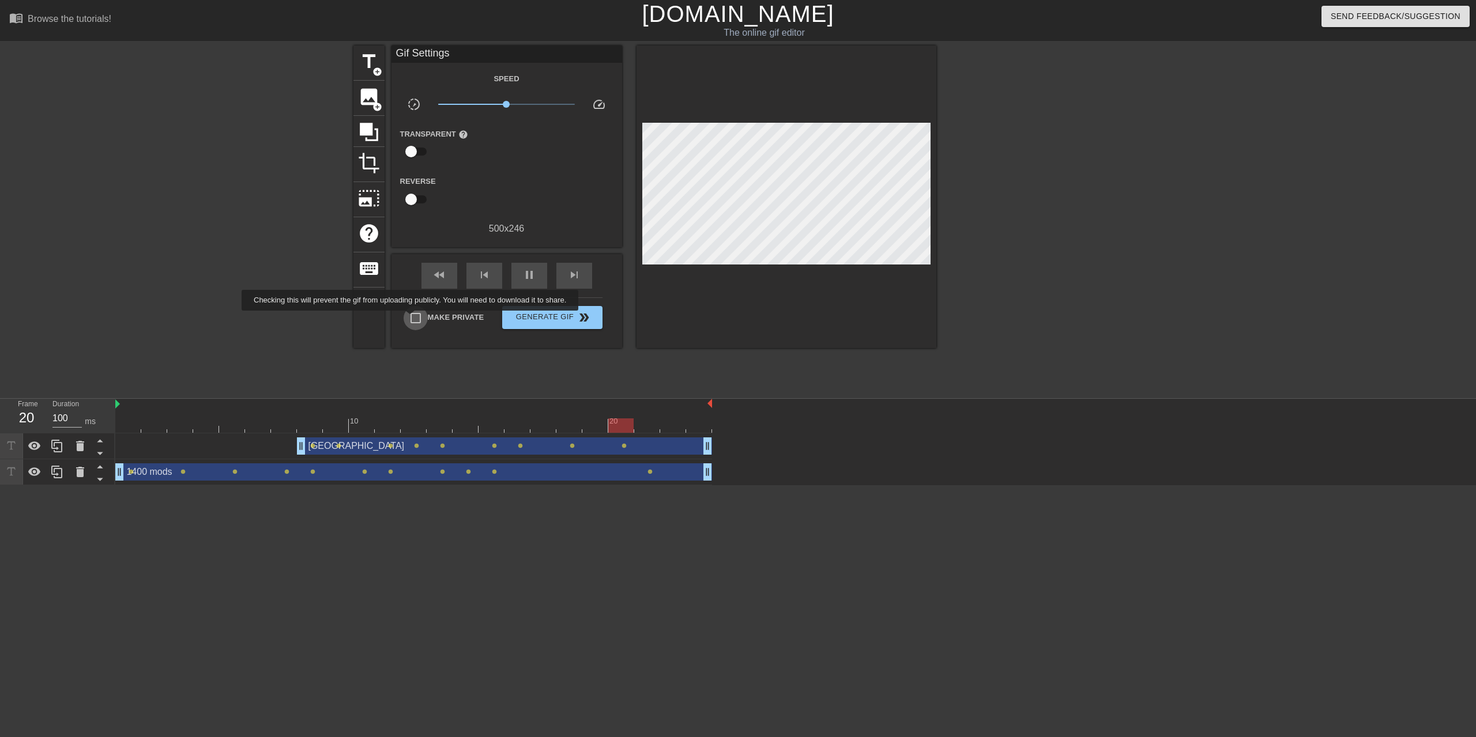
click at [412, 319] on input "Make Private" at bounding box center [416, 318] width 24 height 24
checkbox input "true"
click at [563, 319] on span "Generate Gif double_arrow" at bounding box center [552, 318] width 91 height 14
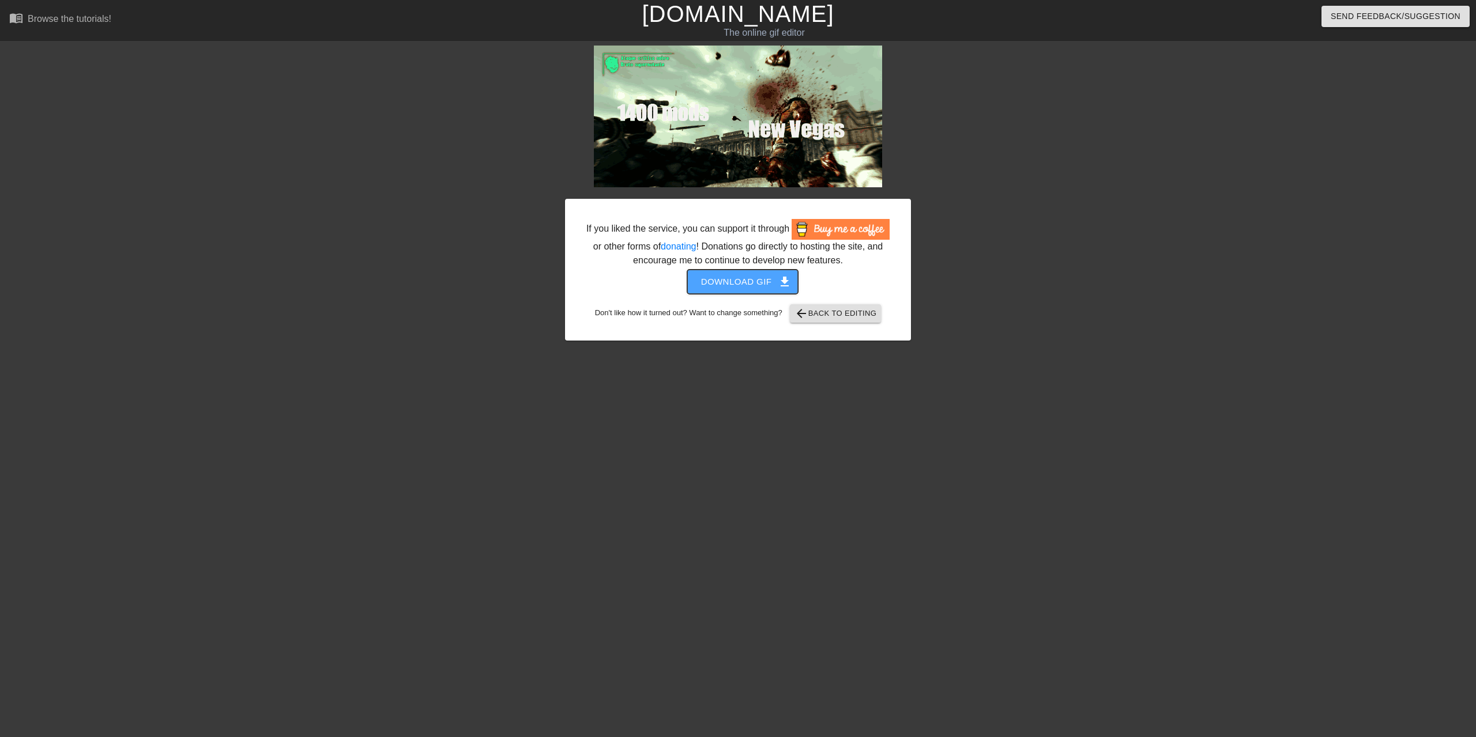
click at [730, 280] on span "Download gif get_app" at bounding box center [743, 281] width 84 height 15
